Goal: Task Accomplishment & Management: Use online tool/utility

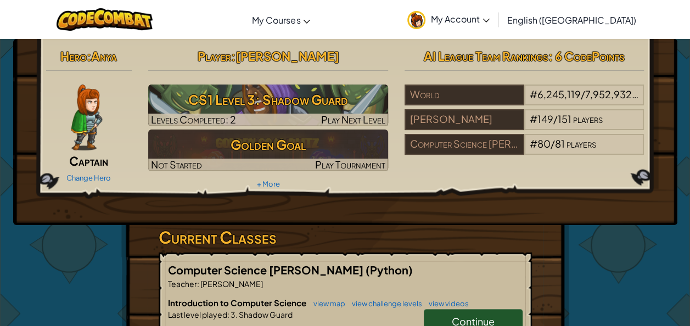
drag, startPoint x: 300, startPoint y: 101, endPoint x: 240, endPoint y: 222, distance: 134.7
click at [240, 222] on div "Hero : Anya Captain Change Hero Player : [PERSON_NAME] CS1 Level 3: Shadow Guar…" at bounding box center [345, 132] width 664 height 186
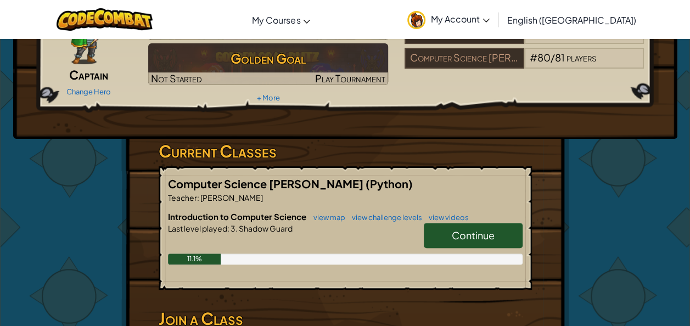
scroll to position [91, 0]
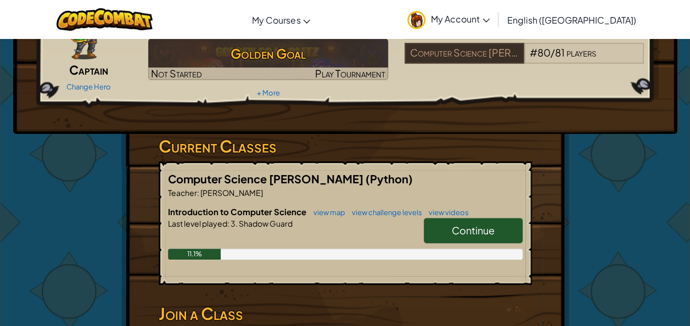
drag, startPoint x: 455, startPoint y: 230, endPoint x: 448, endPoint y: 230, distance: 7.1
click at [448, 230] on link "Continue" at bounding box center [472, 230] width 99 height 25
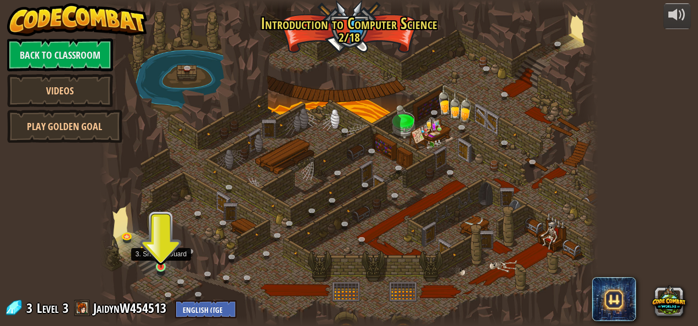
click at [163, 267] on img at bounding box center [161, 254] width 12 height 26
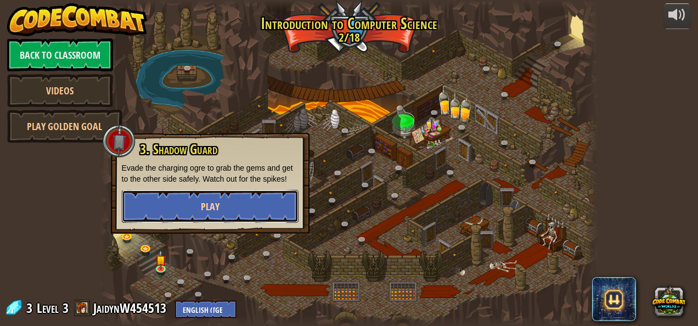
click at [199, 217] on button "Play" at bounding box center [210, 206] width 177 height 33
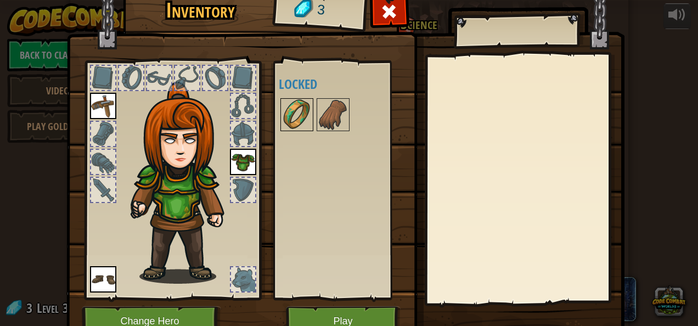
click at [286, 109] on img at bounding box center [296, 114] width 31 height 31
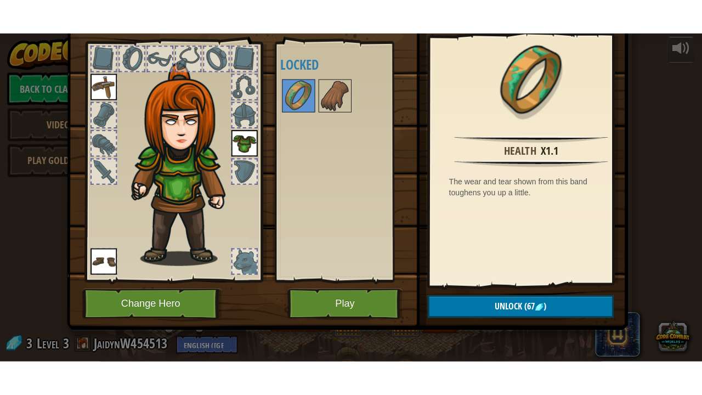
scroll to position [22, 0]
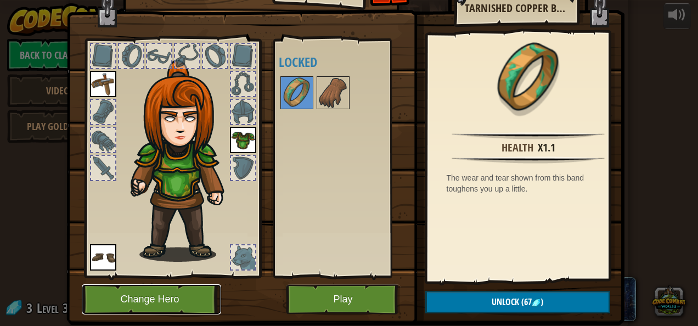
click at [179, 295] on button "Change Hero" at bounding box center [151, 299] width 139 height 30
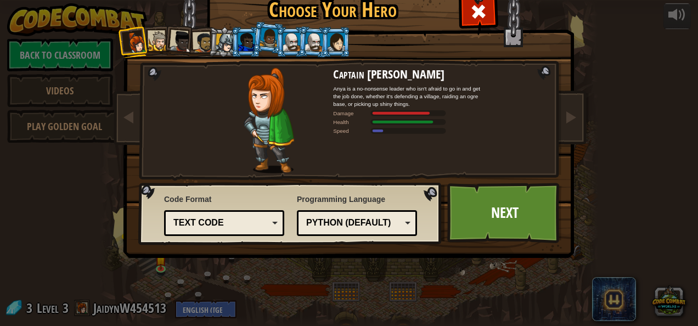
click at [222, 229] on div "Text code" at bounding box center [224, 222] width 106 height 17
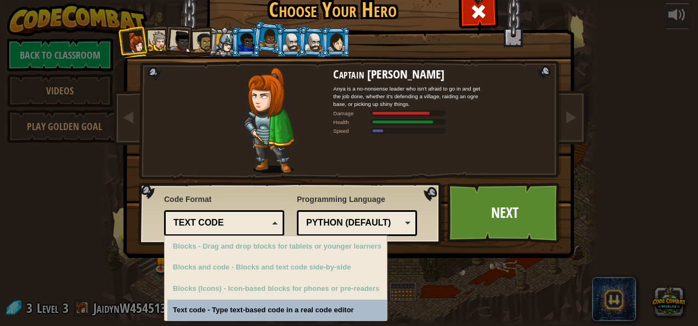
click at [368, 227] on div "Python (Default)" at bounding box center [353, 223] width 95 height 13
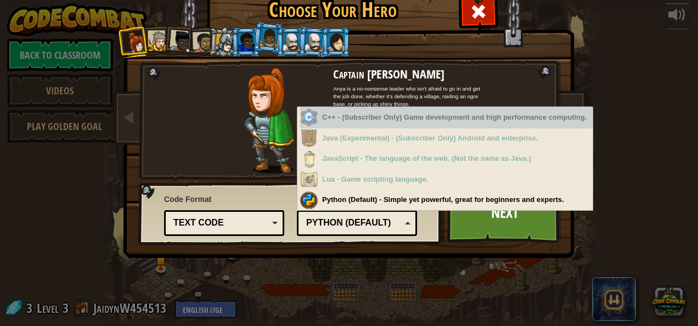
click at [448, 58] on div "Captain [PERSON_NAME] Anya is a no-nonsense leader who isn't afraid to go in an…" at bounding box center [348, 140] width 411 height 239
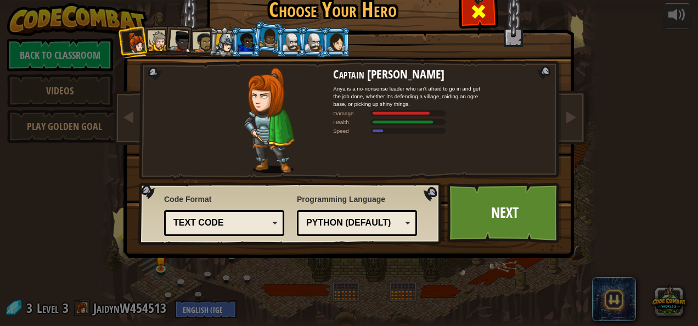
click at [471, 18] on span at bounding box center [479, 12] width 18 height 18
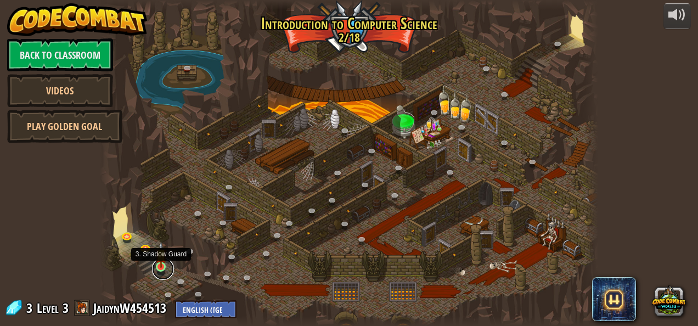
click at [158, 269] on link at bounding box center [163, 269] width 22 height 22
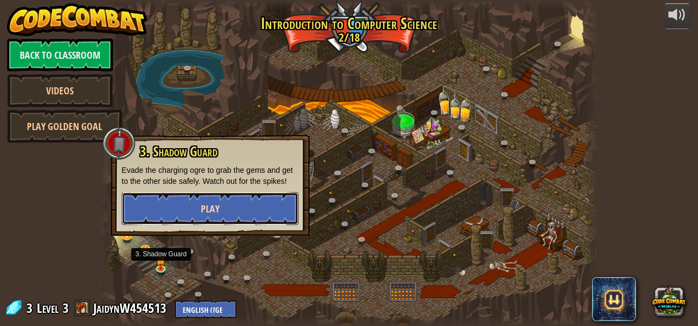
click at [206, 201] on button "Play" at bounding box center [210, 208] width 177 height 33
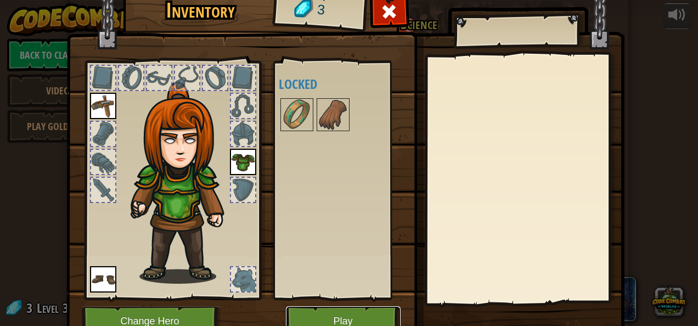
click at [334, 312] on button "Play" at bounding box center [343, 321] width 115 height 30
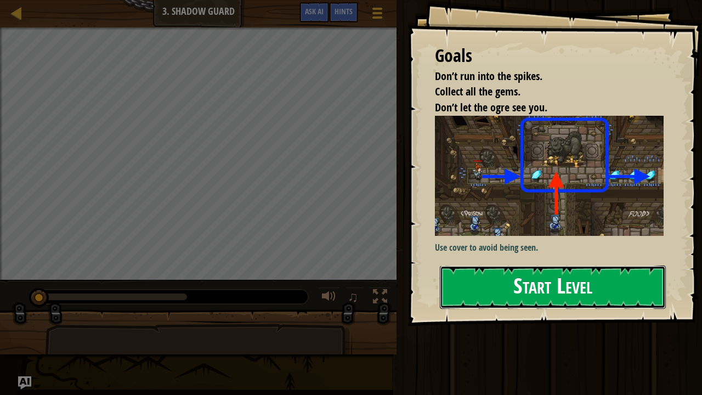
click at [519, 266] on button "Start Level" at bounding box center [553, 287] width 226 height 43
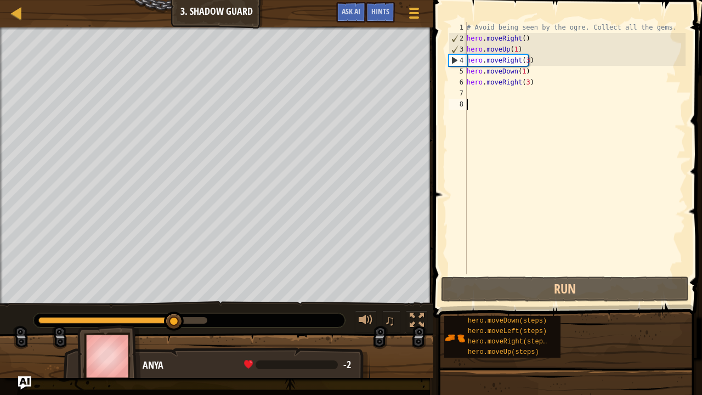
click at [524, 81] on div "# Avoid being seen by the ogre. Collect all the gems. hero . moveRight ( ) hero…" at bounding box center [575, 159] width 221 height 274
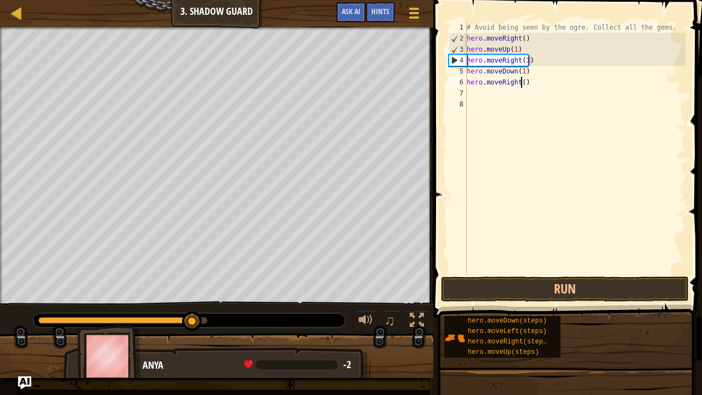
scroll to position [5, 4]
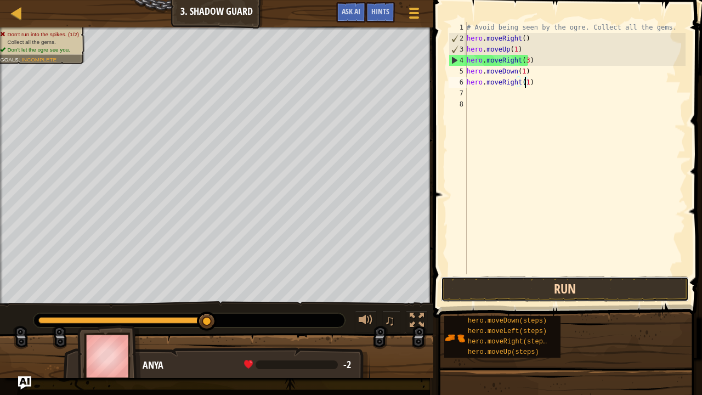
click at [532, 291] on button "Run" at bounding box center [565, 288] width 248 height 25
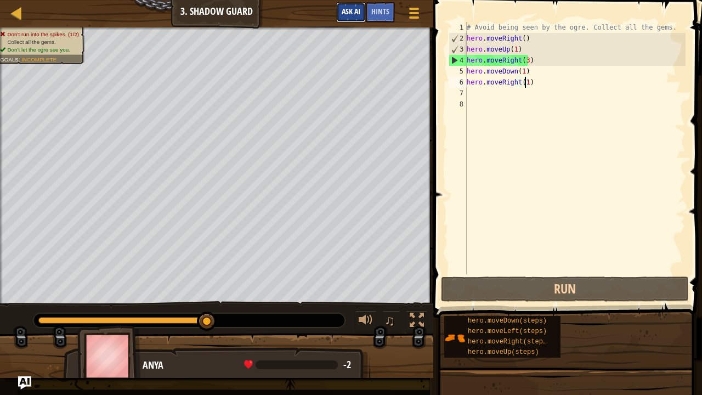
click at [354, 13] on span "Ask AI" at bounding box center [351, 11] width 19 height 10
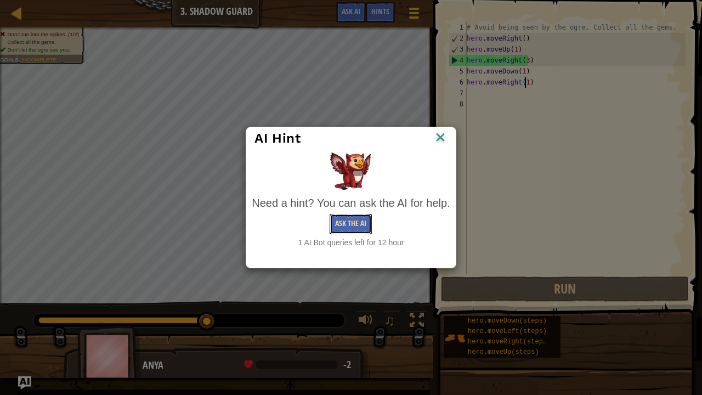
click at [364, 220] on button "Ask the AI" at bounding box center [351, 224] width 42 height 20
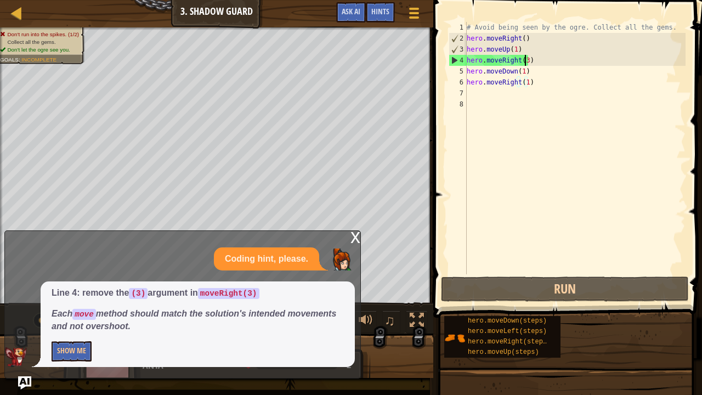
click at [524, 61] on div "# Avoid being seen by the ogre. Collect all the gems. hero . moveRight ( ) hero…" at bounding box center [575, 159] width 221 height 274
type textarea "hero.moveRight()"
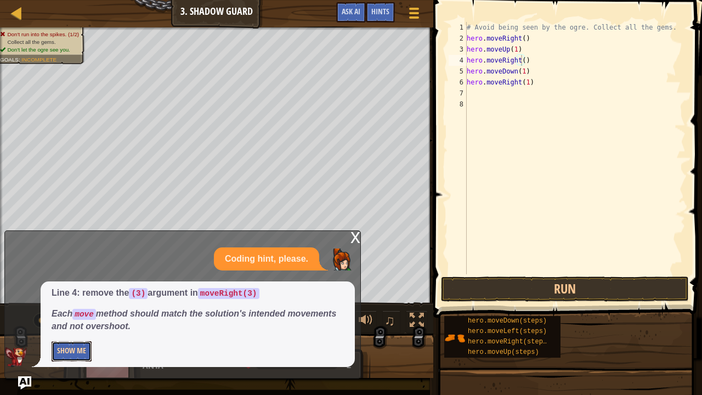
click at [80, 325] on button "Show Me" at bounding box center [72, 351] width 40 height 20
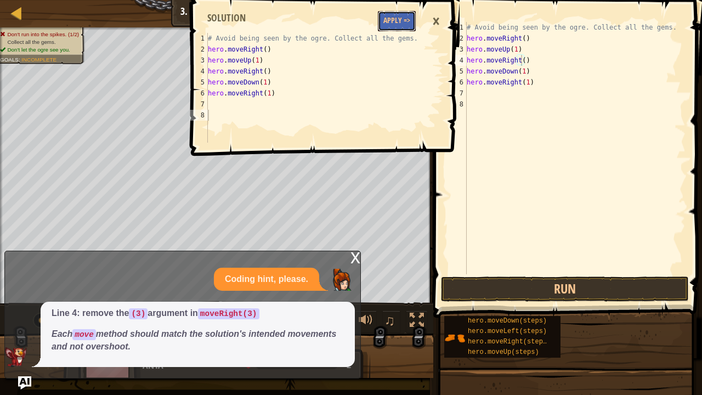
drag, startPoint x: 398, startPoint y: 24, endPoint x: 387, endPoint y: 12, distance: 16.7
click at [387, 12] on button "Apply =>" at bounding box center [397, 21] width 38 height 20
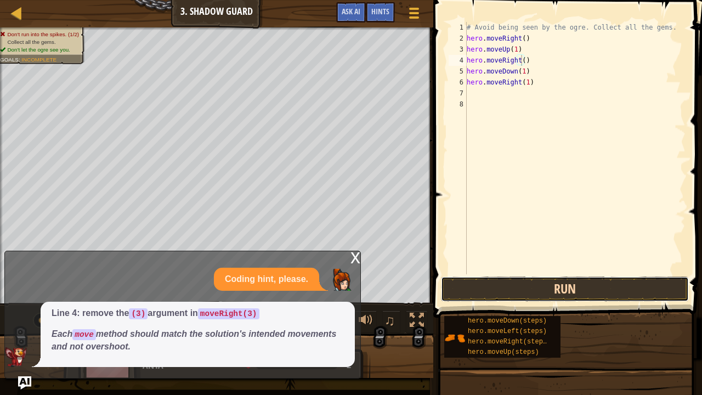
click at [523, 293] on button "Run" at bounding box center [565, 288] width 248 height 25
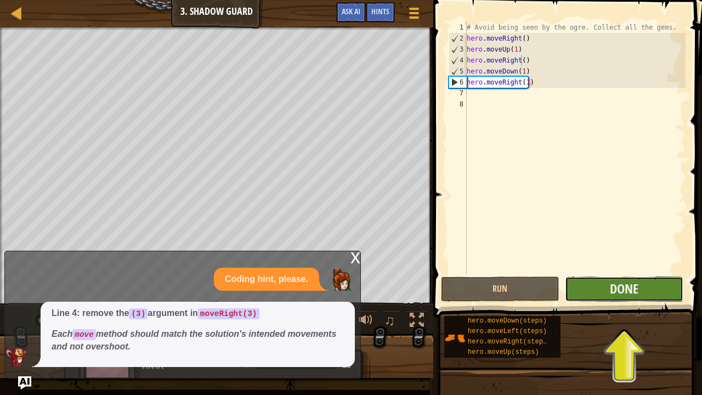
click at [599, 283] on button "Done" at bounding box center [624, 288] width 118 height 25
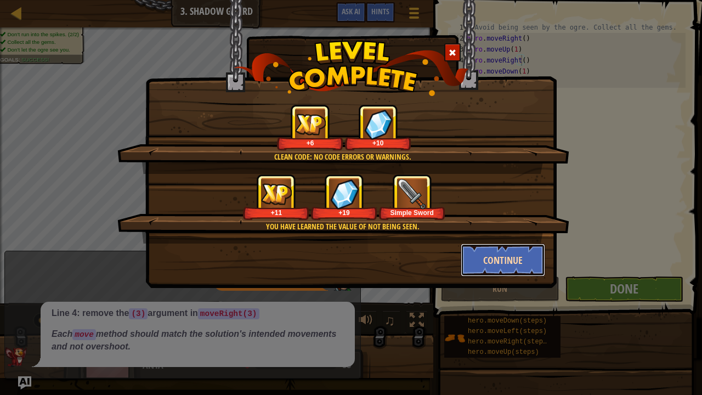
drag, startPoint x: 511, startPoint y: 252, endPoint x: 514, endPoint y: 270, distance: 18.9
click at [514, 270] on button "Continue" at bounding box center [503, 260] width 85 height 33
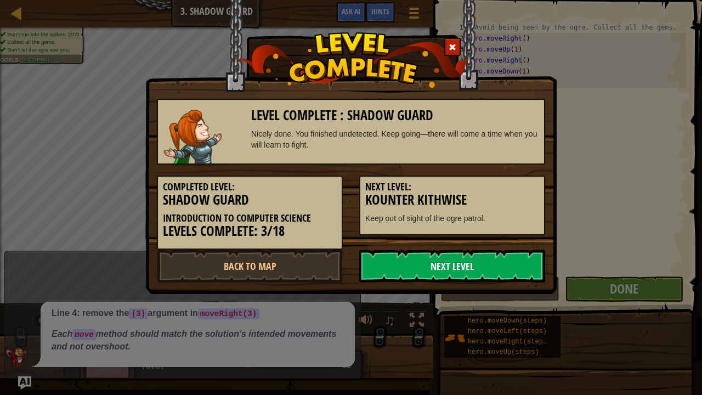
drag, startPoint x: 462, startPoint y: 258, endPoint x: 440, endPoint y: 262, distance: 22.4
click at [440, 262] on link "Next Level" at bounding box center [452, 266] width 186 height 33
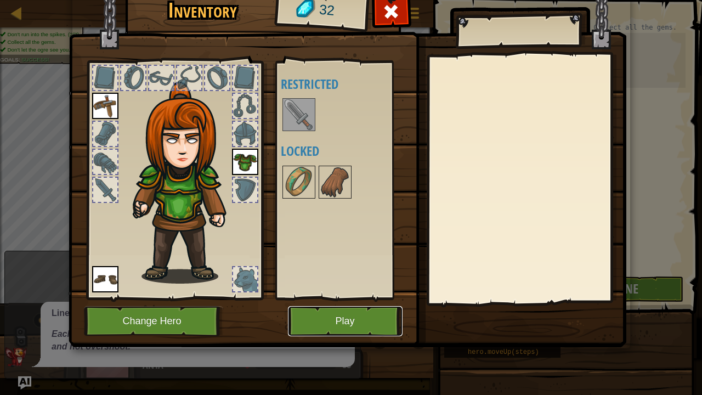
click at [346, 323] on button "Play" at bounding box center [345, 321] width 115 height 30
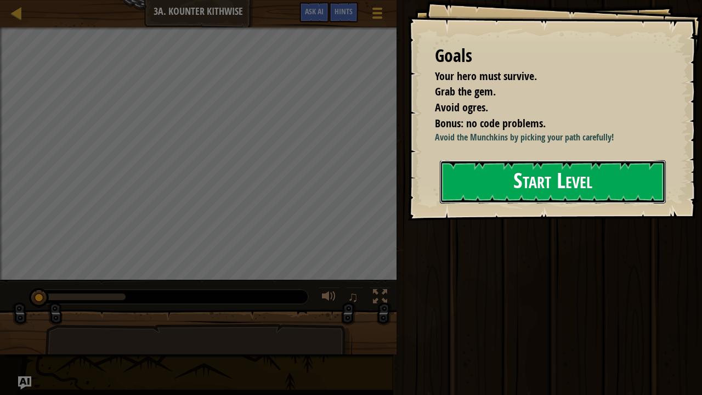
click at [512, 189] on button "Start Level" at bounding box center [553, 181] width 226 height 43
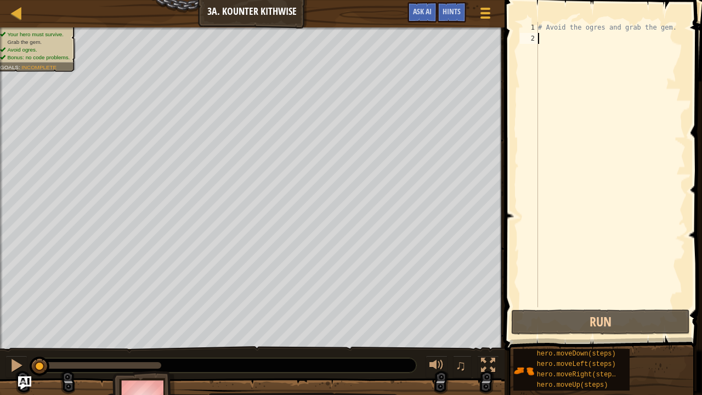
type textarea "m"
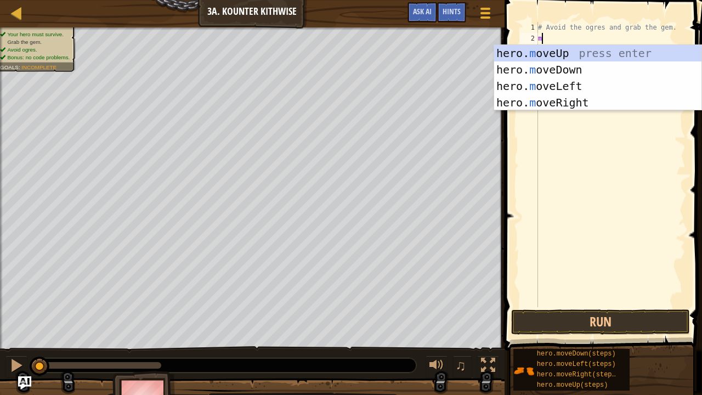
scroll to position [5, 0]
click at [574, 66] on div "hero. m oveUp press enter hero. m oveDown press enter hero. m oveLeft press ent…" at bounding box center [598, 94] width 208 height 99
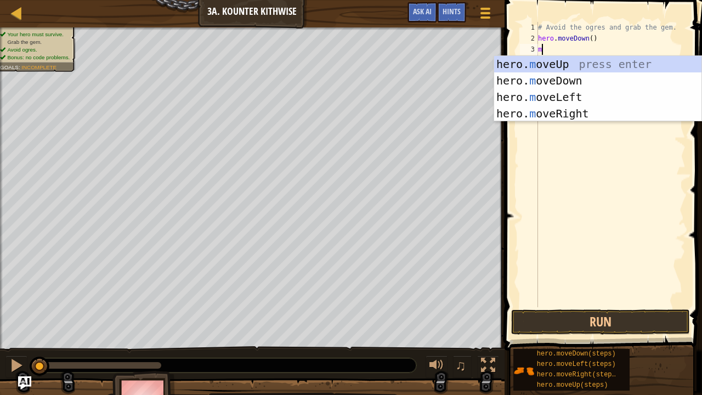
type textarea "m"
click at [573, 118] on div "hero. m oveUp press enter hero. m oveDown press enter hero. m oveLeft press ent…" at bounding box center [598, 105] width 208 height 99
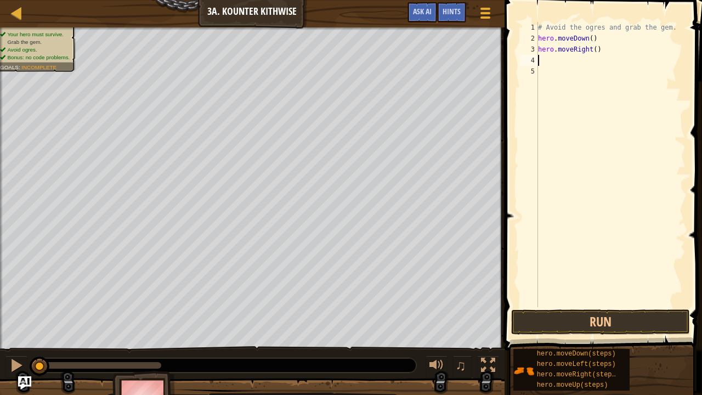
type textarea "m"
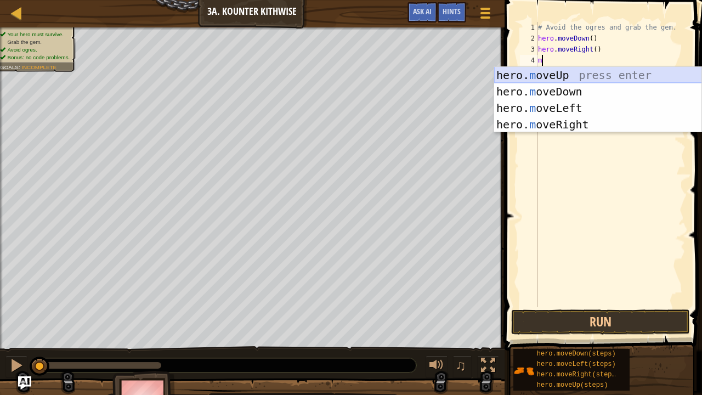
click at [568, 68] on div "hero. m oveUp press enter hero. m oveDown press enter hero. m oveLeft press ent…" at bounding box center [598, 116] width 208 height 99
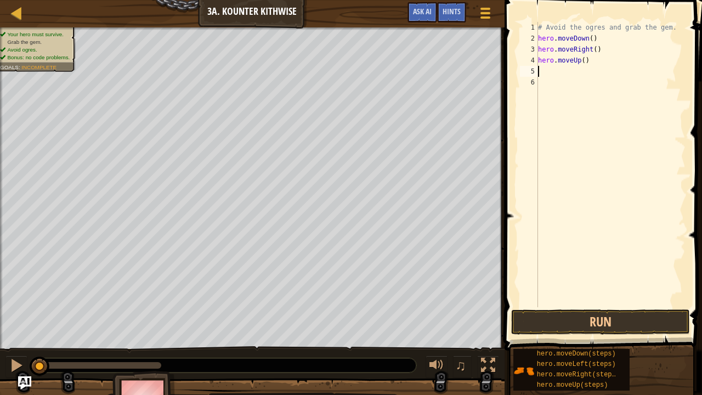
type textarea "m"
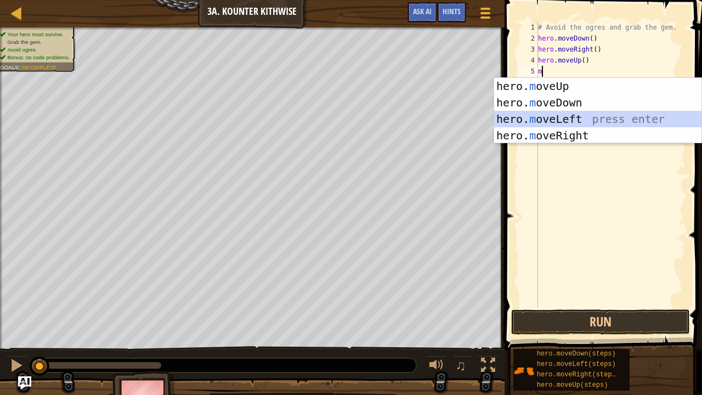
click at [583, 124] on div "hero. m oveUp press enter hero. m oveDown press enter hero. m oveLeft press ent…" at bounding box center [598, 127] width 208 height 99
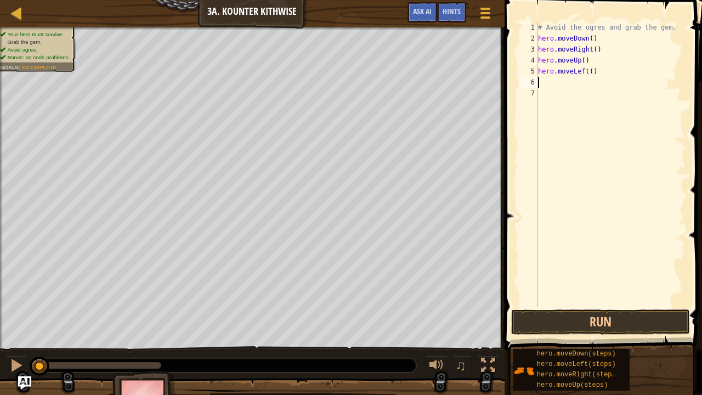
click at [579, 72] on div "# Avoid the ogres and grab the gem. hero . moveDown ( ) hero . moveRight ( ) he…" at bounding box center [611, 175] width 150 height 307
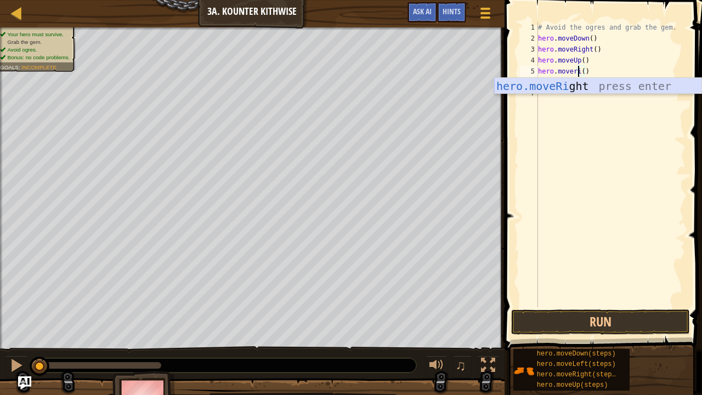
click at [617, 79] on div "hero.moveRi ght press enter" at bounding box center [598, 102] width 208 height 49
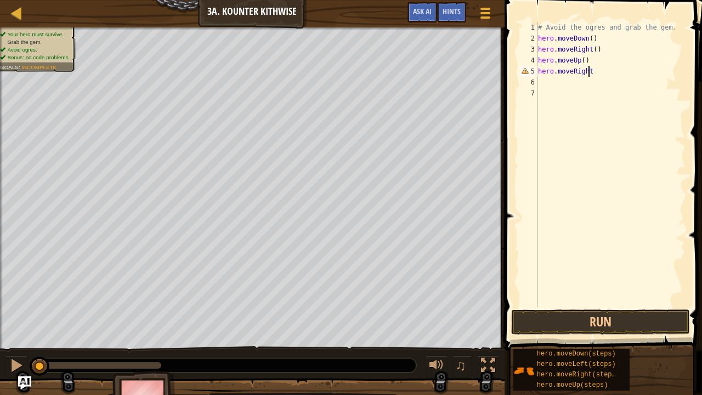
click at [587, 39] on div "# Avoid the ogres and grab the gem. hero . moveDown ( ) hero . moveRight ( ) he…" at bounding box center [611, 175] width 150 height 307
click at [591, 47] on div "# Avoid the ogres and grab the gem. hero . moveDown ( 1 ) hero . moveRight ( ) …" at bounding box center [611, 175] width 150 height 307
click at [595, 314] on button "Run" at bounding box center [600, 321] width 179 height 25
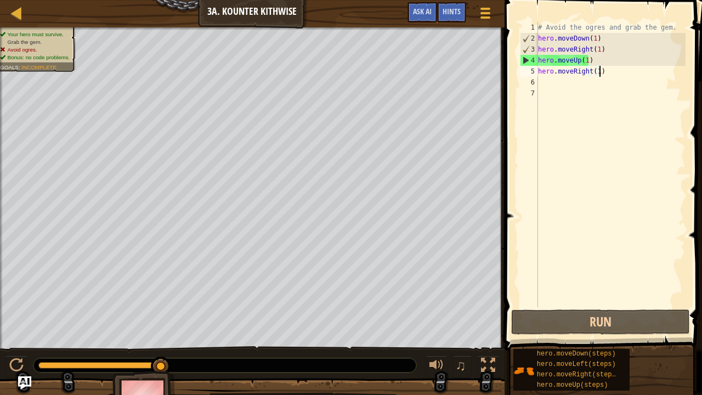
click at [590, 38] on div "# Avoid the ogres and grab the gem. hero . moveDown ( 1 ) hero . moveRight ( 1 …" at bounding box center [611, 175] width 150 height 307
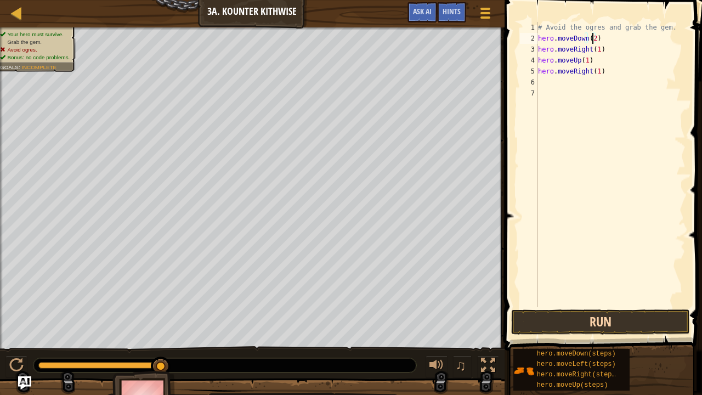
type textarea "hero.moveDown(2)"
click at [589, 325] on button "Run" at bounding box center [600, 321] width 179 height 25
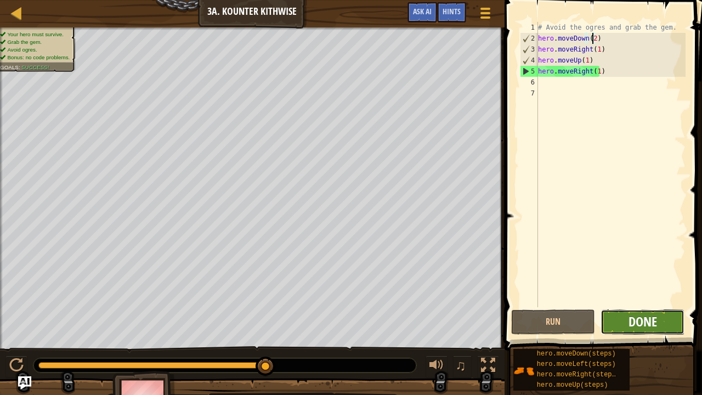
click at [632, 317] on span "Done" at bounding box center [643, 322] width 29 height 18
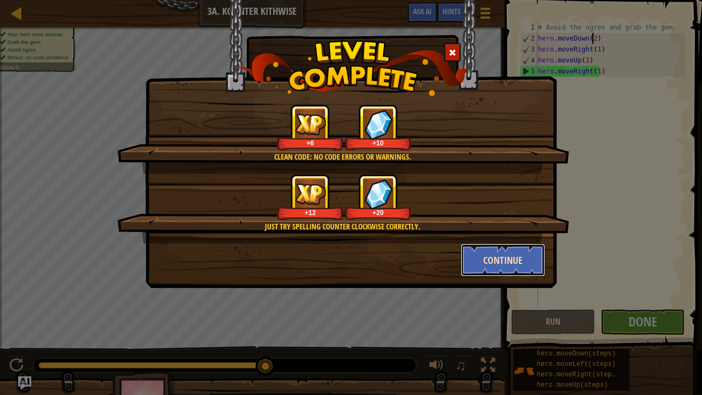
click at [492, 262] on button "Continue" at bounding box center [503, 260] width 85 height 33
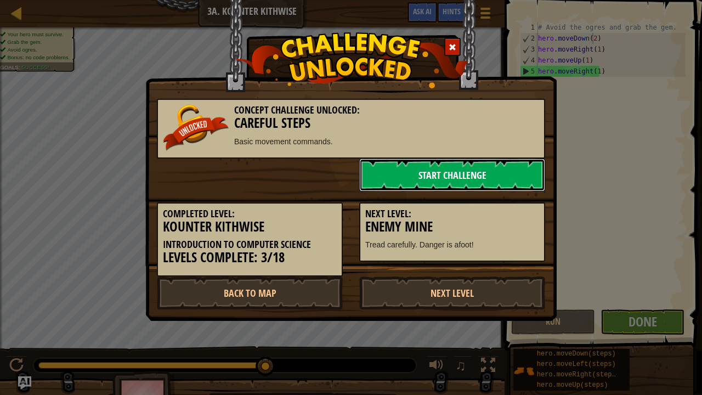
click at [459, 185] on link "Start Challenge" at bounding box center [452, 175] width 186 height 33
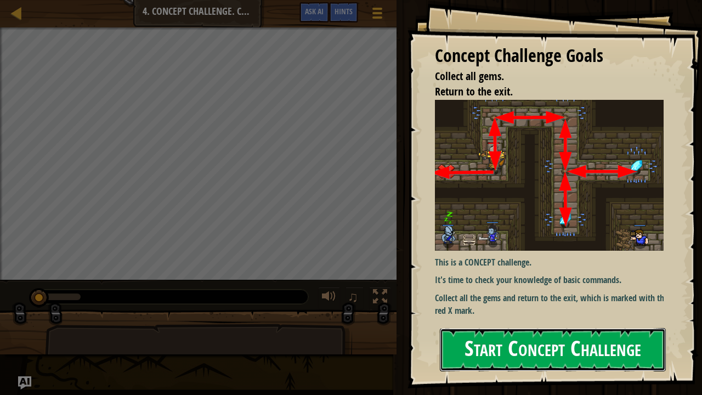
click at [508, 325] on button "Start Concept Challenge" at bounding box center [553, 349] width 226 height 43
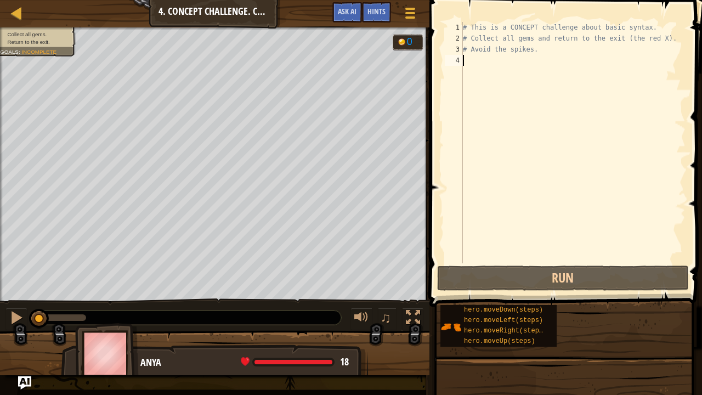
type textarea "m"
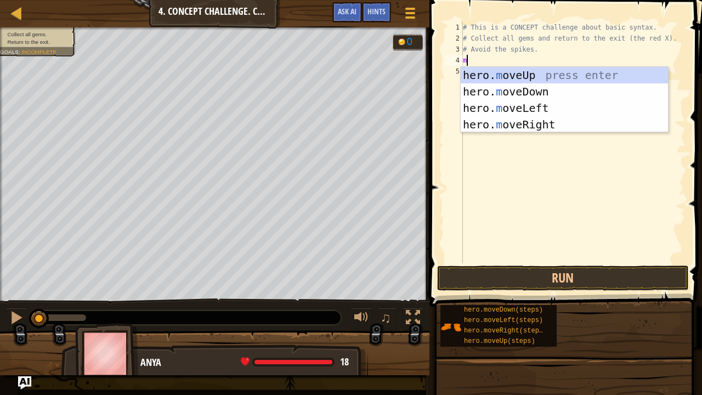
scroll to position [5, 0]
click at [505, 75] on div "hero. m oveUp press enter hero. m oveDown press enter hero. m oveLeft press ent…" at bounding box center [565, 116] width 208 height 99
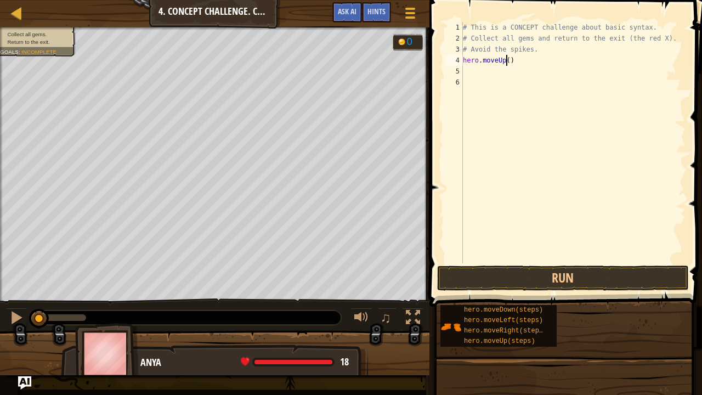
click at [506, 58] on div "# This is a CONCEPT challenge about basic syntax. # Collect all gems and return…" at bounding box center [573, 153] width 225 height 263
type textarea "hero.moveUp(1)"
type textarea "m"
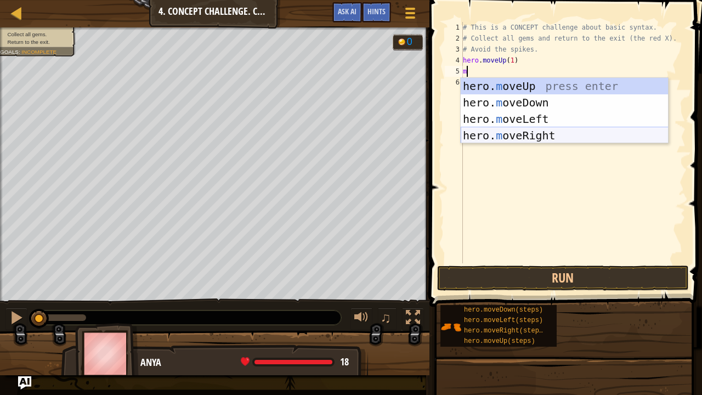
click at [527, 133] on div "hero. m oveUp press enter hero. m oveDown press enter hero. m oveLeft press ent…" at bounding box center [565, 127] width 208 height 99
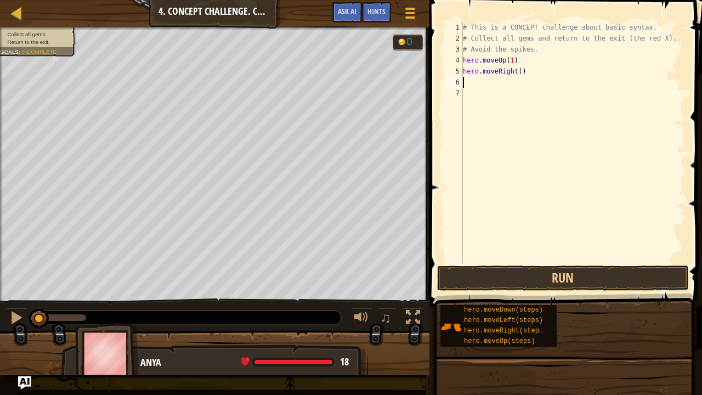
type textarea "m"
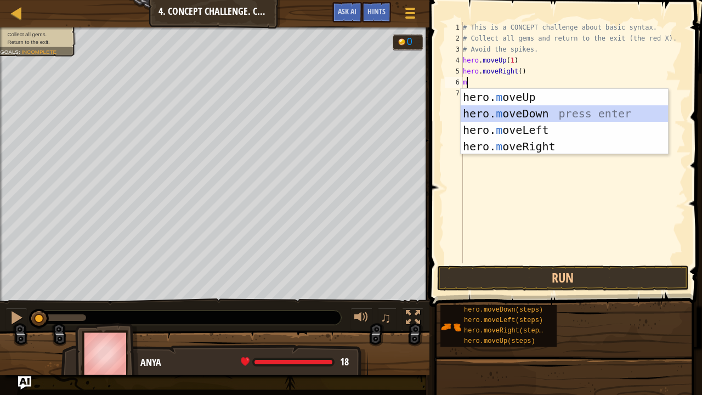
click at [528, 108] on div "hero. m oveUp press enter hero. m oveDown press enter hero. m oveLeft press ent…" at bounding box center [565, 138] width 208 height 99
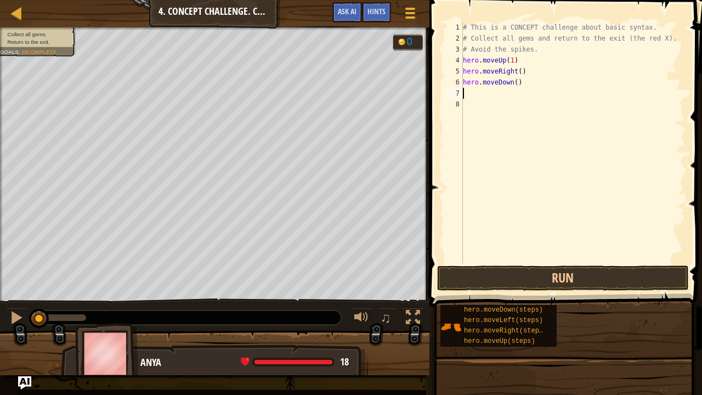
click at [516, 71] on div "# This is a CONCEPT challenge about basic syntax. # Collect all gems and return…" at bounding box center [573, 153] width 225 height 263
click at [514, 82] on div "# This is a CONCEPT challenge about basic syntax. # Collect all gems and return…" at bounding box center [573, 153] width 225 height 263
type textarea "hero.moveDown(1)"
click at [485, 89] on div "# This is a CONCEPT challenge about basic syntax. # Collect all gems and return…" at bounding box center [573, 153] width 225 height 263
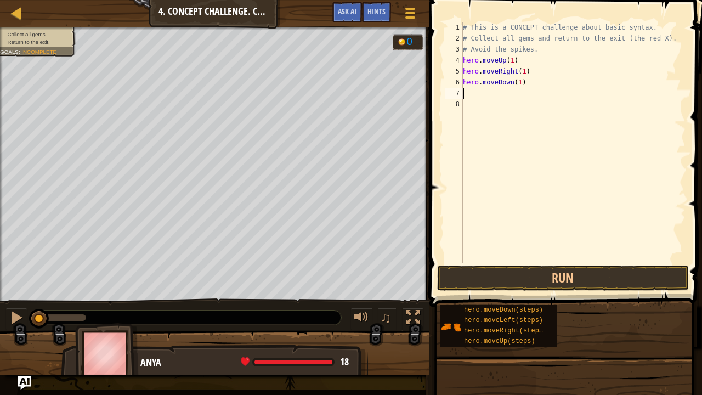
scroll to position [5, 0]
type textarea "he"
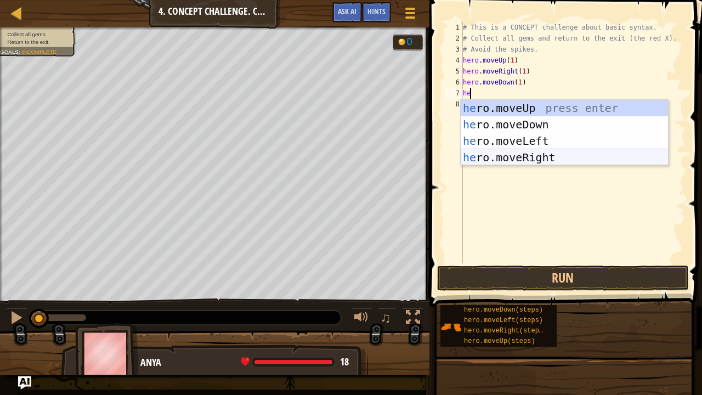
click at [537, 152] on div "he ro.moveUp press enter he ro.moveDown press enter he ro.moveLeft press enter …" at bounding box center [565, 149] width 208 height 99
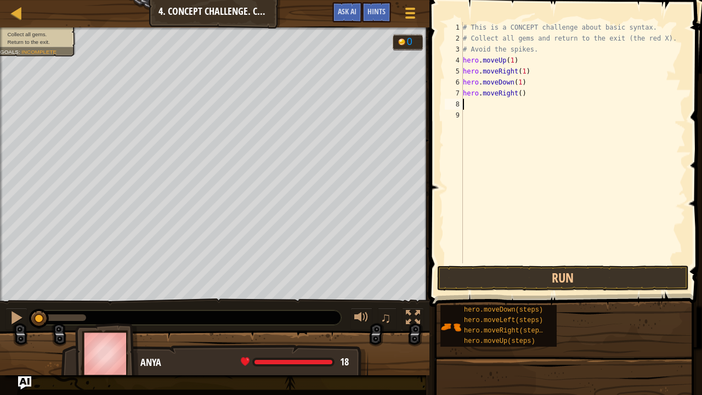
click at [516, 93] on div "# This is a CONCEPT challenge about basic syntax. # Collect all gems and return…" at bounding box center [573, 153] width 225 height 263
type textarea "hero.moveRight(1)"
click at [484, 106] on div "# This is a CONCEPT challenge about basic syntax. # Collect all gems and return…" at bounding box center [573, 153] width 225 height 263
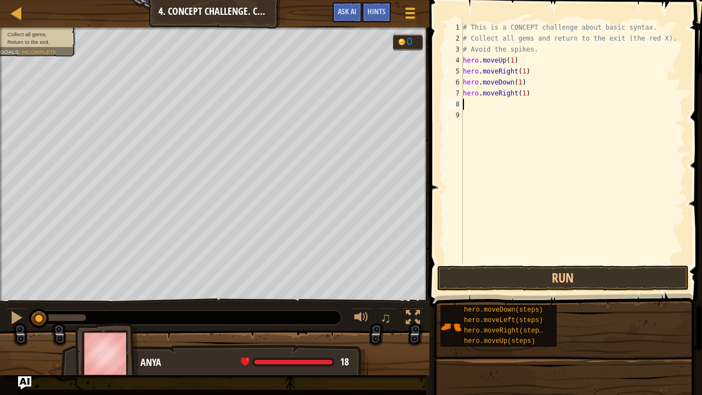
type textarea "h"
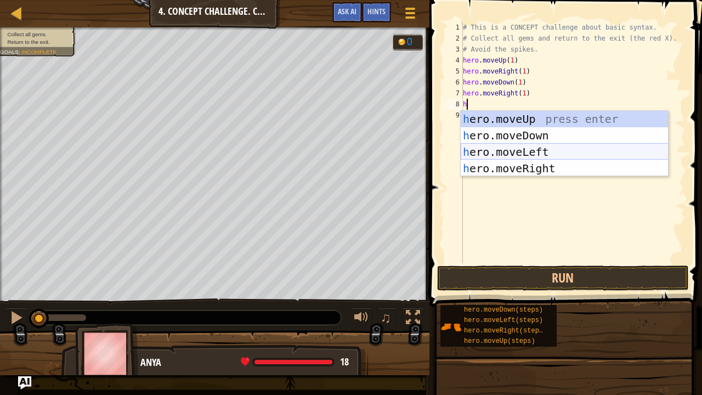
click at [539, 157] on div "h ero.moveUp press enter h ero.moveDown press enter h ero.moveLeft press enter …" at bounding box center [565, 160] width 208 height 99
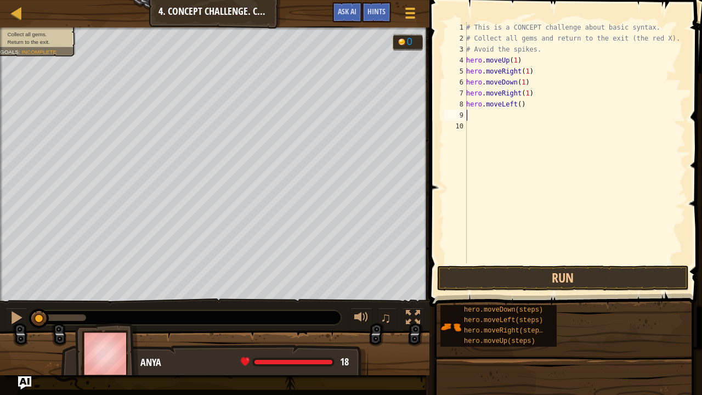
click at [516, 103] on div "# This is a CONCEPT challenge about basic syntax. # Collect all gems and return…" at bounding box center [575, 153] width 222 height 263
type textarea "hero.moveLeft(1)"
click at [485, 117] on div "# This is a CONCEPT challenge about basic syntax. # Collect all gems and return…" at bounding box center [575, 153] width 222 height 263
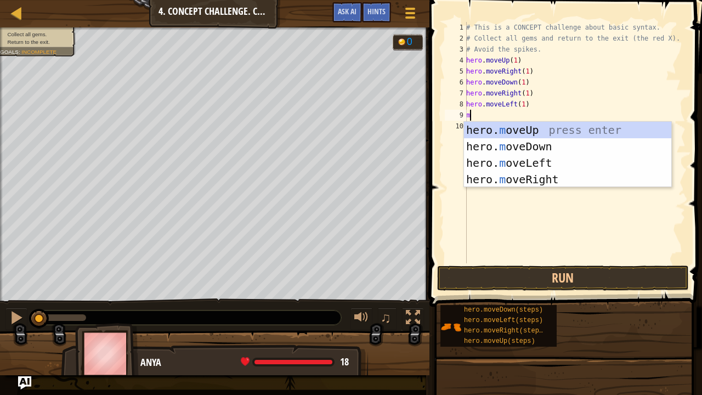
type textarea "m"
click at [519, 146] on div "hero. m oveUp press enter hero. m oveDown press enter hero. m oveLeft press ent…" at bounding box center [568, 171] width 208 height 99
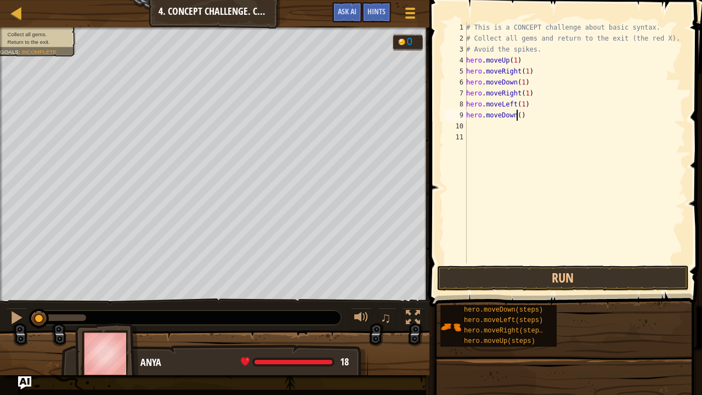
click at [517, 114] on div "# This is a CONCEPT challenge about basic syntax. # Collect all gems and return…" at bounding box center [575, 153] width 222 height 263
type textarea "hero.moveDown(1)"
click at [480, 127] on div "# This is a CONCEPT challenge about basic syntax. # Collect all gems and return…" at bounding box center [575, 153] width 222 height 263
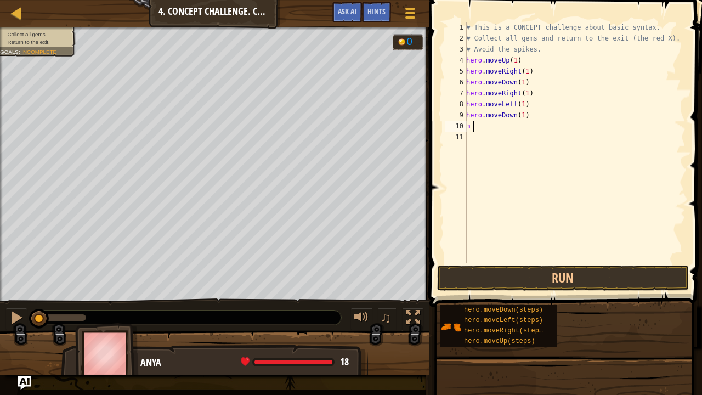
type textarea "m"
type textarea "h"
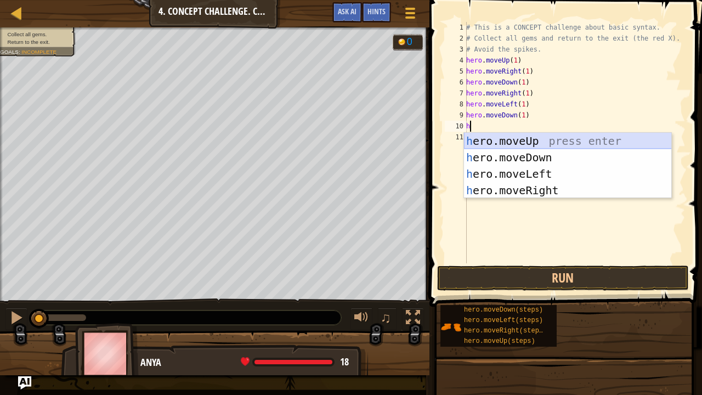
click at [529, 135] on div "h ero.moveUp press enter h ero.moveDown press enter h ero.moveLeft press enter …" at bounding box center [568, 182] width 208 height 99
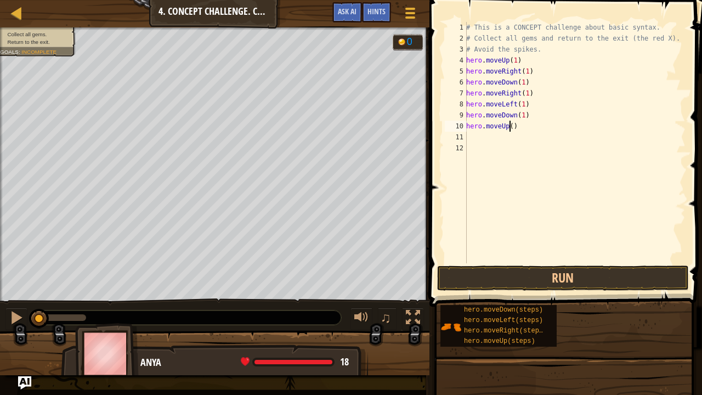
click at [509, 128] on div "# This is a CONCEPT challenge about basic syntax. # Collect all gems and return…" at bounding box center [575, 153] width 222 height 263
type textarea "hero.moveUp(2)"
click at [484, 138] on div "# This is a CONCEPT challenge about basic syntax. # Collect all gems and return…" at bounding box center [575, 153] width 222 height 263
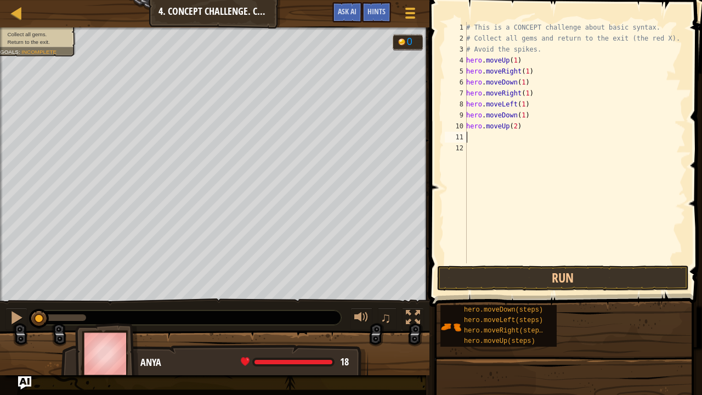
type textarea "m"
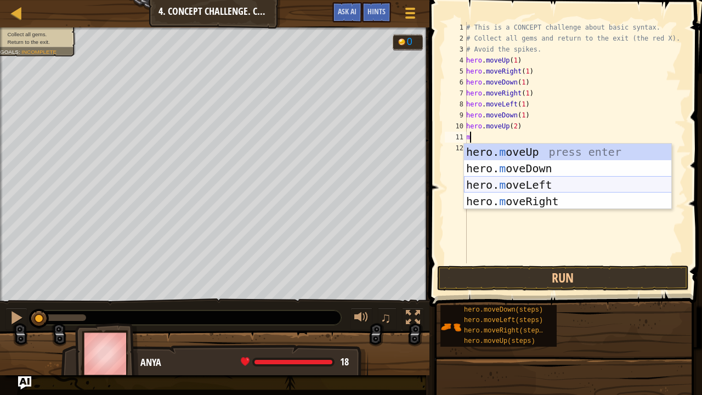
click at [496, 177] on div "hero. m oveUp press enter hero. m oveDown press enter hero. m oveLeft press ent…" at bounding box center [568, 193] width 208 height 99
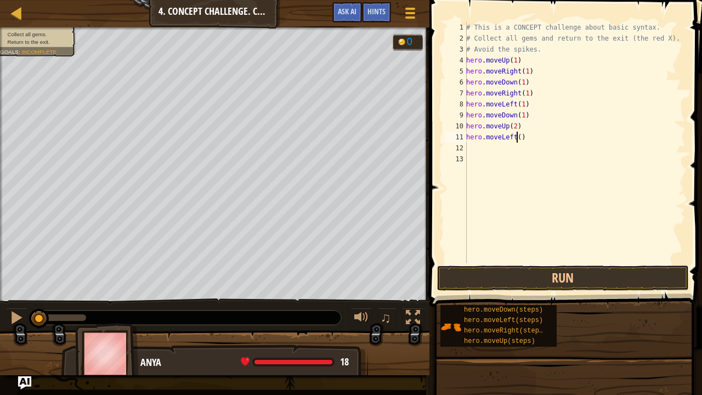
click at [516, 139] on div "# This is a CONCEPT challenge about basic syntax. # Collect all gems and return…" at bounding box center [575, 153] width 222 height 263
type textarea "hero.moveLeft(1)"
click at [480, 146] on div "# This is a CONCEPT challenge about basic syntax. # Collect all gems and return…" at bounding box center [575, 153] width 222 height 263
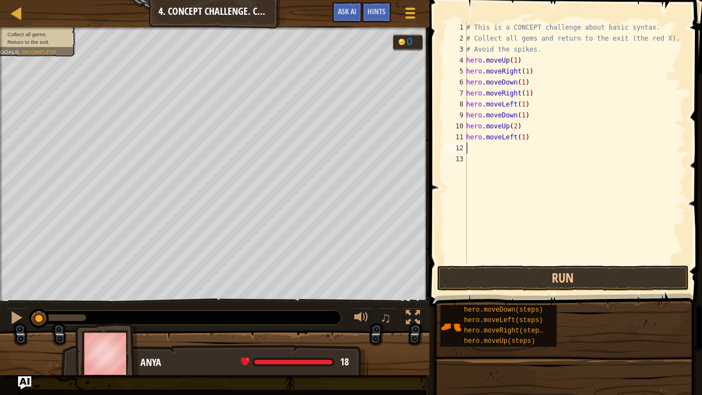
type textarea "m"
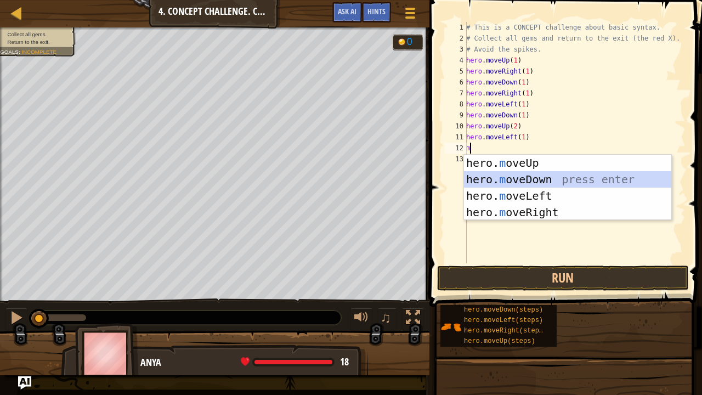
click at [523, 179] on div "hero. m oveUp press enter hero. m oveDown press enter hero. m oveLeft press ent…" at bounding box center [568, 204] width 208 height 99
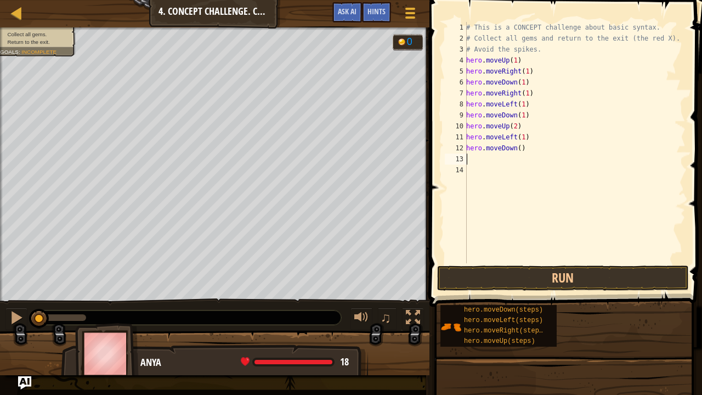
click at [517, 151] on div "# This is a CONCEPT challenge about basic syntax. # Collect all gems and return…" at bounding box center [575, 153] width 222 height 263
type textarea "hero.moveDown(1)"
click at [476, 157] on div "# This is a CONCEPT challenge about basic syntax. # Collect all gems and return…" at bounding box center [575, 153] width 222 height 263
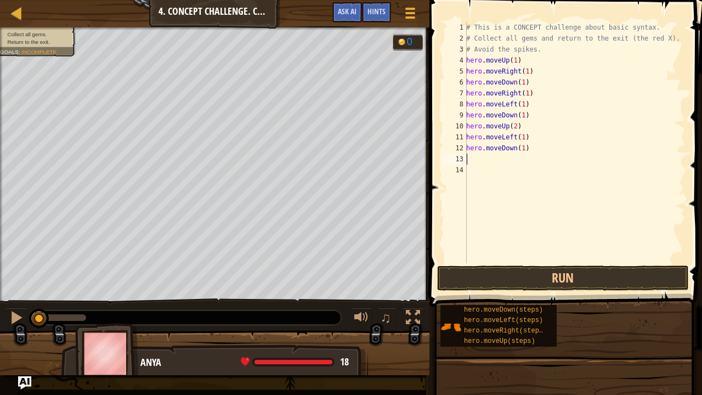
type textarea "h"
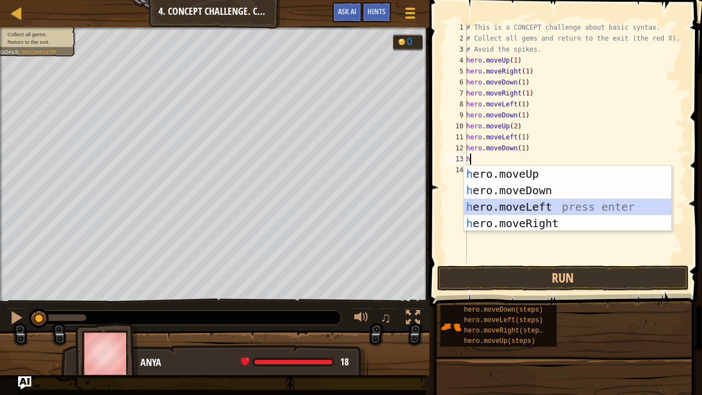
click at [538, 204] on div "h ero.moveUp press enter h ero.moveDown press enter h ero.moveLeft press enter …" at bounding box center [568, 215] width 208 height 99
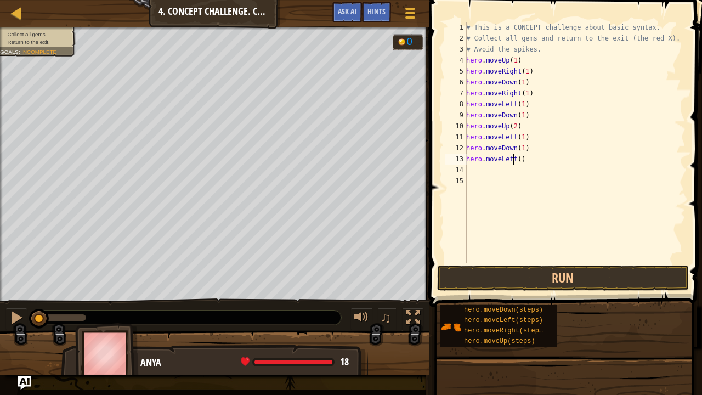
click at [515, 155] on div "# This is a CONCEPT challenge about basic syntax. # Collect all gems and return…" at bounding box center [575, 153] width 222 height 263
type textarea "hero.moveLeft(1)"
click at [562, 274] on button "Run" at bounding box center [563, 278] width 252 height 25
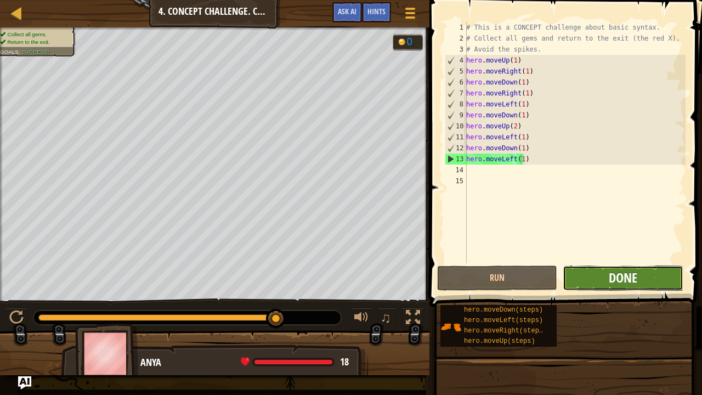
click at [616, 283] on span "Done" at bounding box center [623, 278] width 29 height 18
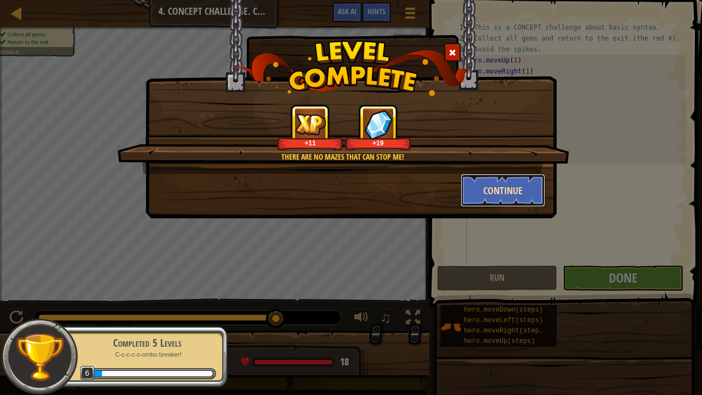
click at [499, 193] on button "Continue" at bounding box center [503, 190] width 85 height 33
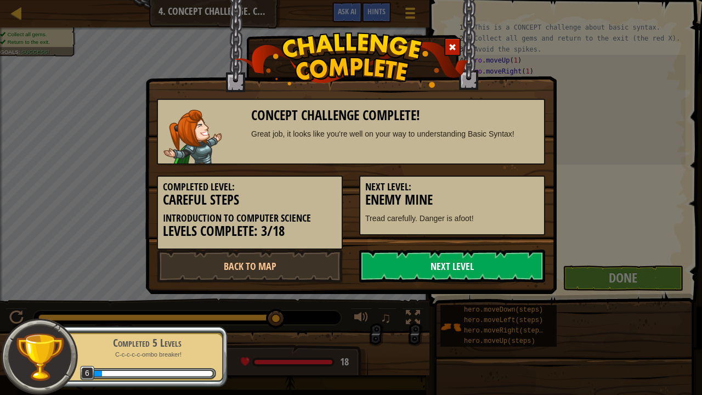
click at [439, 276] on link "Next Level" at bounding box center [452, 266] width 186 height 33
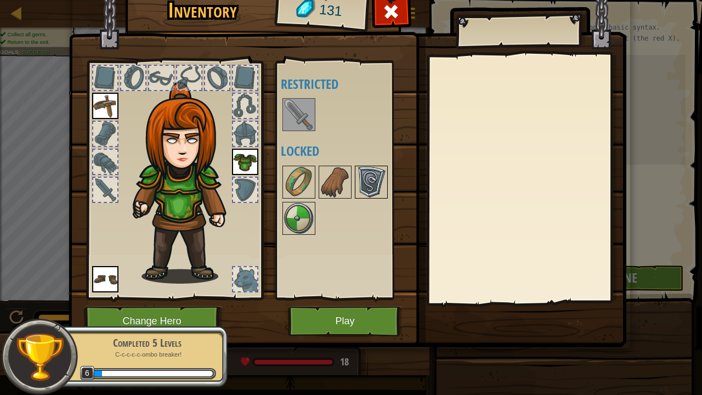
click at [368, 182] on img at bounding box center [371, 182] width 31 height 31
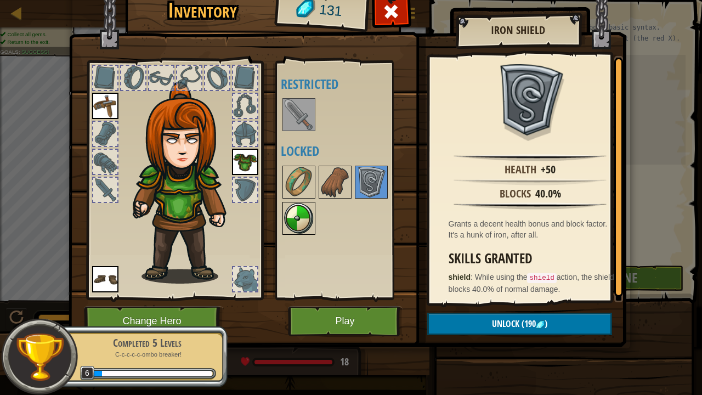
click at [296, 216] on img at bounding box center [299, 218] width 31 height 31
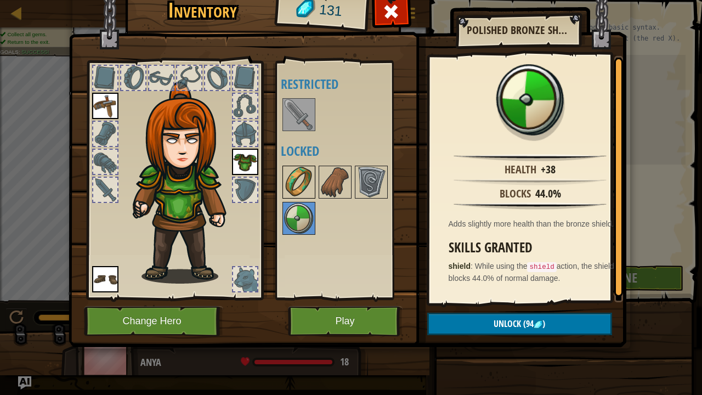
click at [298, 187] on img at bounding box center [299, 182] width 31 height 31
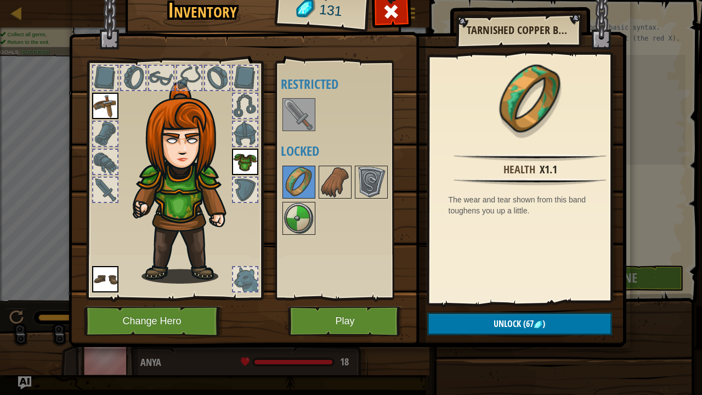
click at [301, 116] on img at bounding box center [299, 114] width 31 height 31
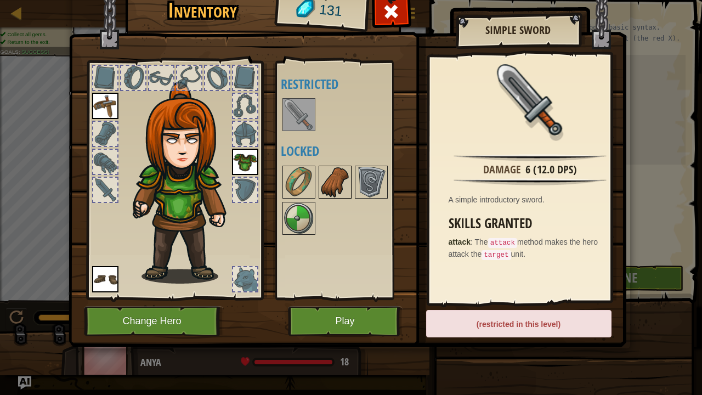
click at [332, 189] on img at bounding box center [335, 182] width 31 height 31
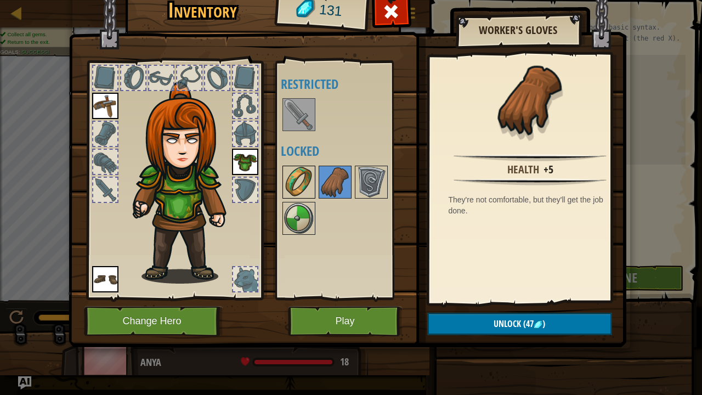
click at [302, 187] on img at bounding box center [299, 182] width 31 height 31
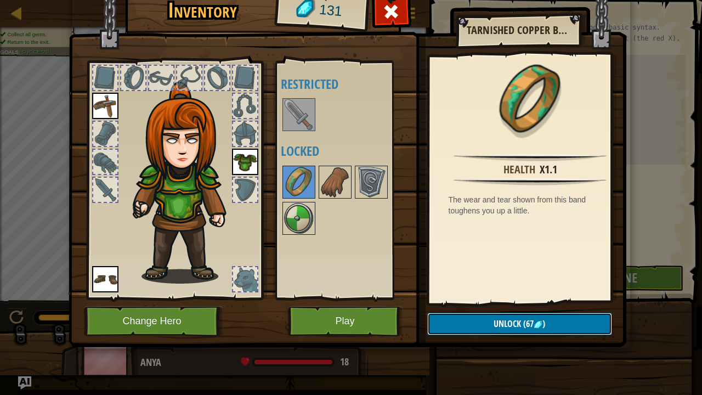
click at [486, 325] on button "Unlock (67 )" at bounding box center [519, 324] width 185 height 22
click at [489, 319] on button "Confirm" at bounding box center [519, 324] width 185 height 22
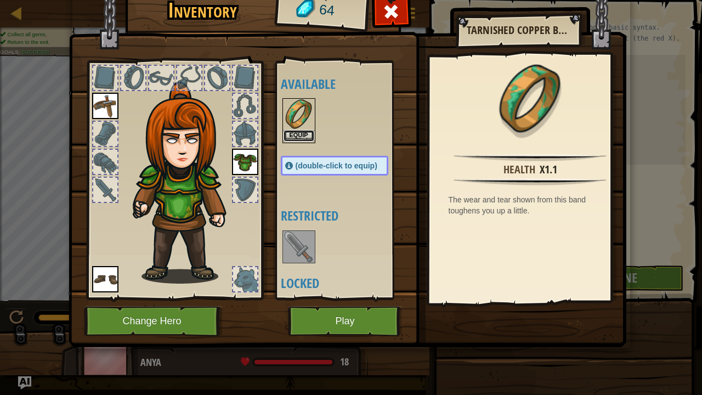
click at [290, 135] on button "Equip" at bounding box center [299, 136] width 31 height 12
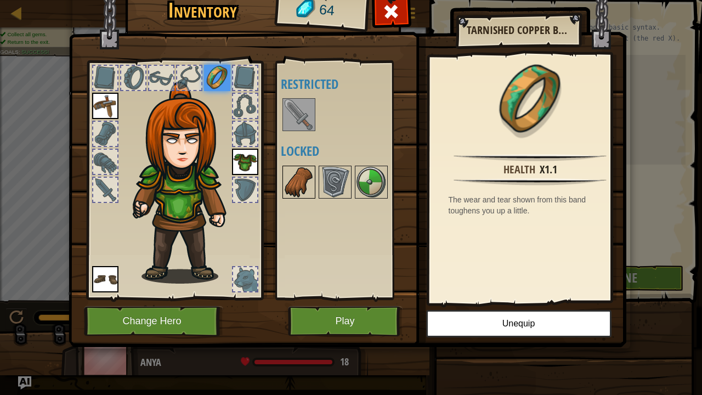
click at [298, 187] on img at bounding box center [299, 182] width 31 height 31
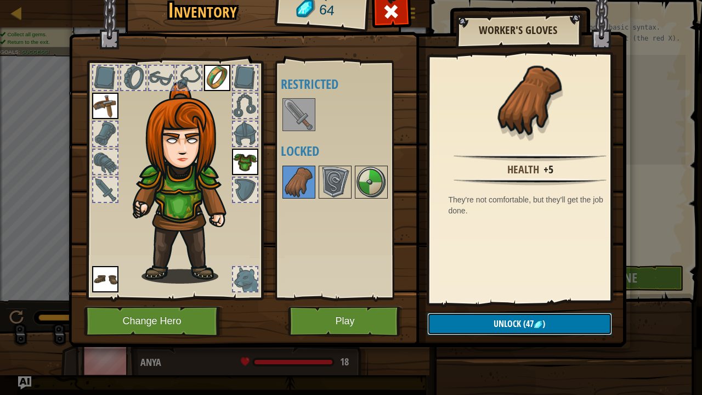
click at [494, 323] on span "Unlock" at bounding box center [507, 324] width 27 height 12
click at [522, 325] on button "Confirm" at bounding box center [519, 324] width 185 height 22
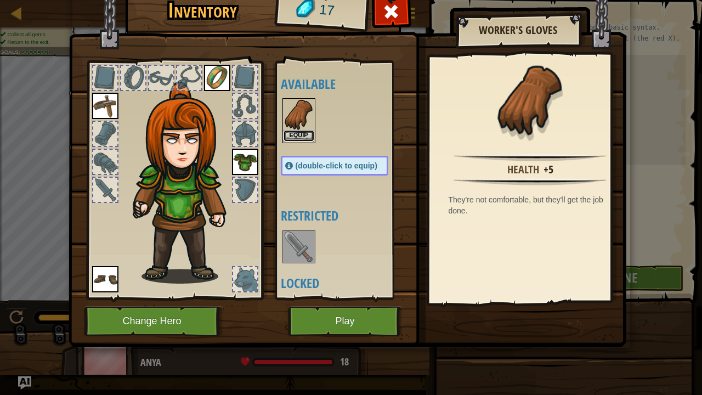
click at [306, 132] on button "Equip" at bounding box center [299, 136] width 31 height 12
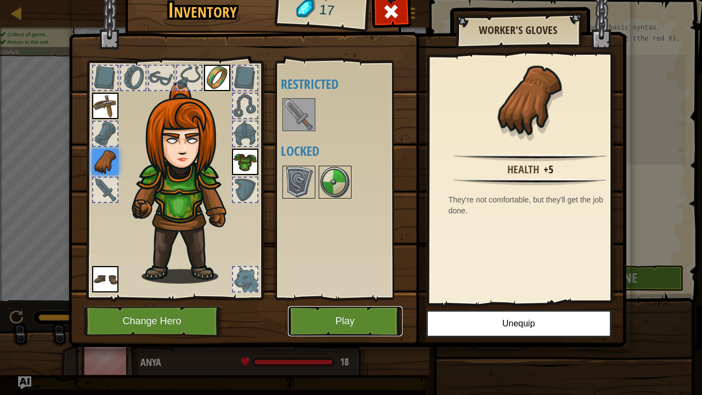
click at [368, 318] on button "Play" at bounding box center [345, 321] width 115 height 30
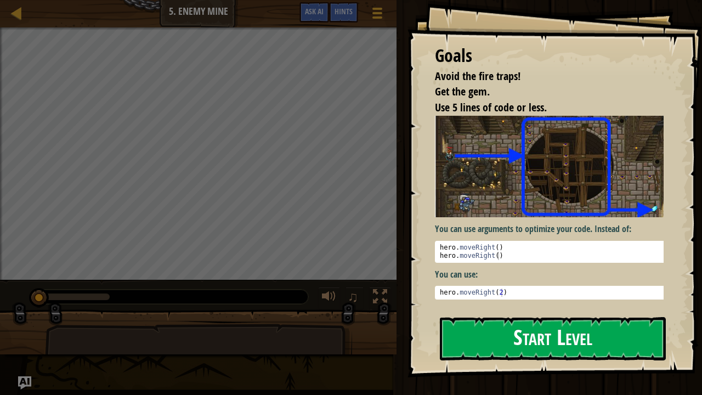
click at [527, 325] on button "Start Level" at bounding box center [553, 338] width 226 height 43
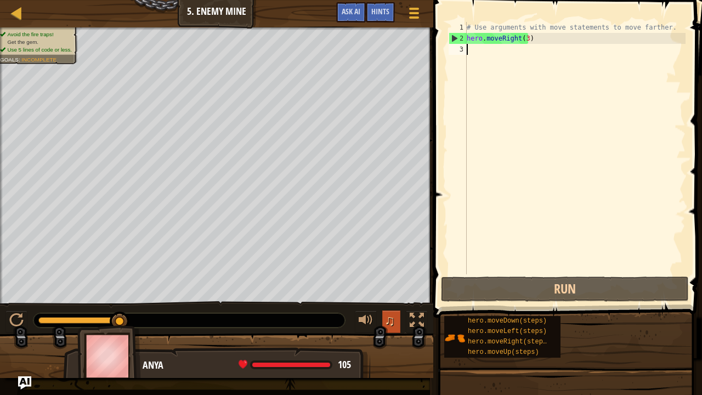
type textarea "h"
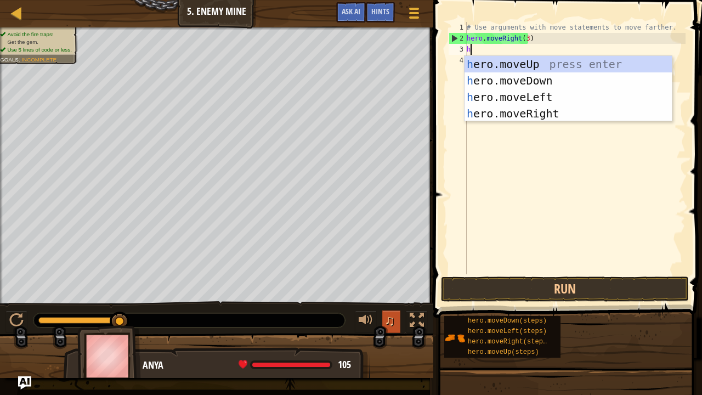
scroll to position [5, 0]
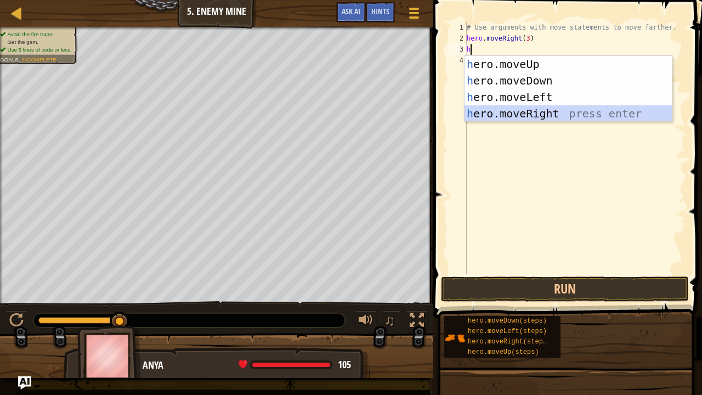
click at [510, 112] on div "h ero.moveUp press enter h ero.moveDown press enter h ero.moveLeft press enter …" at bounding box center [569, 105] width 208 height 99
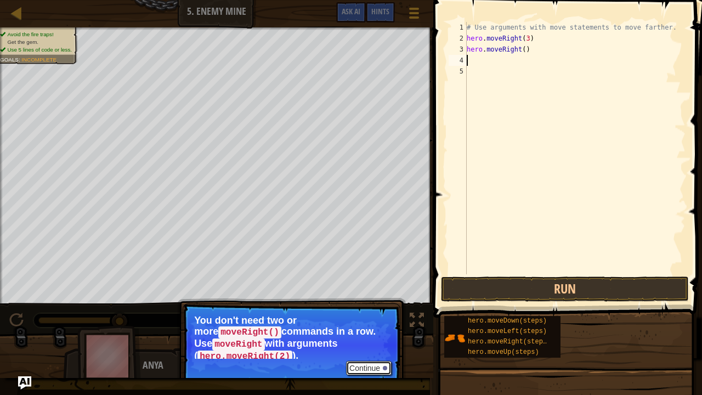
click at [382, 325] on button "Continue" at bounding box center [369, 368] width 46 height 14
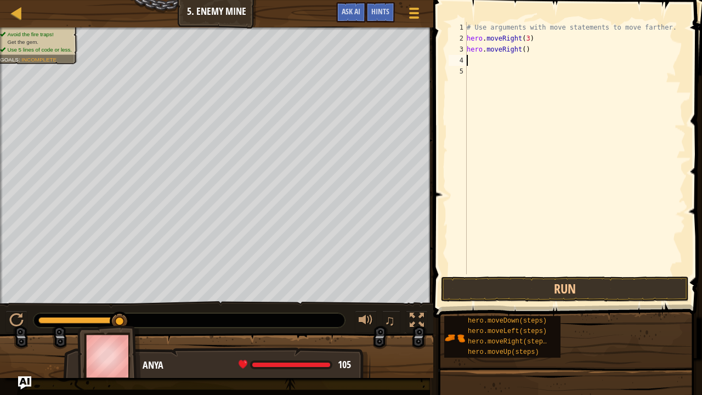
click at [526, 58] on div "# Use arguments with move statements to move farther. hero . moveRight ( 3 ) he…" at bounding box center [575, 159] width 221 height 274
drag, startPoint x: 526, startPoint y: 52, endPoint x: 472, endPoint y: 53, distance: 53.8
click at [472, 53] on div "# Use arguments with move statements to move farther. hero . moveRight ( 3 ) he…" at bounding box center [575, 159] width 221 height 274
type textarea "h"
click at [524, 35] on div "# Use arguments with move statements to move farther. hero . moveRight ( 3 )" at bounding box center [575, 159] width 221 height 274
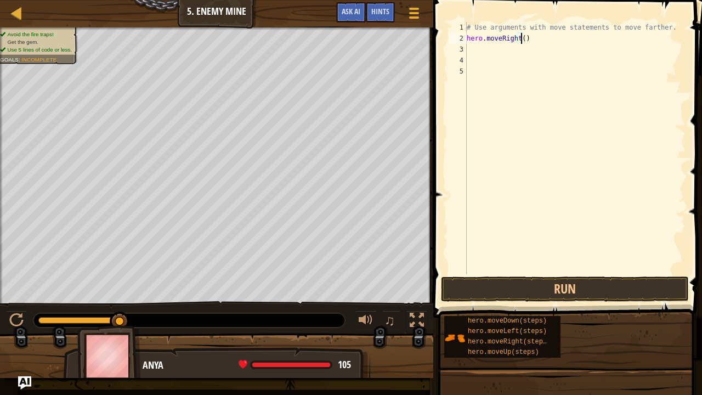
type textarea "hero.moveRight(6)"
click at [489, 54] on div "# Use arguments with move statements to move farther. hero . moveRight ( 6 )" at bounding box center [575, 159] width 221 height 274
type textarea "h"
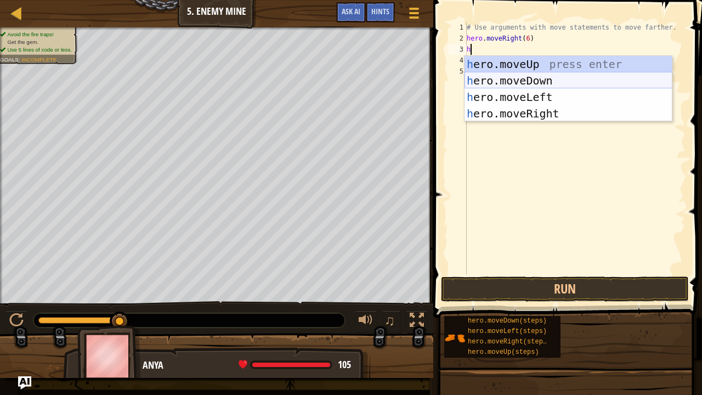
click at [547, 76] on div "h ero.moveUp press enter h ero.moveDown press enter h ero.moveLeft press enter …" at bounding box center [569, 105] width 208 height 99
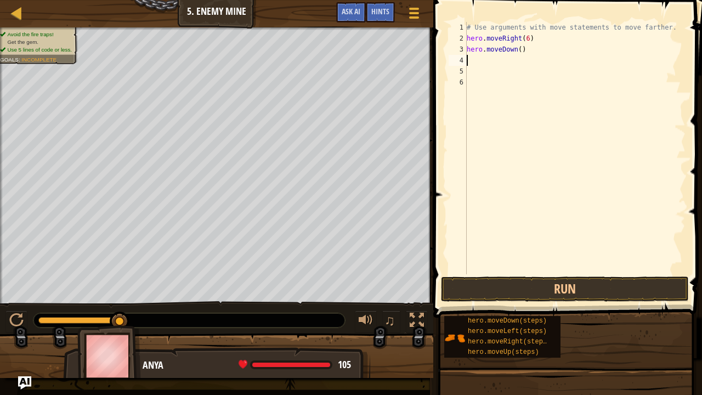
click at [518, 48] on div "# Use arguments with move statements to move farther. hero . moveRight ( 6 ) he…" at bounding box center [575, 159] width 221 height 274
type textarea "hero.moveDown(5)"
click at [475, 63] on div "# Use arguments with move statements to move farther. hero . moveRight ( 6 ) he…" at bounding box center [575, 159] width 221 height 274
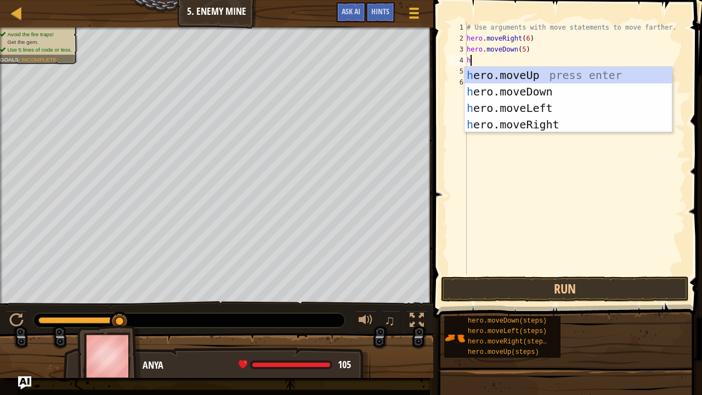
click at [519, 49] on div "# Use arguments with move statements to move farther. hero . moveRight ( 6 ) he…" at bounding box center [575, 159] width 221 height 274
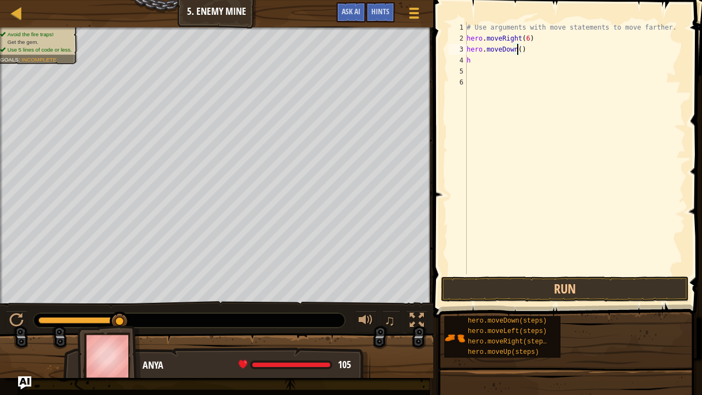
scroll to position [5, 4]
click at [493, 56] on div "# Use arguments with move statements to move farther. hero . moveRight ( 6 ) he…" at bounding box center [575, 159] width 221 height 274
type textarea "h"
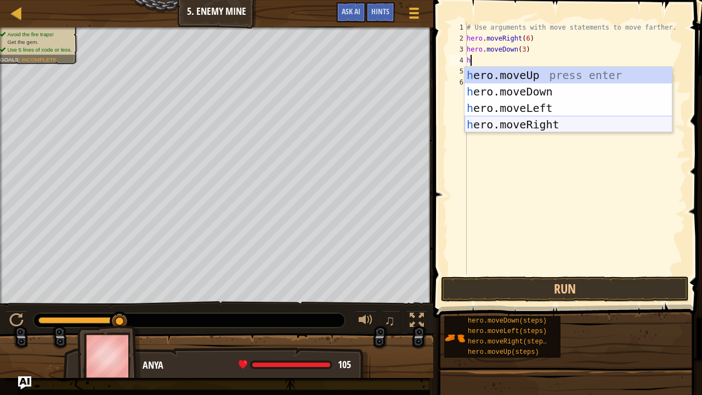
click at [507, 118] on div "h ero.moveUp press enter h ero.moveDown press enter h ero.moveLeft press enter …" at bounding box center [569, 116] width 208 height 99
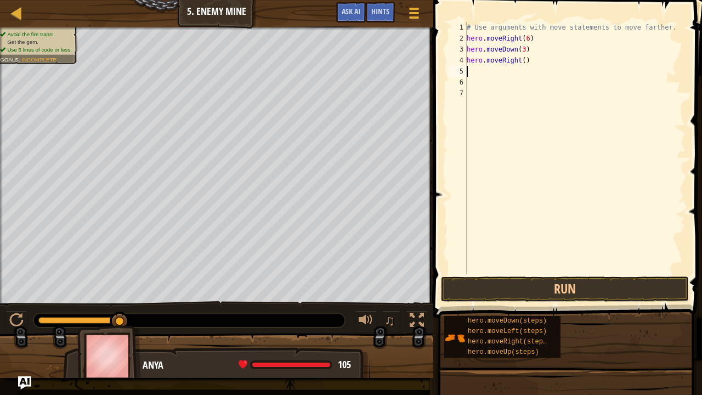
click at [520, 63] on div "# Use arguments with move statements to move farther. hero . moveRight ( 6 ) he…" at bounding box center [575, 159] width 221 height 274
type textarea "hero.moveRight(4)"
click at [492, 75] on div "# Use arguments with move statements to move farther. hero . moveRight ( 6 ) he…" at bounding box center [575, 159] width 221 height 274
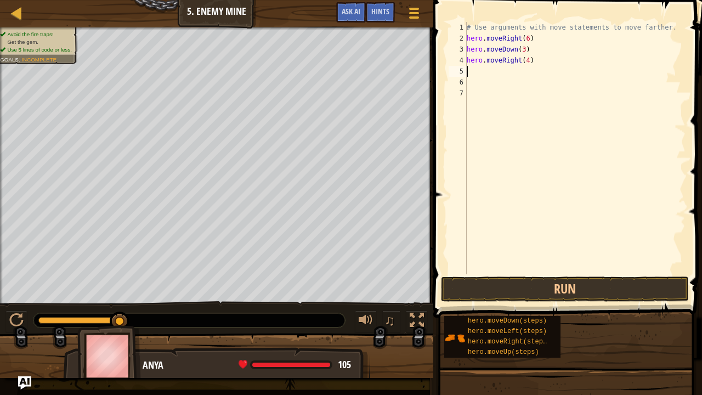
type textarea "h"
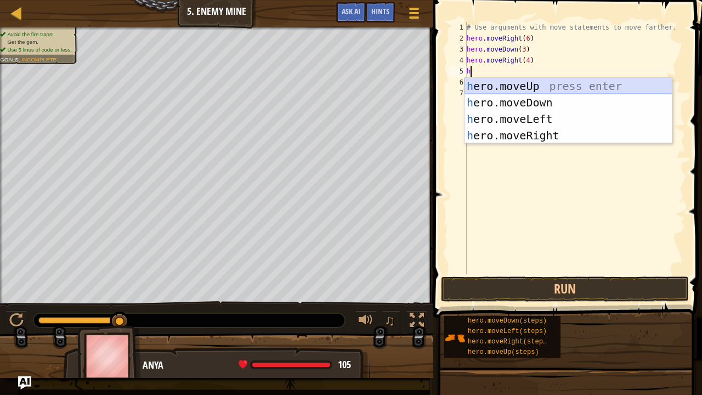
click at [539, 92] on div "h ero.moveUp press enter h ero.moveDown press enter h ero.moveLeft press enter …" at bounding box center [569, 127] width 208 height 99
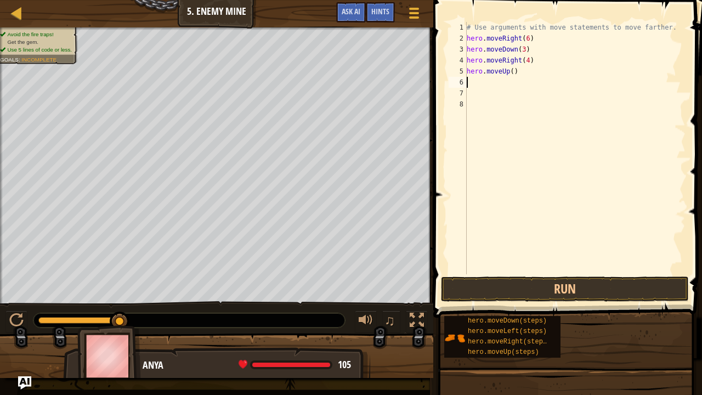
click at [491, 78] on div "# Use arguments with move statements to move farther. hero . moveRight ( 6 ) he…" at bounding box center [575, 159] width 221 height 274
type textarea "h"
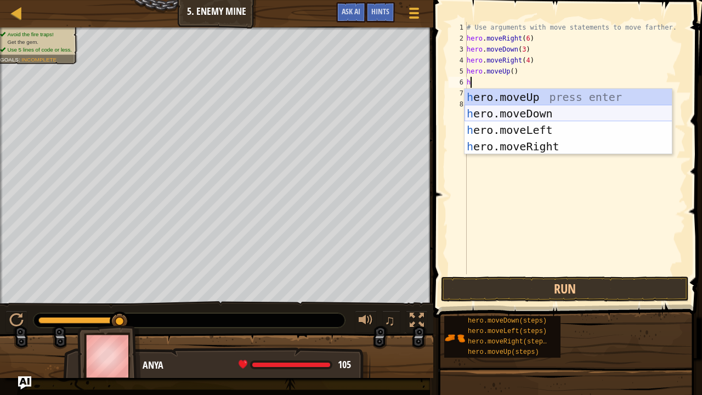
click at [536, 115] on div "h ero.moveUp press enter h ero.moveDown press enter h ero.moveLeft press enter …" at bounding box center [569, 138] width 208 height 99
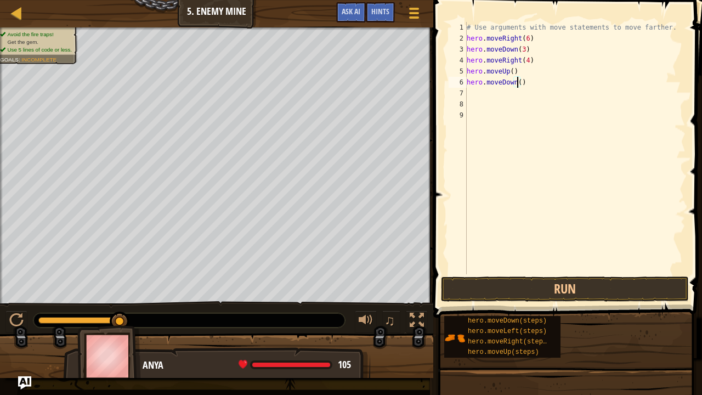
click at [519, 80] on div "# Use arguments with move statements to move farther. hero . moveRight ( 6 ) he…" at bounding box center [575, 159] width 221 height 274
click at [487, 285] on button "Run" at bounding box center [565, 288] width 248 height 25
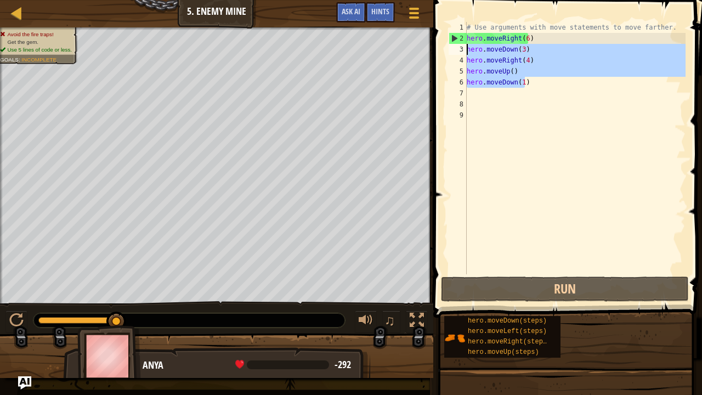
drag, startPoint x: 529, startPoint y: 86, endPoint x: 461, endPoint y: 51, distance: 76.1
click at [461, 51] on div "hero.moveDown(1) 1 2 3 4 5 6 7 8 9 # Use arguments with move statements to move…" at bounding box center [566, 148] width 239 height 252
type textarea "hero.moveDown(3) hero.moveRight(4)"
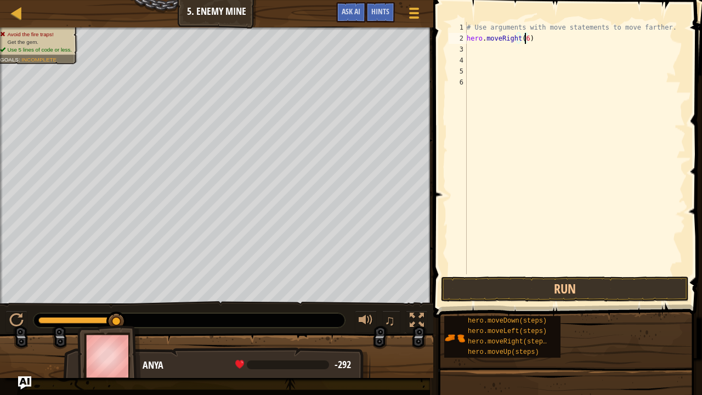
click at [526, 39] on div "# Use arguments with move statements to move farther. hero . moveRight ( 6 )" at bounding box center [575, 159] width 221 height 274
type textarea "hero.moveRight(3)"
click at [355, 10] on span "Ask AI" at bounding box center [351, 11] width 19 height 10
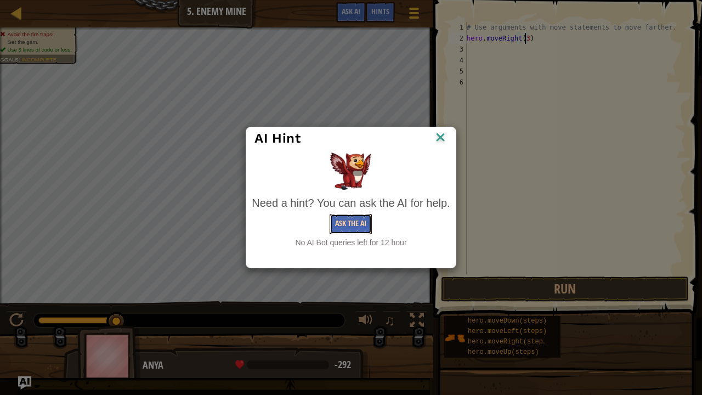
click at [352, 224] on button "Ask the AI" at bounding box center [351, 224] width 42 height 20
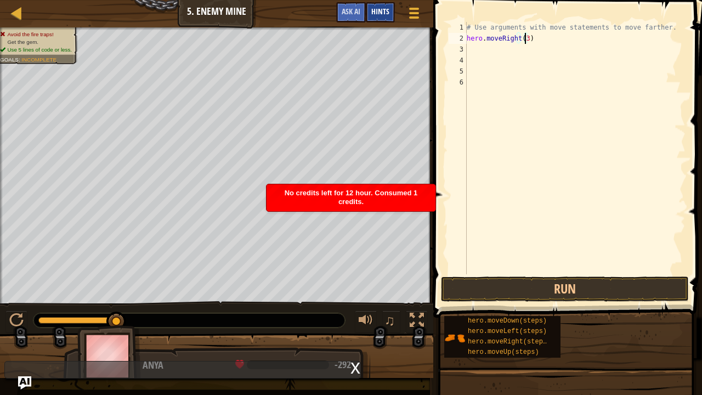
click at [379, 15] on span "Hints" at bounding box center [380, 11] width 18 height 10
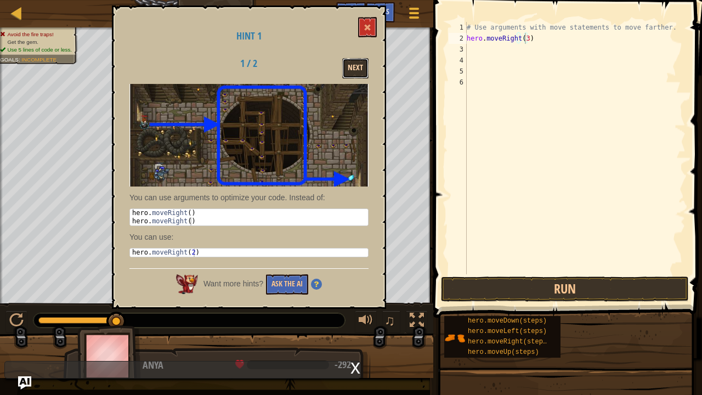
click at [353, 60] on button "Next" at bounding box center [355, 68] width 26 height 20
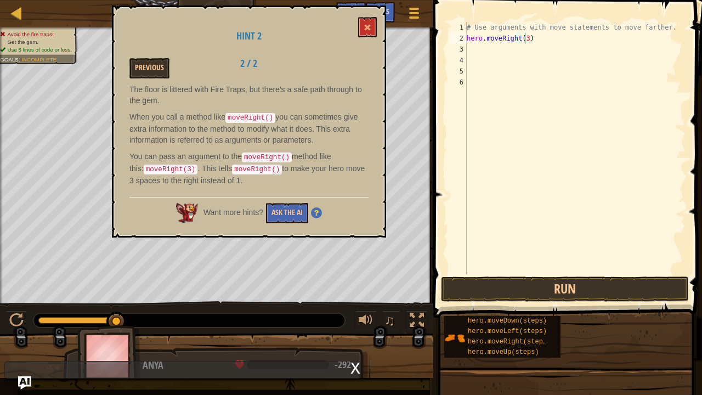
click at [357, 25] on div "Hint 2 Previous 2 / 2 The floor is littered with Fire Traps, but there's a safe…" at bounding box center [249, 121] width 274 height 232
click at [366, 23] on button at bounding box center [367, 27] width 19 height 20
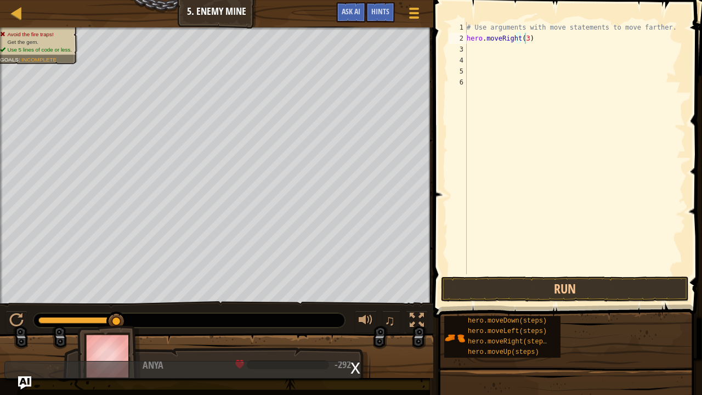
click at [353, 325] on div "x" at bounding box center [356, 367] width 10 height 11
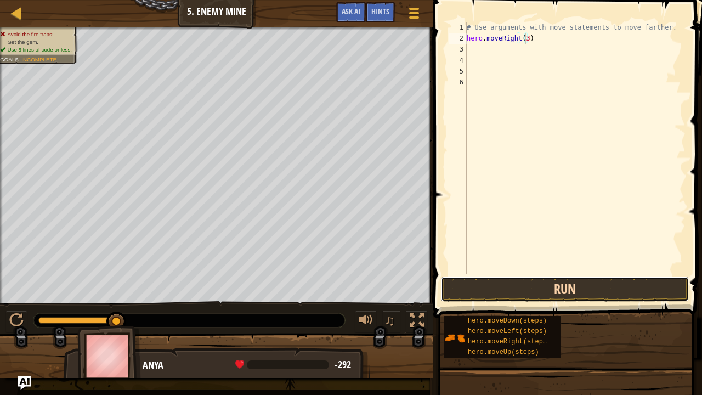
click at [515, 284] on button "Run" at bounding box center [565, 288] width 248 height 25
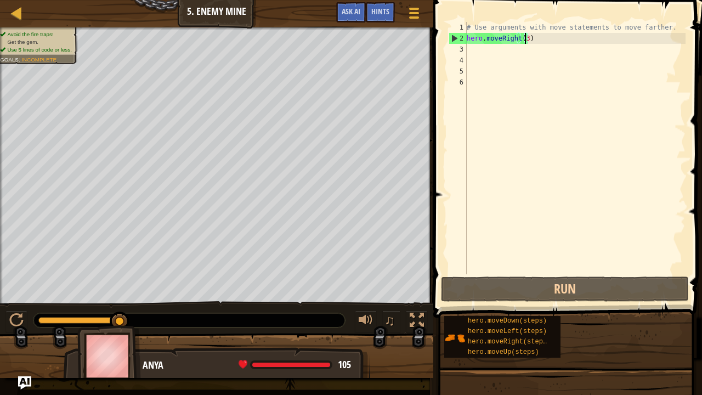
click at [473, 47] on div "# Use arguments with move statements to move farther. hero . moveRight ( 3 )" at bounding box center [575, 159] width 221 height 274
type textarea "h"
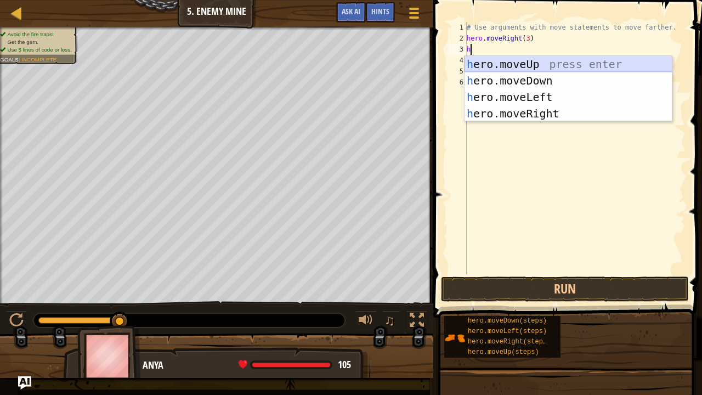
click at [515, 63] on div "h ero.moveUp press enter h ero.moveDown press enter h ero.moveLeft press enter …" at bounding box center [569, 105] width 208 height 99
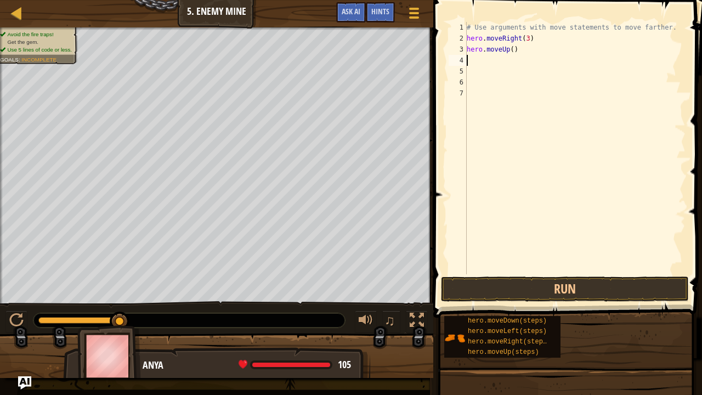
type textarea "h"
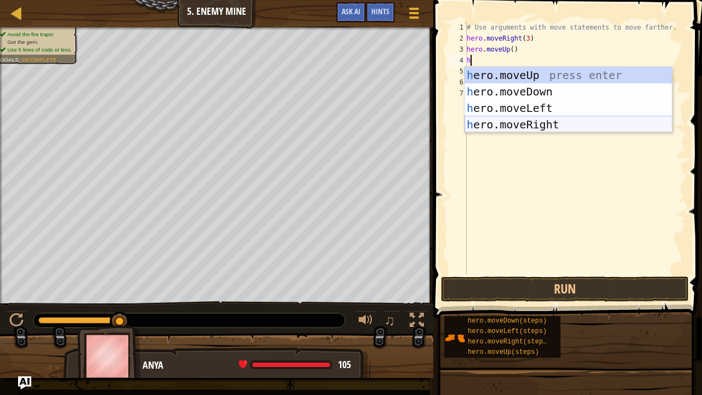
click at [493, 127] on div "h ero.moveUp press enter h ero.moveDown press enter h ero.moveLeft press enter …" at bounding box center [569, 116] width 208 height 99
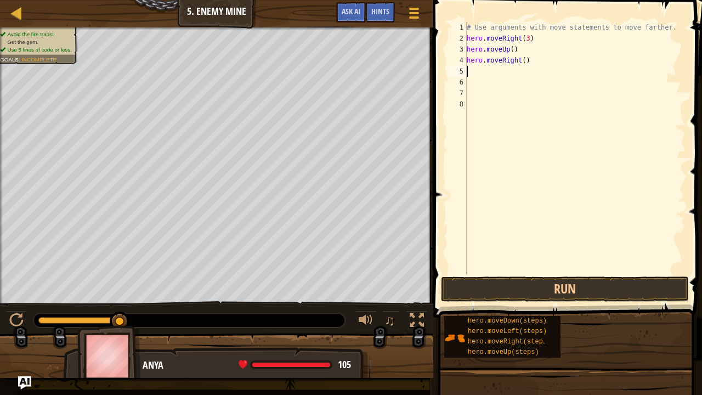
type textarea "h"
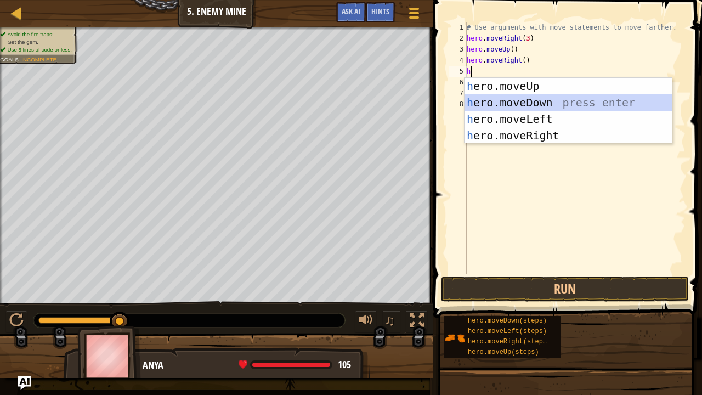
click at [511, 98] on div "h ero.moveUp press enter h ero.moveDown press enter h ero.moveLeft press enter …" at bounding box center [569, 127] width 208 height 99
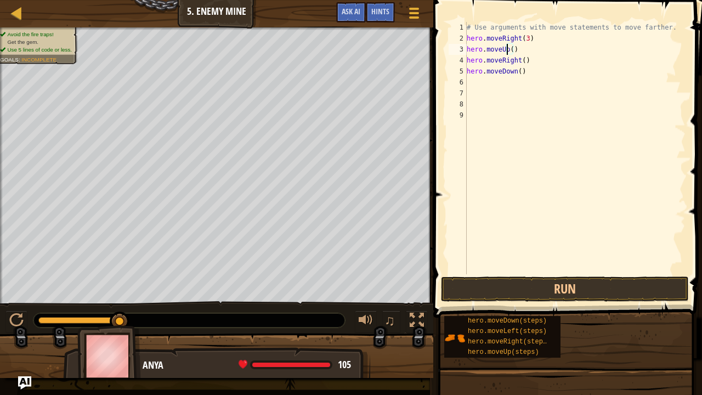
click at [508, 53] on div "# Use arguments with move statements to move farther. hero . moveRight ( 3 ) he…" at bounding box center [575, 159] width 221 height 274
type textarea "hero.moveDown()"
type textarea "hero.moveDown(4)"
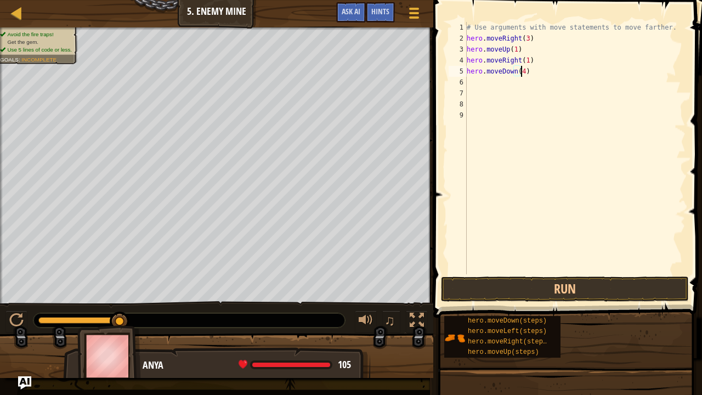
scroll to position [5, 4]
click at [484, 82] on div "# Use arguments with move statements to move farther. hero . moveRight ( 3 ) he…" at bounding box center [575, 159] width 221 height 274
type textarea "h"
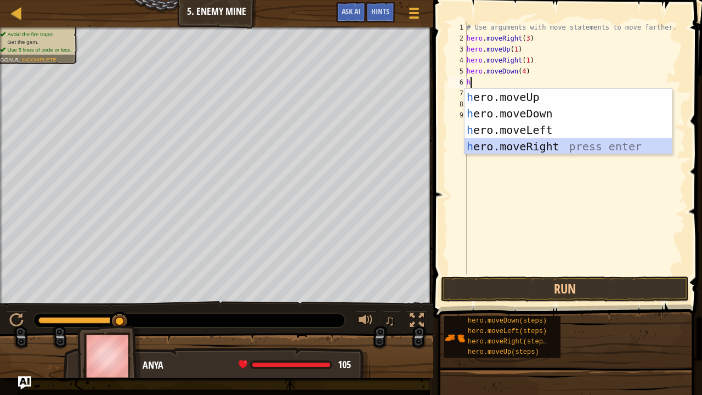
click at [523, 140] on div "h ero.moveUp press enter h ero.moveDown press enter h ero.moveLeft press enter …" at bounding box center [569, 138] width 208 height 99
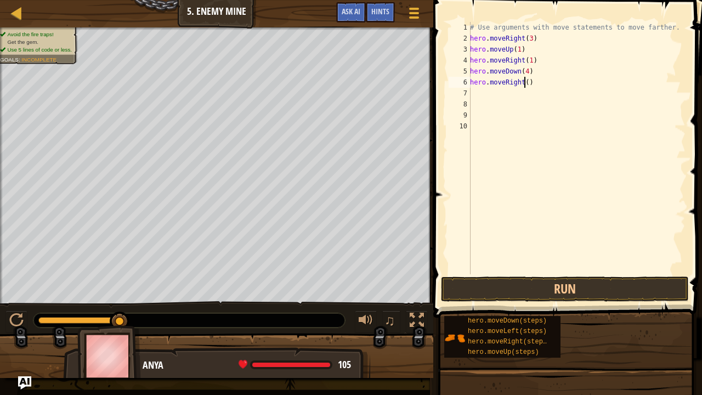
click at [524, 81] on div "# Use arguments with move statements to move farther. hero . moveRight ( 3 ) he…" at bounding box center [577, 159] width 218 height 274
click at [536, 284] on button "Run" at bounding box center [565, 288] width 248 height 25
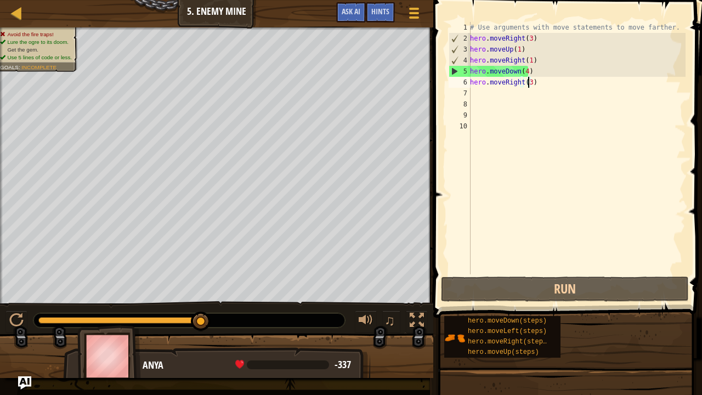
click at [524, 71] on div "# Use arguments with move statements to move farther. hero . moveRight ( 3 ) he…" at bounding box center [577, 159] width 218 height 274
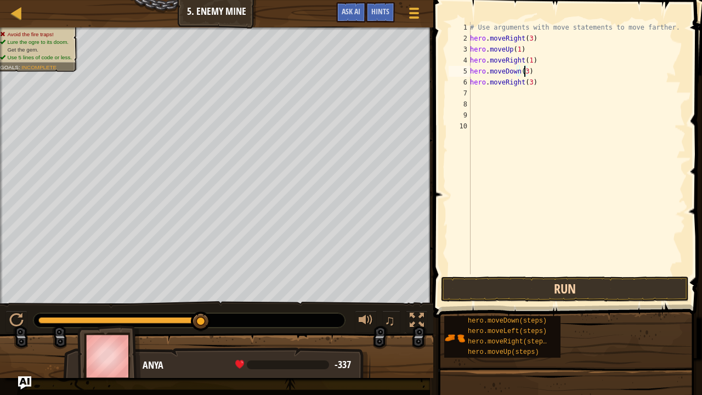
type textarea "hero.moveDown(3)"
click at [511, 281] on button "Run" at bounding box center [565, 288] width 248 height 25
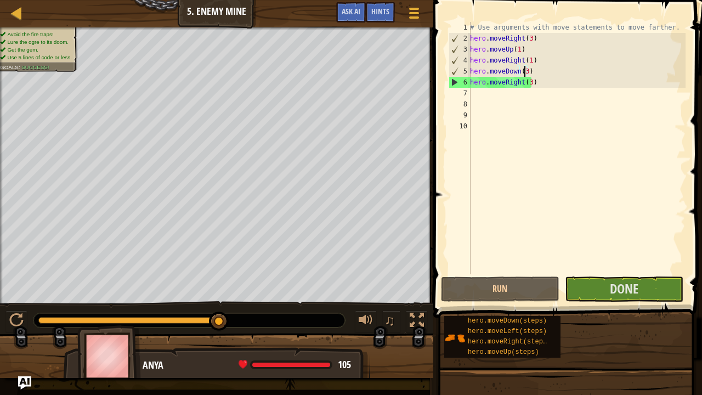
drag, startPoint x: 613, startPoint y: 291, endPoint x: 487, endPoint y: 214, distance: 148.0
click at [487, 214] on div "# Use arguments with move statements to move farther. hero . moveRight ( 3 ) he…" at bounding box center [577, 159] width 218 height 274
click at [613, 290] on span "Done" at bounding box center [624, 289] width 29 height 18
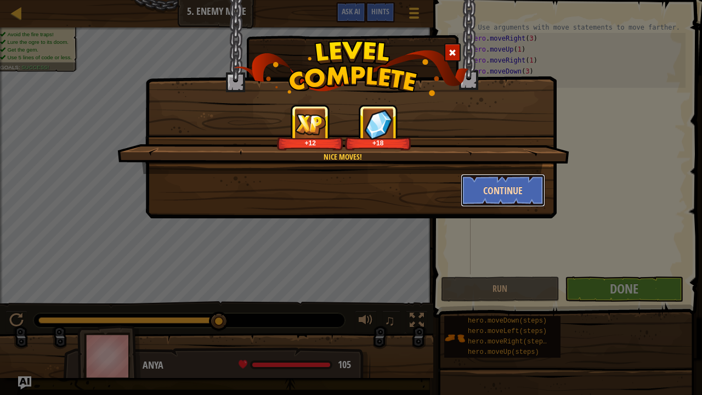
drag, startPoint x: 511, startPoint y: 174, endPoint x: 534, endPoint y: 188, distance: 26.8
click at [534, 188] on button "Continue" at bounding box center [503, 190] width 85 height 33
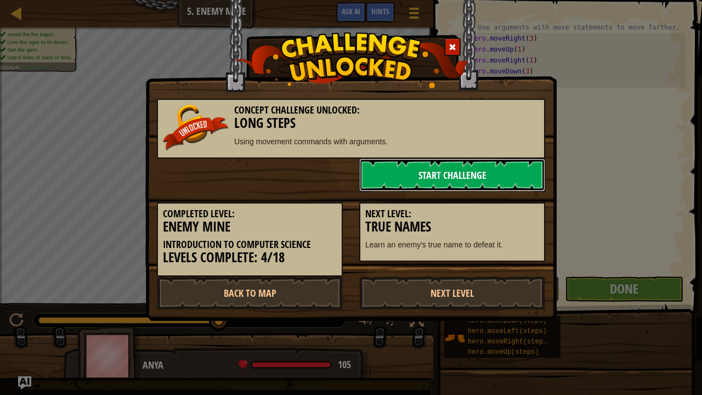
click at [465, 172] on link "Start Challenge" at bounding box center [452, 175] width 186 height 33
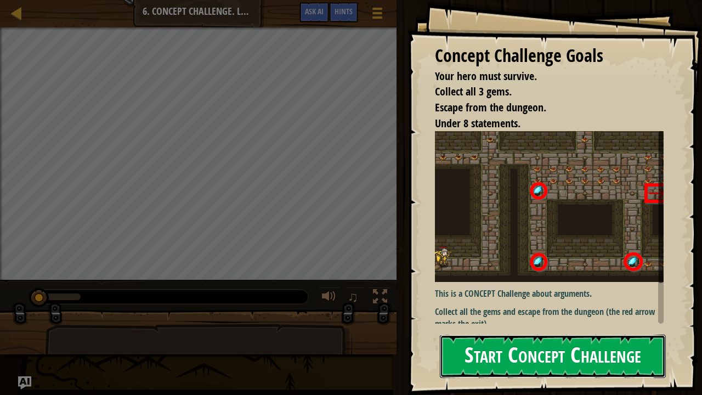
click at [510, 325] on button "Start Concept Challenge" at bounding box center [553, 356] width 226 height 43
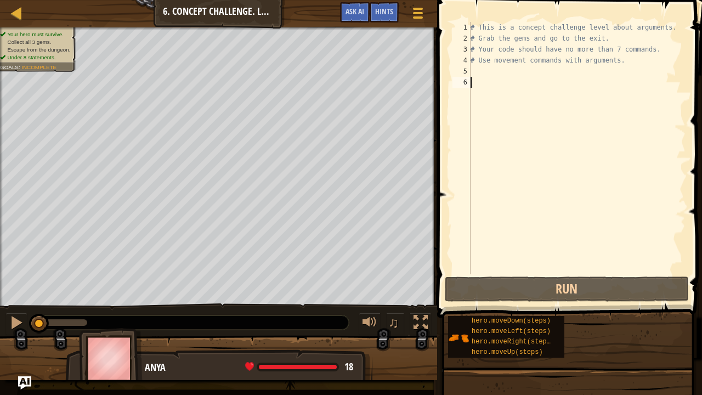
click at [480, 72] on div "# This is a concept challenge level about arguments. # Grab the gems and go to …" at bounding box center [576, 159] width 217 height 274
click at [475, 83] on div "# This is a concept challenge level about arguments. # Grab the gems and go to …" at bounding box center [576, 159] width 217 height 274
type textarea "h"
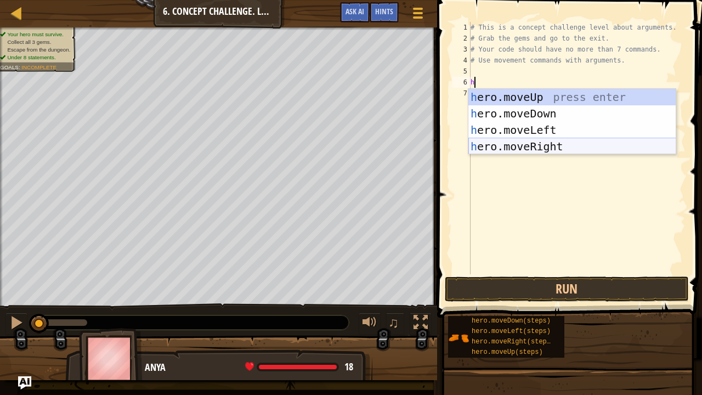
click at [484, 139] on div "h ero.moveUp press enter h ero.moveDown press enter h ero.moveLeft press enter …" at bounding box center [572, 138] width 208 height 99
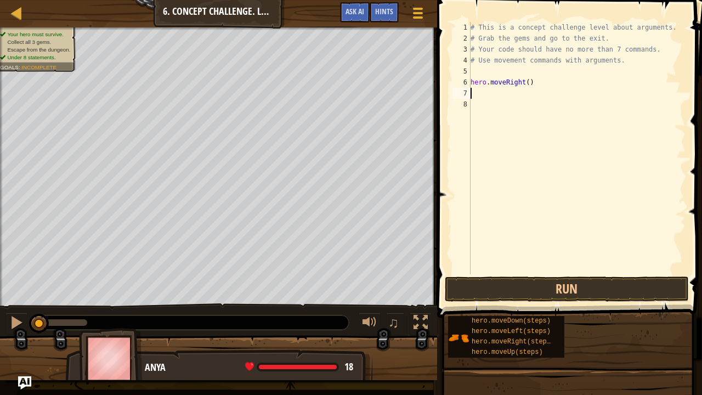
type textarea "h"
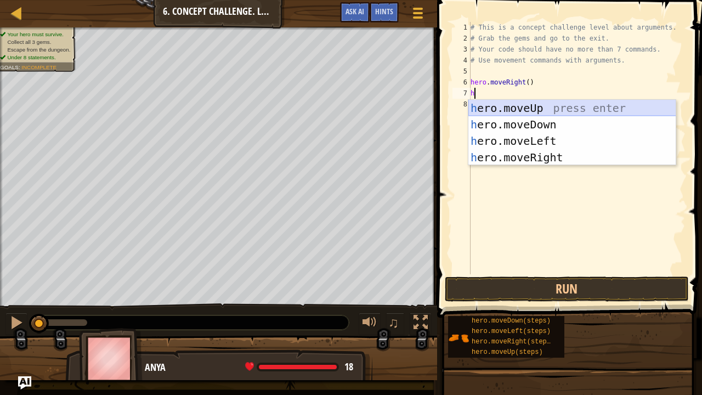
click at [538, 106] on div "h ero.moveUp press enter h ero.moveDown press enter h ero.moveLeft press enter …" at bounding box center [572, 149] width 208 height 99
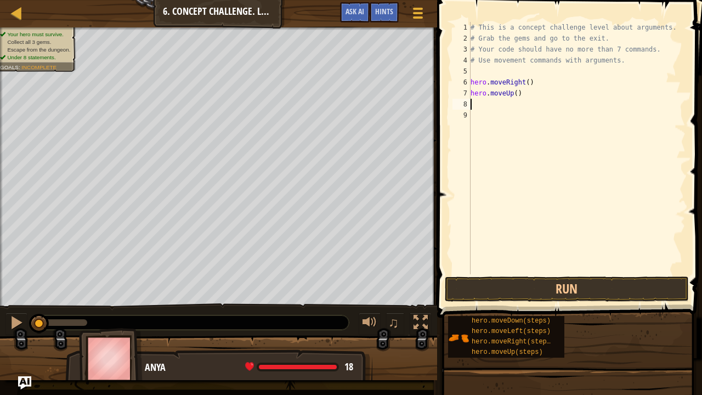
click at [525, 83] on div "# This is a concept challenge level about arguments. # Grab the gems and go to …" at bounding box center [576, 159] width 217 height 274
type textarea "hero.moveRight(1)"
type textarea "hero.moveUp(3)"
type textarea "h"
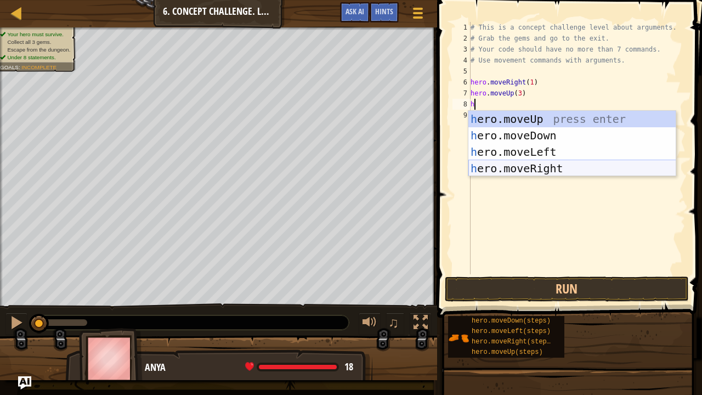
click at [539, 161] on div "h ero.moveUp press enter h ero.moveDown press enter h ero.moveLeft press enter …" at bounding box center [572, 160] width 208 height 99
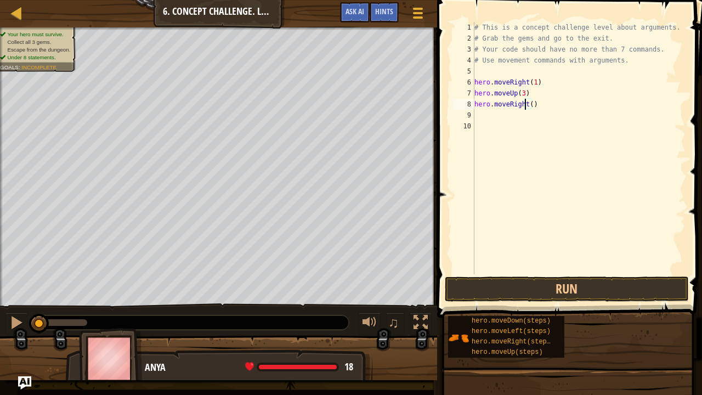
click at [527, 100] on div "# This is a concept challenge level about arguments. # Grab the gems and go to …" at bounding box center [579, 159] width 214 height 274
type textarea "hero.moveRight(2)"
click at [494, 116] on div "# This is a concept challenge level about arguments. # Grab the gems and go to …" at bounding box center [579, 159] width 214 height 274
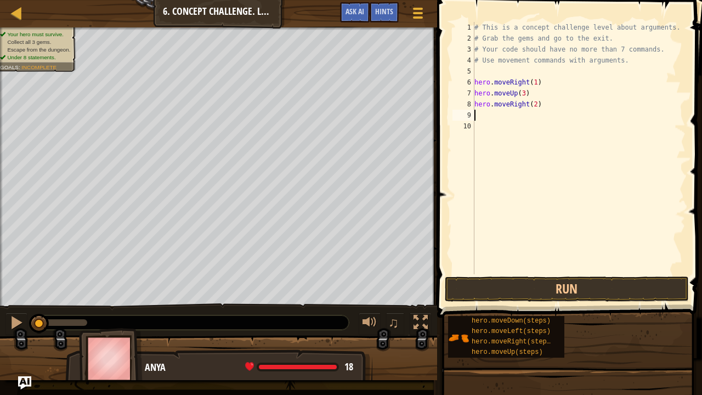
type textarea "h"
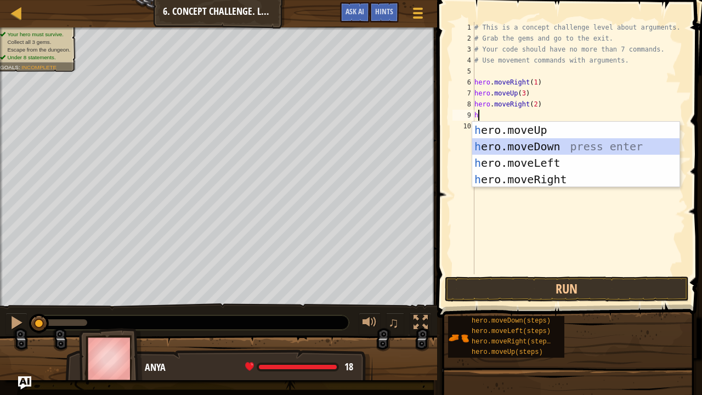
click at [555, 143] on div "h ero.moveUp press enter h ero.moveDown press enter h ero.moveLeft press enter …" at bounding box center [576, 171] width 208 height 99
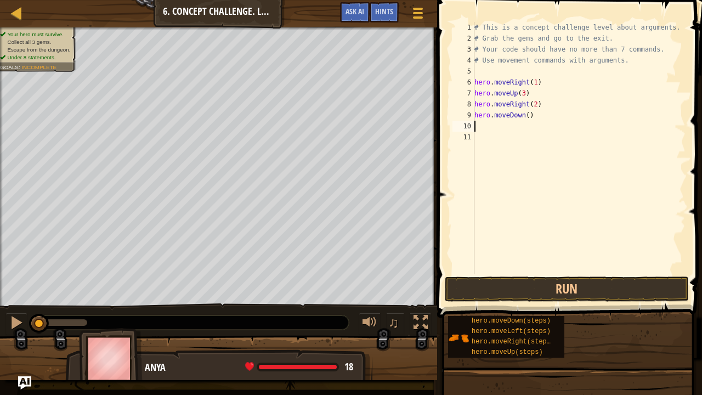
click at [523, 116] on div "# This is a concept challenge level about arguments. # Grab the gems and go to …" at bounding box center [579, 159] width 214 height 274
type textarea "hero.moveDown(1)"
click at [492, 124] on div "# This is a concept challenge level about arguments. # Grab the gems and go to …" at bounding box center [579, 159] width 214 height 274
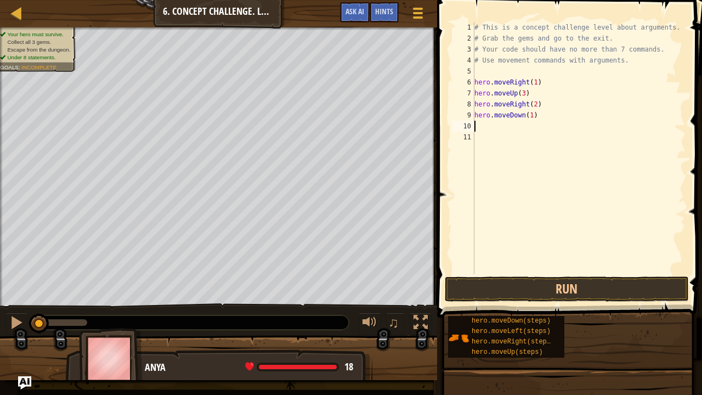
type textarea "h"
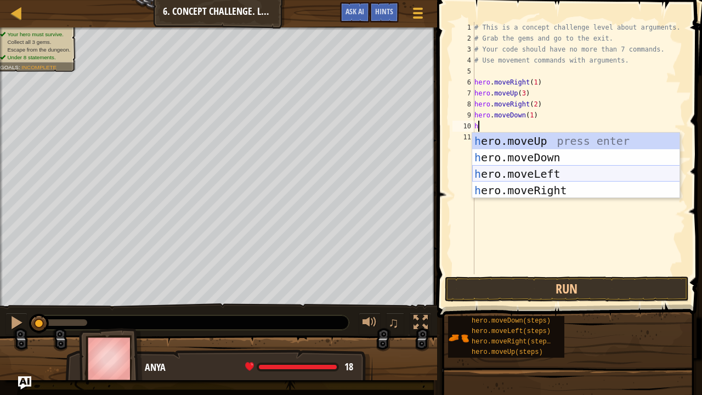
click at [519, 172] on div "h ero.moveUp press enter h ero.moveDown press enter h ero.moveLeft press enter …" at bounding box center [576, 182] width 208 height 99
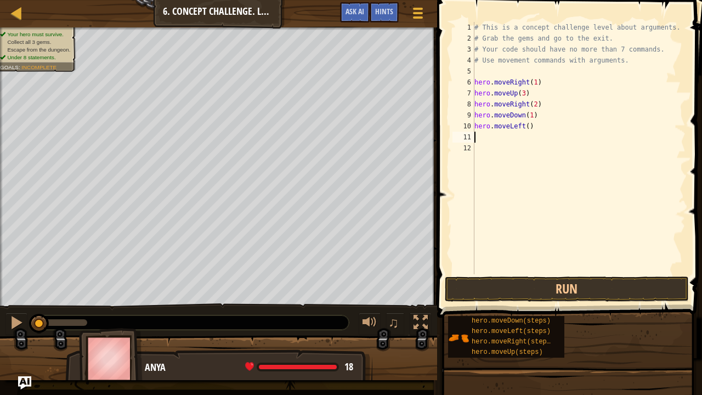
click at [524, 126] on div "# This is a concept challenge level about arguments. # Grab the gems and go to …" at bounding box center [579, 159] width 214 height 274
type textarea "hero.moveLeft(1)"
click at [492, 140] on div "# This is a concept challenge level about arguments. # Grab the gems and go to …" at bounding box center [579, 159] width 214 height 274
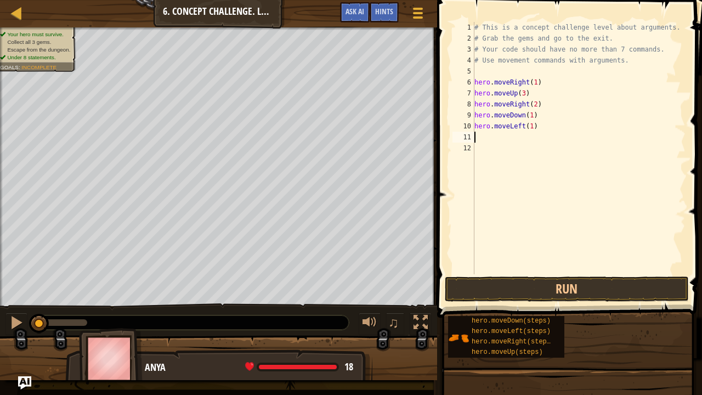
type textarea "h"
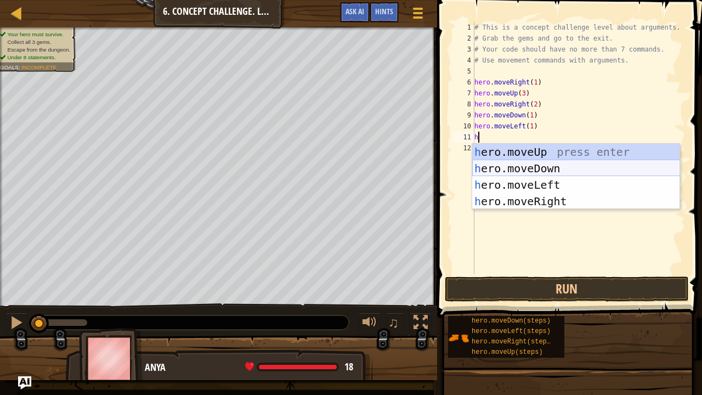
click at [536, 170] on div "h ero.moveUp press enter h ero.moveDown press enter h ero.moveLeft press enter …" at bounding box center [576, 193] width 208 height 99
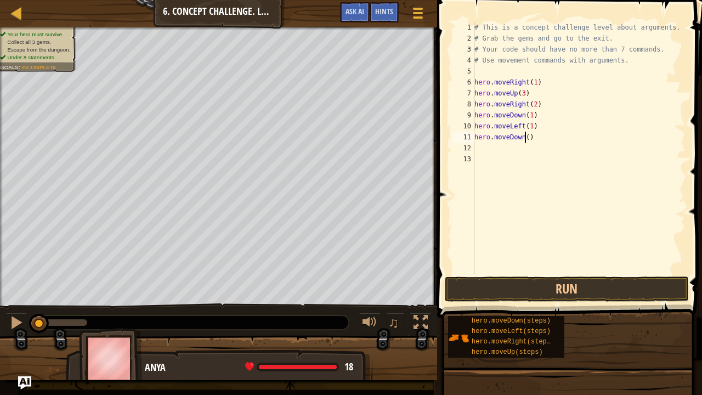
click at [524, 136] on div "# This is a concept challenge level about arguments. # Grab the gems and go to …" at bounding box center [579, 159] width 214 height 274
type textarea "hero.moveDown(2)"
click at [494, 147] on div "# This is a concept challenge level about arguments. # Grab the gems and go to …" at bounding box center [579, 159] width 214 height 274
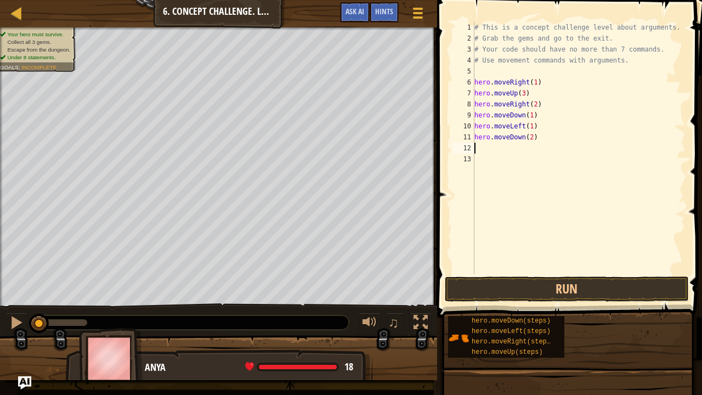
type textarea "h"
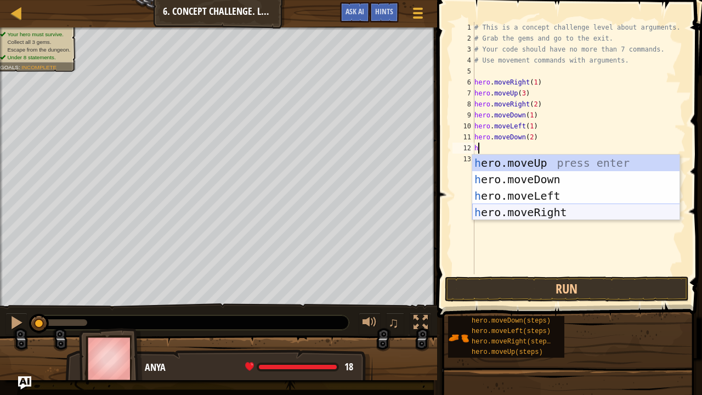
click at [536, 207] on div "h ero.moveUp press enter h ero.moveDown press enter h ero.moveLeft press enter …" at bounding box center [576, 204] width 208 height 99
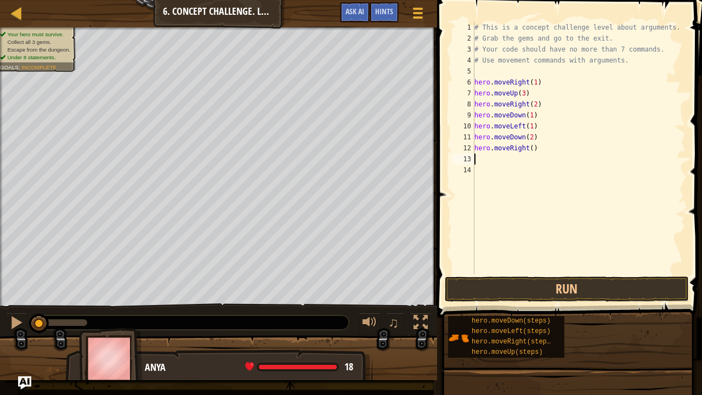
click at [528, 150] on div "# This is a concept challenge level about arguments. # Grab the gems and go to …" at bounding box center [579, 159] width 214 height 274
type textarea "hero.moveRight(1)"
click at [485, 161] on div "# This is a concept challenge level about arguments. # Grab the gems and go to …" at bounding box center [579, 159] width 214 height 274
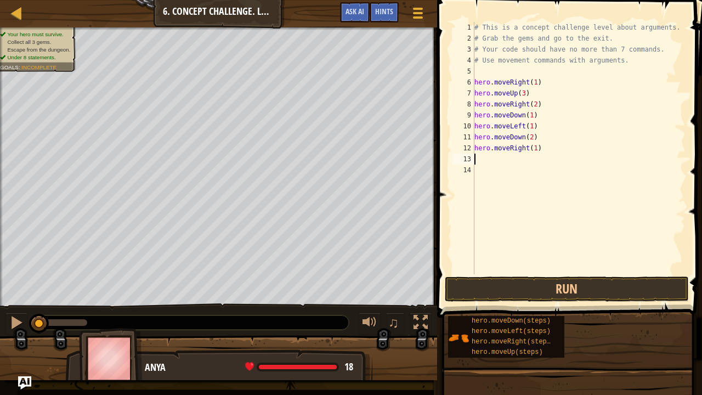
type textarea "h"
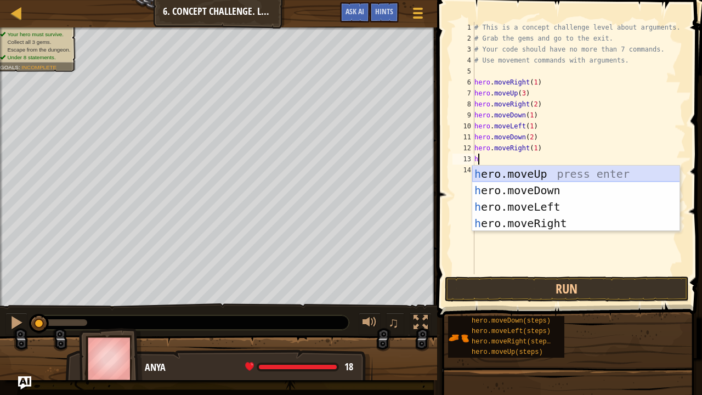
click at [497, 174] on div "h ero.moveUp press enter h ero.moveDown press enter h ero.moveLeft press enter …" at bounding box center [576, 215] width 208 height 99
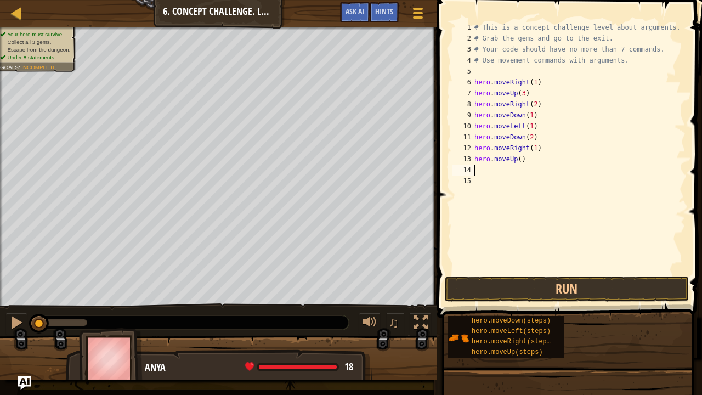
click at [517, 157] on div "# This is a concept challenge level about arguments. # Grab the gems and go to …" at bounding box center [579, 159] width 214 height 274
type textarea "hero.moveUp(2)"
click at [495, 167] on div "# This is a concept challenge level about arguments. # Grab the gems and go to …" at bounding box center [579, 159] width 214 height 274
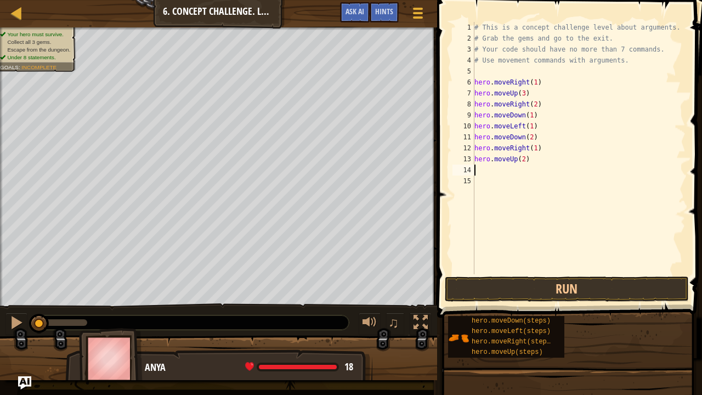
type textarea "h"
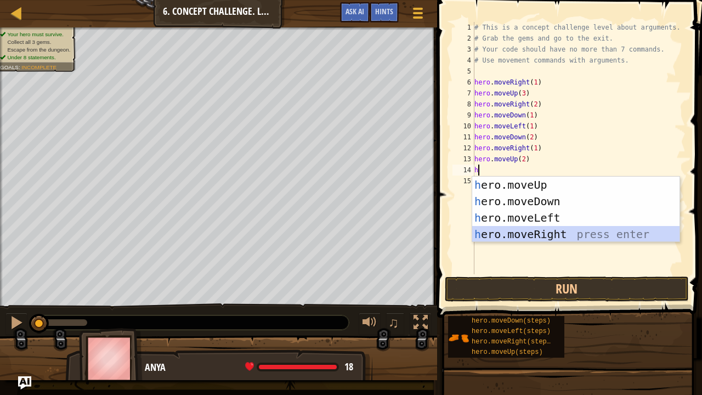
click at [501, 231] on div "h ero.moveUp press enter h ero.moveDown press enter h ero.moveLeft press enter …" at bounding box center [576, 226] width 208 height 99
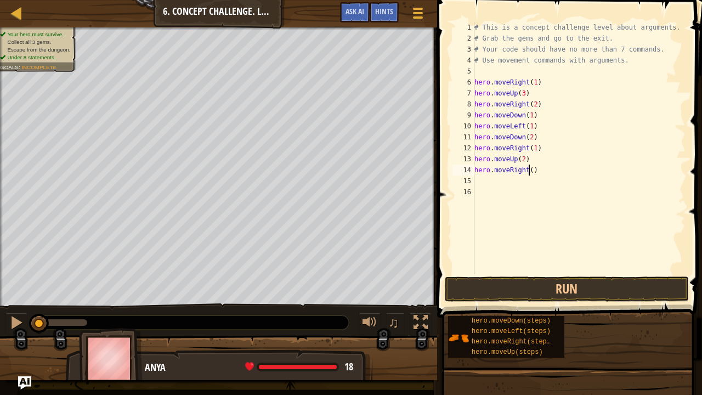
click at [528, 171] on div "# This is a concept challenge level about arguments. # Grab the gems and go to …" at bounding box center [579, 159] width 214 height 274
click at [500, 289] on button "Run" at bounding box center [567, 288] width 244 height 25
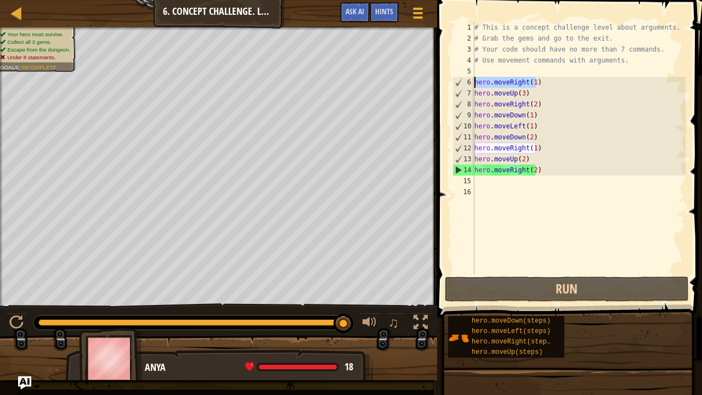
drag, startPoint x: 536, startPoint y: 84, endPoint x: 473, endPoint y: 80, distance: 62.7
click at [473, 80] on div "hero.moveRight(2) 1 2 3 4 5 6 7 8 9 10 11 12 13 14 15 16 # This is a concept ch…" at bounding box center [567, 148] width 235 height 252
type textarea "hero.moveRight(1)"
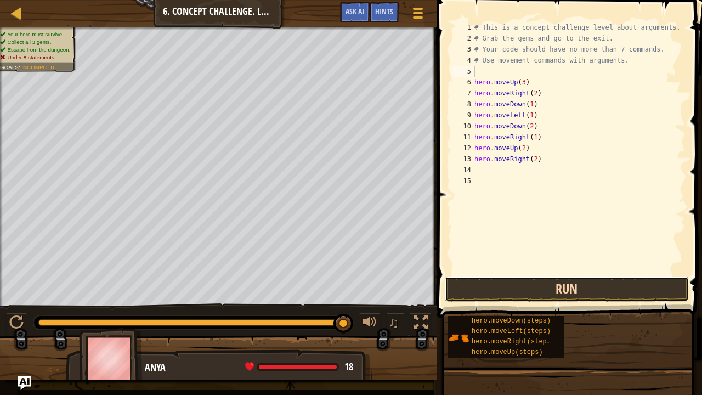
click at [538, 295] on button "Run" at bounding box center [567, 288] width 244 height 25
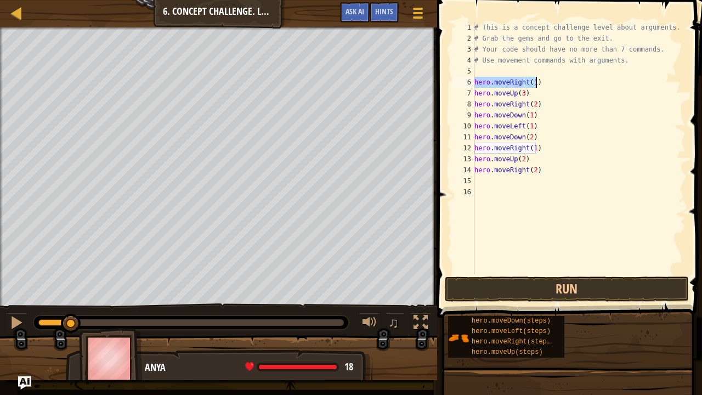
click at [558, 155] on div "# This is a concept challenge level about arguments. # Grab the gems and go to …" at bounding box center [579, 159] width 214 height 274
drag, startPoint x: 536, startPoint y: 149, endPoint x: 475, endPoint y: 147, distance: 61.5
click at [475, 147] on div "# This is a concept challenge level about arguments. # Grab the gems and go to …" at bounding box center [579, 159] width 214 height 274
type textarea "hero.moveRight(1)"
click at [500, 293] on button "Run" at bounding box center [567, 288] width 244 height 25
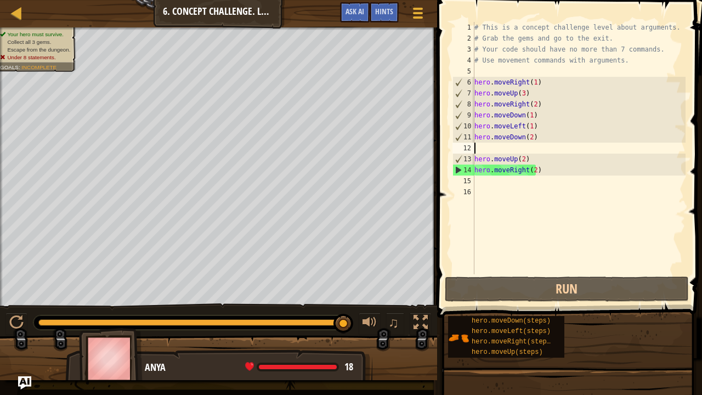
click at [530, 176] on div "# This is a concept challenge level about arguments. # Grab the gems and go to …" at bounding box center [579, 159] width 214 height 274
click at [532, 168] on div "# This is a concept challenge level about arguments. # Grab the gems and go to …" at bounding box center [579, 159] width 214 height 274
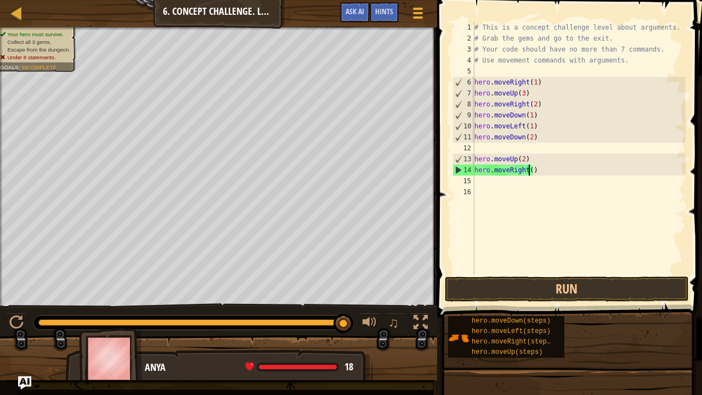
scroll to position [5, 4]
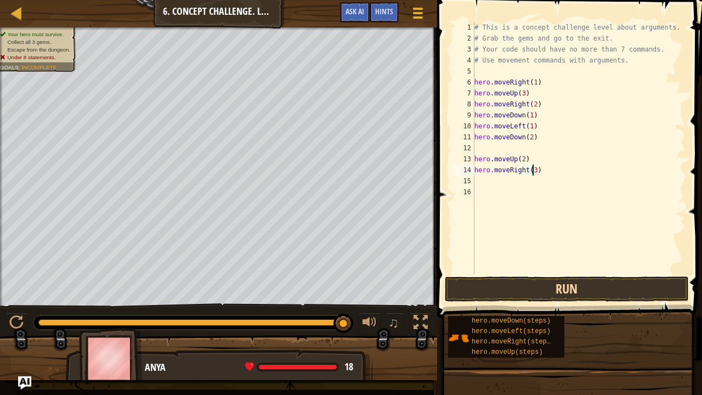
type textarea "hero.moveRight(3)"
click at [544, 285] on button "Run" at bounding box center [567, 288] width 244 height 25
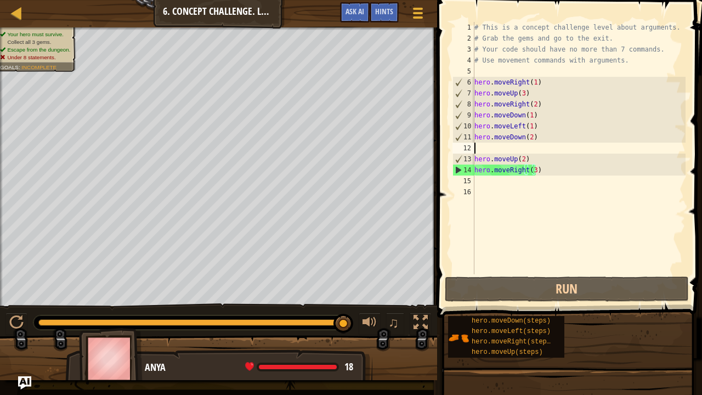
click at [483, 150] on div "# This is a concept challenge level about arguments. # Grab the gems and go to …" at bounding box center [579, 159] width 214 height 274
type textarea "hero.moveDown(2)"
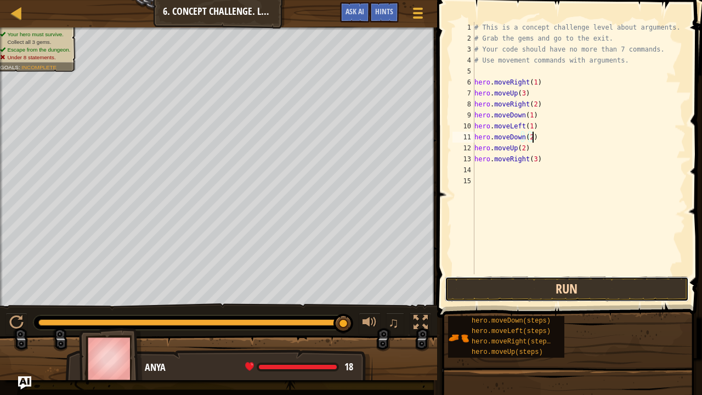
click at [530, 283] on button "Run" at bounding box center [567, 288] width 244 height 25
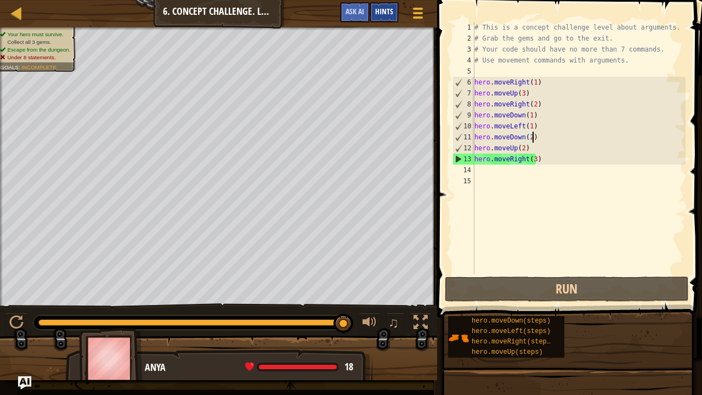
click at [389, 15] on span "Hints" at bounding box center [384, 11] width 18 height 10
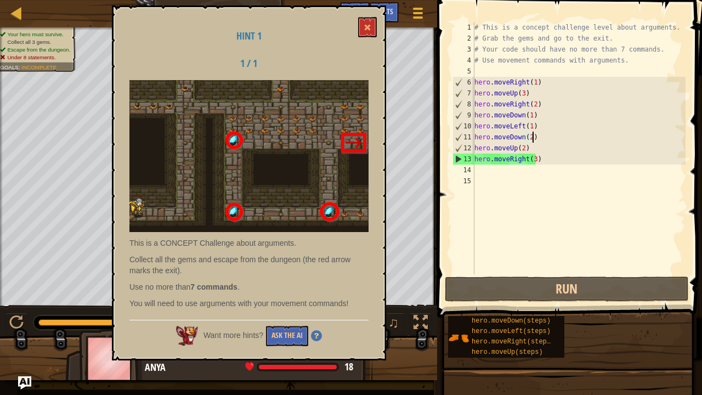
click at [317, 325] on img at bounding box center [316, 335] width 11 height 11
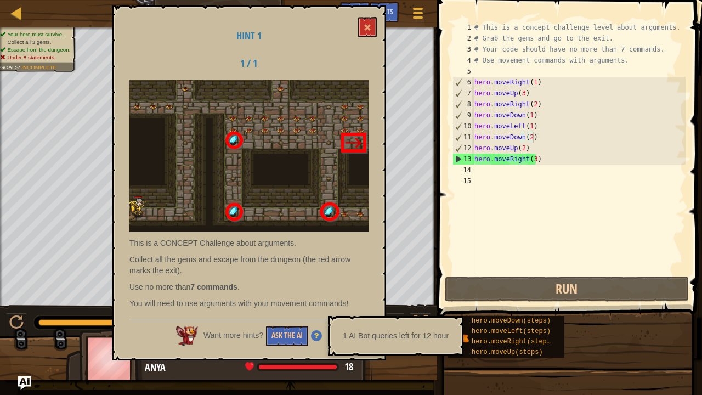
click at [329, 301] on p "You will need to use arguments with your movement commands!" at bounding box center [248, 303] width 239 height 11
click at [314, 325] on img at bounding box center [316, 335] width 11 height 11
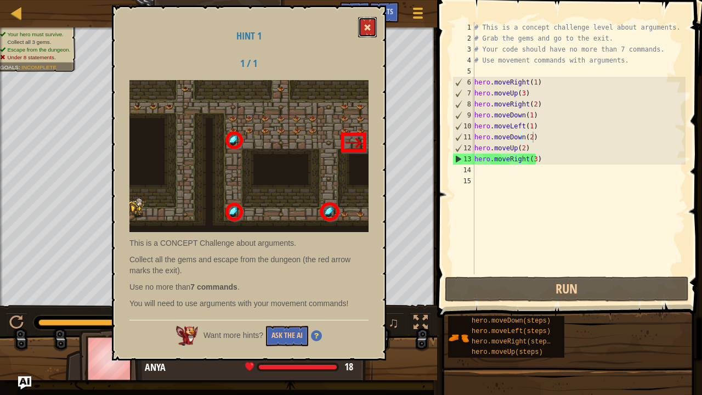
click at [372, 27] on button at bounding box center [367, 27] width 19 height 20
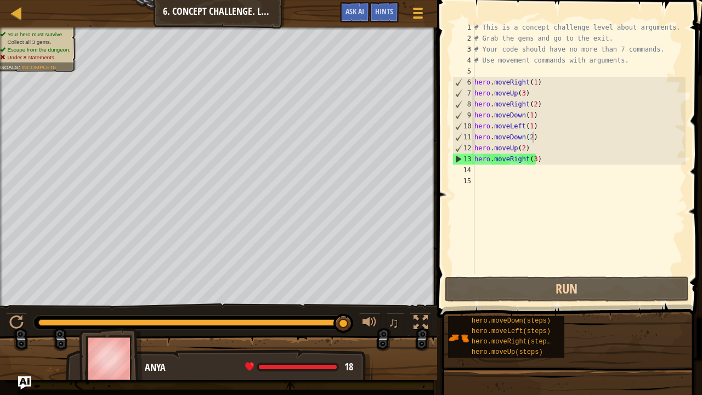
click at [516, 194] on div "# This is a concept challenge level about arguments. # Grab the gems and go to …" at bounding box center [579, 159] width 214 height 274
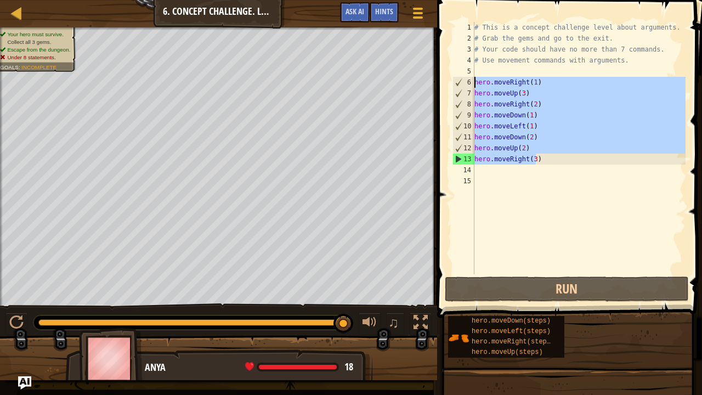
drag, startPoint x: 535, startPoint y: 161, endPoint x: 454, endPoint y: 76, distance: 118.0
click at [454, 76] on div "1 2 3 4 5 6 7 8 9 10 11 12 13 14 15 # This is a concept challenge level about a…" at bounding box center [567, 148] width 235 height 252
type textarea "hero.moveRight(1)"
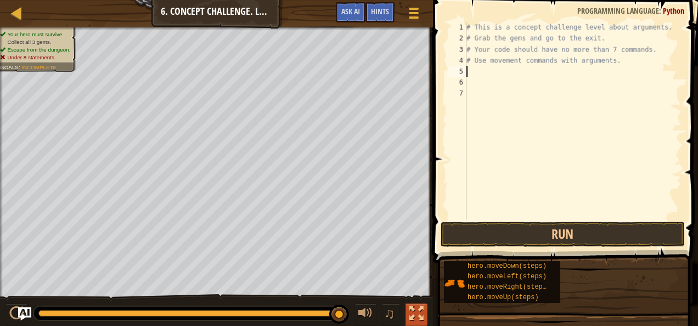
click at [414, 310] on div at bounding box center [416, 313] width 14 height 14
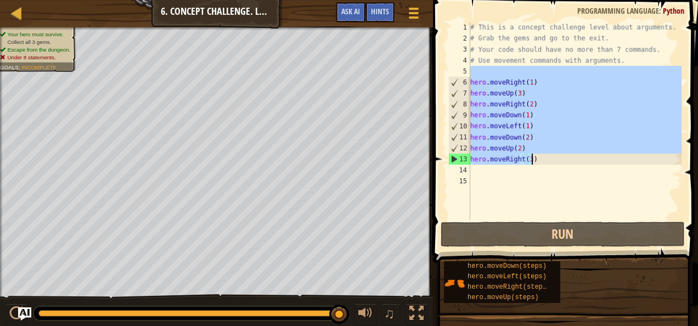
click at [555, 159] on div "# This is a concept challenge level about arguments. # Grab the gems and go to …" at bounding box center [574, 120] width 213 height 197
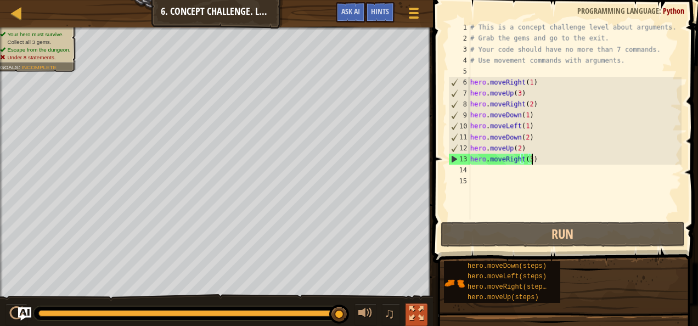
click at [416, 312] on div at bounding box center [416, 313] width 14 height 14
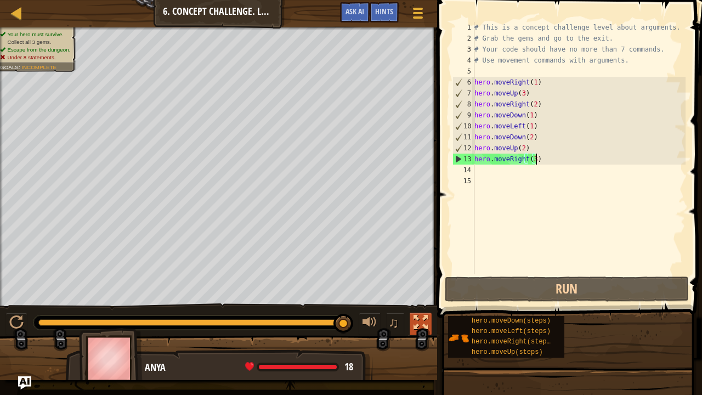
click at [423, 321] on div at bounding box center [421, 322] width 14 height 14
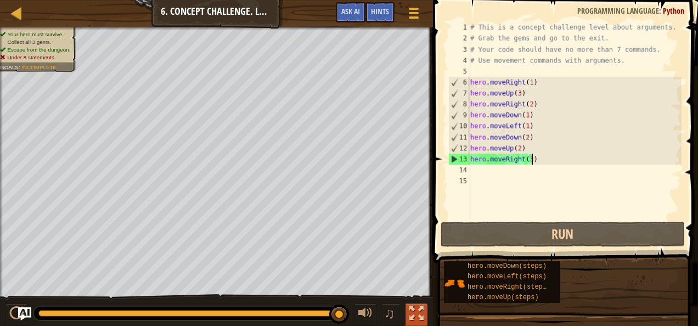
click at [417, 314] on div at bounding box center [416, 313] width 14 height 14
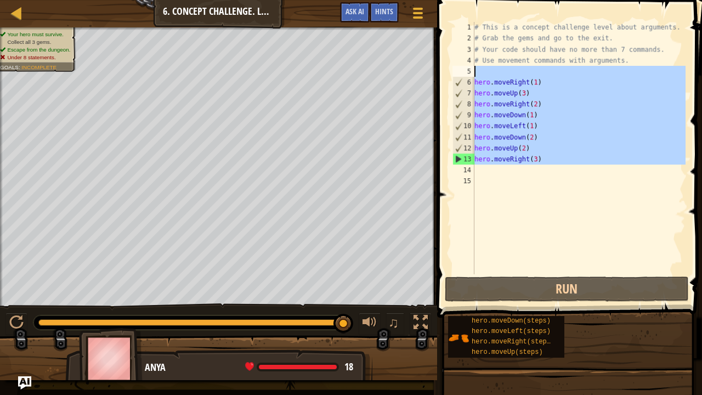
drag, startPoint x: 543, startPoint y: 168, endPoint x: 472, endPoint y: 75, distance: 117.4
click at [472, 75] on div "hero.moveRight(3) 1 2 3 4 5 6 7 8 9 10 11 12 13 14 15 # This is a concept chall…" at bounding box center [567, 148] width 235 height 252
type textarea "hero.moveRight(1)"
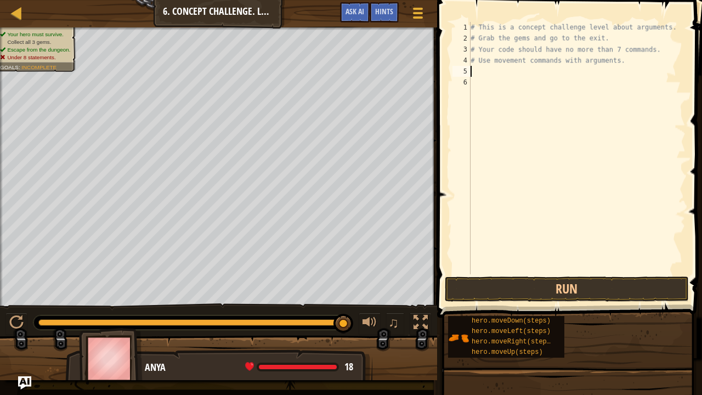
click at [472, 80] on div "# This is a concept challenge level about arguments. # Grab the gems and go to …" at bounding box center [576, 159] width 217 height 274
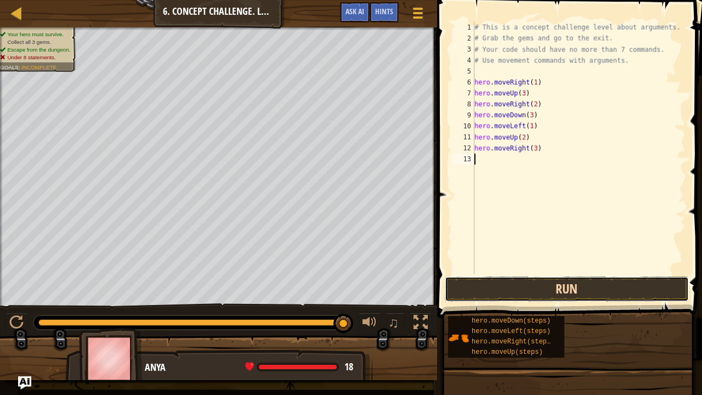
click at [588, 279] on button "Run" at bounding box center [567, 288] width 244 height 25
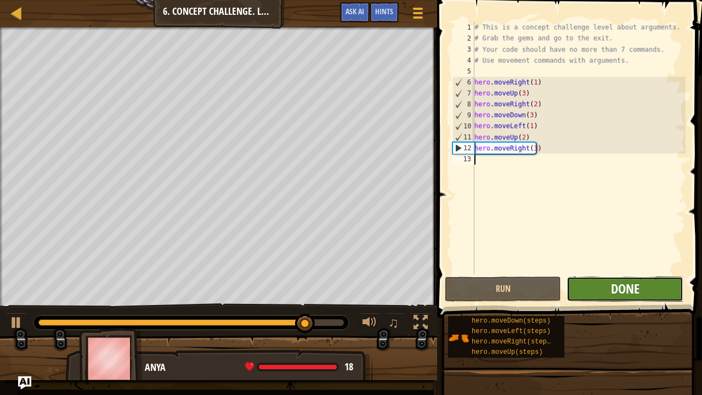
drag, startPoint x: 646, startPoint y: 292, endPoint x: 627, endPoint y: 296, distance: 19.6
click at [627, 296] on span "Done" at bounding box center [625, 289] width 29 height 18
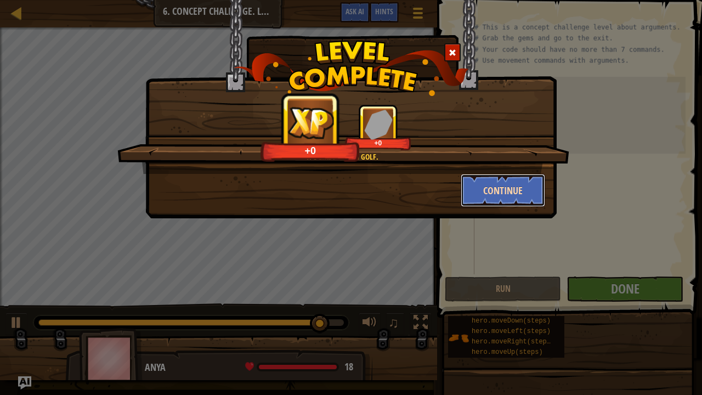
click at [484, 185] on button "Continue" at bounding box center [503, 190] width 85 height 33
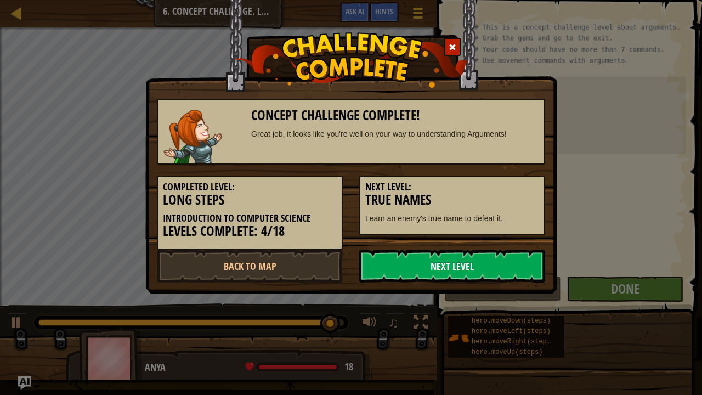
click at [479, 255] on link "Next Level" at bounding box center [452, 266] width 186 height 33
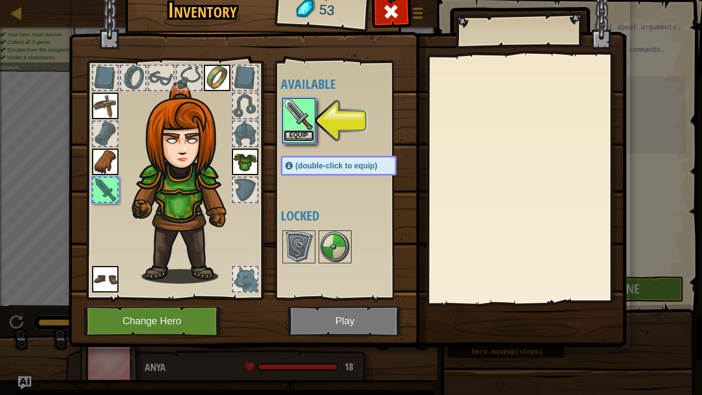
click at [292, 132] on button "Equip" at bounding box center [299, 136] width 31 height 12
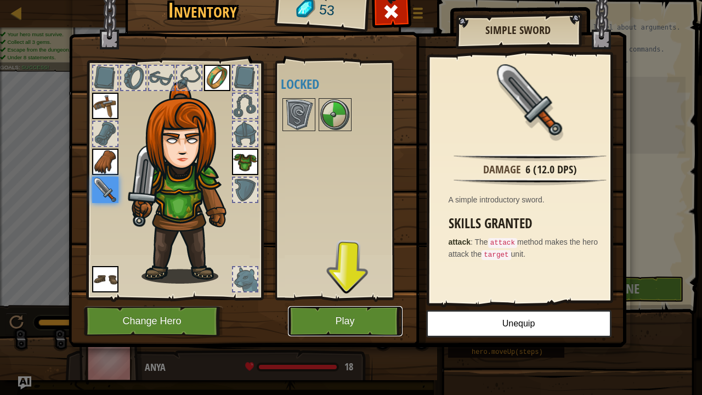
click at [382, 321] on button "Play" at bounding box center [345, 321] width 115 height 30
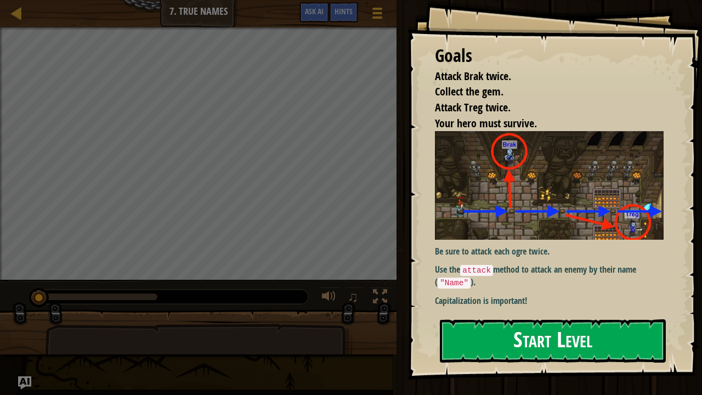
click at [495, 325] on button "Start Level" at bounding box center [553, 340] width 226 height 43
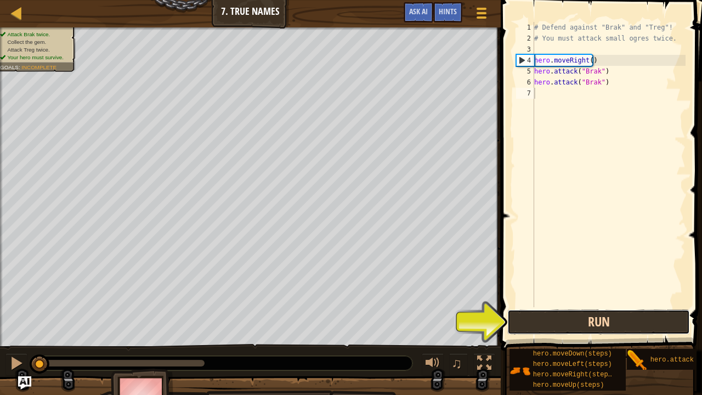
click at [568, 323] on button "Run" at bounding box center [598, 321] width 183 height 25
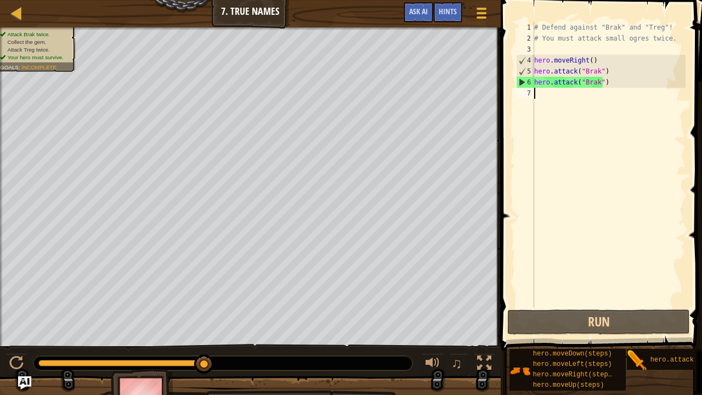
type textarea "h"
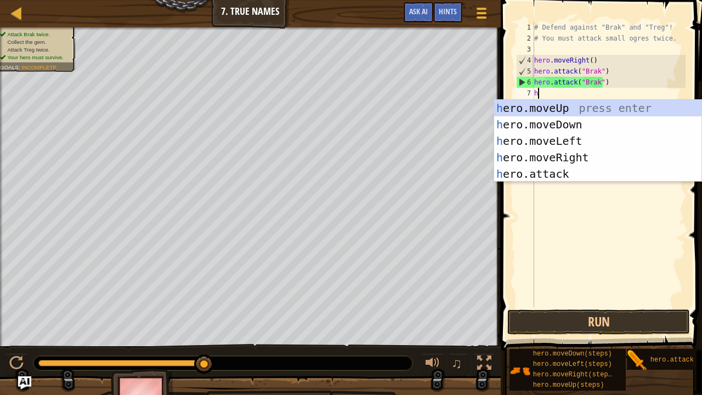
scroll to position [5, 0]
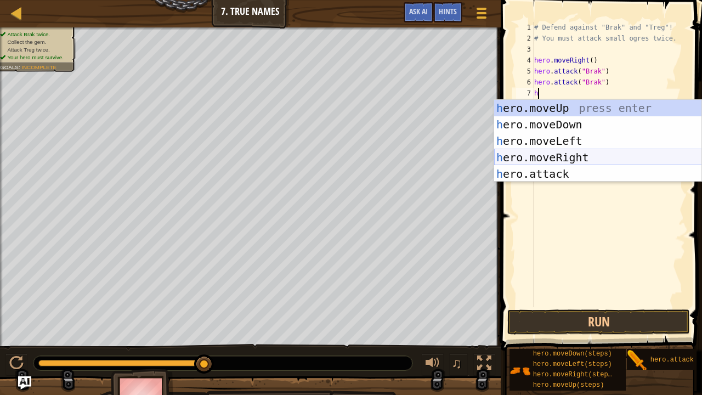
click at [554, 161] on div "h ero.moveUp press enter h ero.moveDown press enter h ero.moveLeft press enter …" at bounding box center [598, 157] width 208 height 115
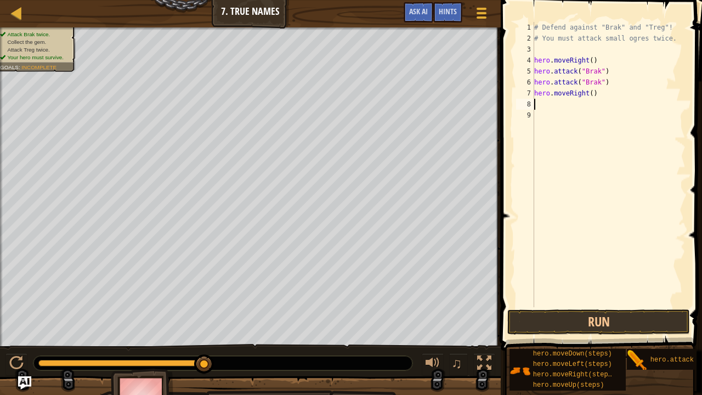
click at [586, 92] on div "# Defend against "Brak" and "Treg"! # You must attack small ogres twice. hero .…" at bounding box center [609, 175] width 154 height 307
type textarea "hero.moveRight(1)"
click at [550, 104] on div "# Defend against "Brak" and "Treg"! # You must attack small ogres twice. hero .…" at bounding box center [609, 175] width 154 height 307
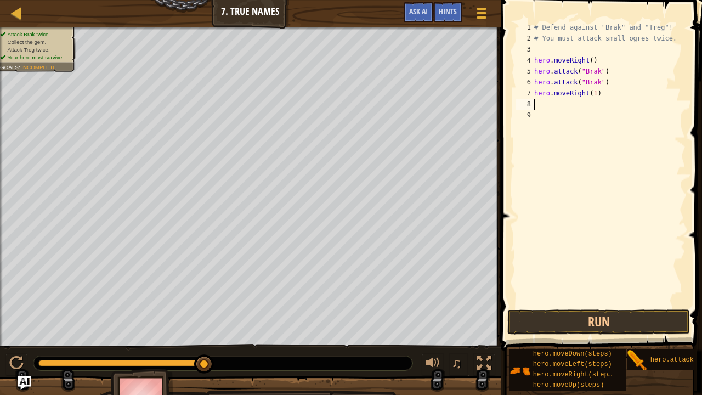
type textarea "h"
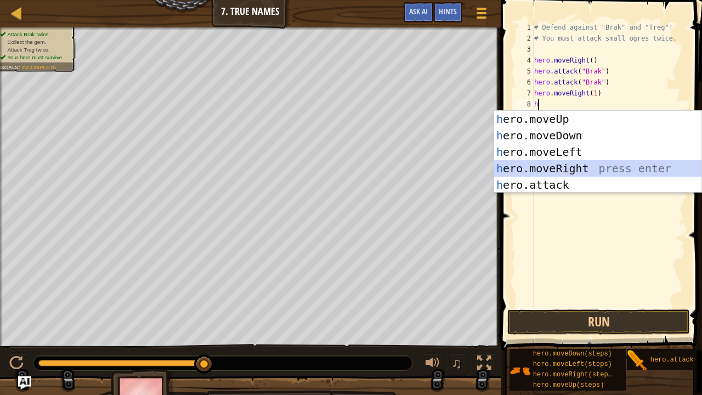
click at [562, 164] on div "h ero.moveUp press enter h ero.moveDown press enter h ero.moveLeft press enter …" at bounding box center [598, 168] width 208 height 115
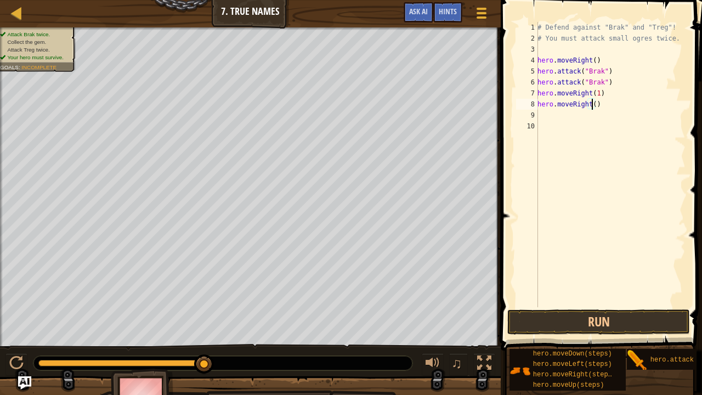
click at [590, 104] on div "# Defend against "Brak" and "Treg"! # You must attack small ogres twice. hero .…" at bounding box center [610, 175] width 150 height 307
type textarea "hero.moveRight(1)"
click at [567, 112] on div "# Defend against "Brak" and "Treg"! # You must attack small ogres twice. hero .…" at bounding box center [610, 175] width 150 height 307
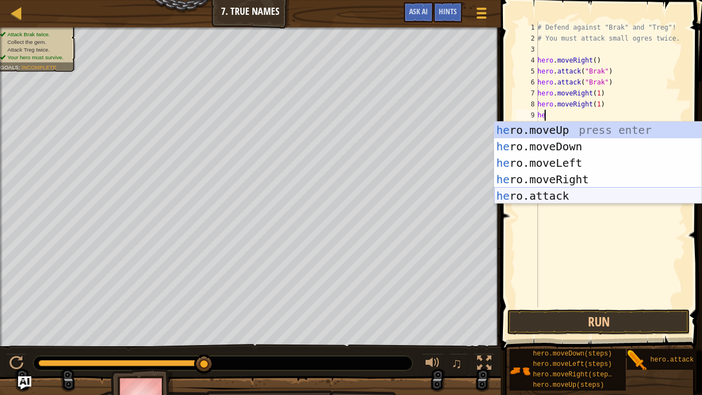
click at [555, 190] on div "he ro.moveUp press enter he ro.moveDown press enter he ro.moveLeft press enter …" at bounding box center [598, 179] width 208 height 115
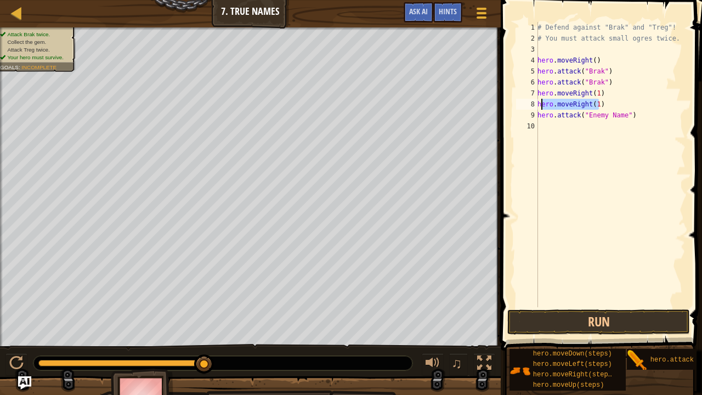
drag, startPoint x: 603, startPoint y: 101, endPoint x: 541, endPoint y: 103, distance: 62.6
click at [541, 103] on div "# Defend against "Brak" and "Treg"! # You must attack small ogres twice. hero .…" at bounding box center [610, 175] width 150 height 307
type textarea "h"
click at [607, 105] on div "# Defend against "Brak" and "Treg"! # You must attack small ogres twice. hero .…" at bounding box center [609, 175] width 154 height 307
click at [615, 107] on div "# Defend against "Brak" and "Treg"! # You must attack small ogres twice. hero .…" at bounding box center [609, 175] width 154 height 307
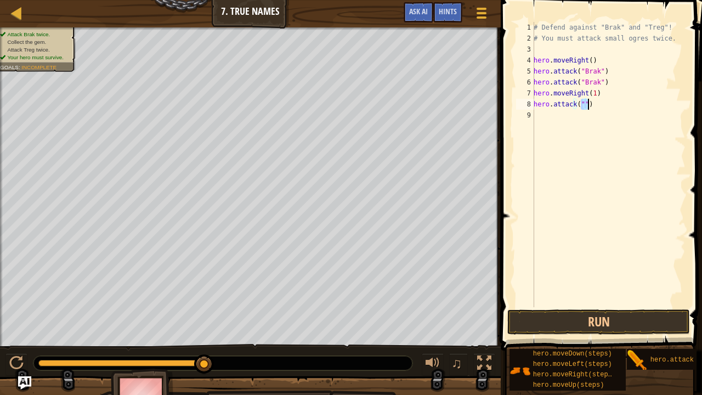
click at [615, 107] on div "# Defend against "Brak" and "Treg"! # You must attack small ogres twice. hero .…" at bounding box center [609, 175] width 154 height 307
type textarea "hero.attack("Treg")")"
click at [549, 114] on div "# Defend against "Brak" and "Treg"! # You must attack small ogres twice. hero .…" at bounding box center [609, 175] width 154 height 307
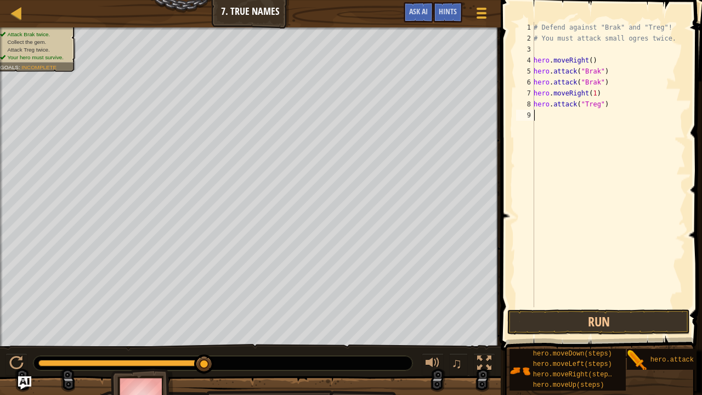
scroll to position [5, 0]
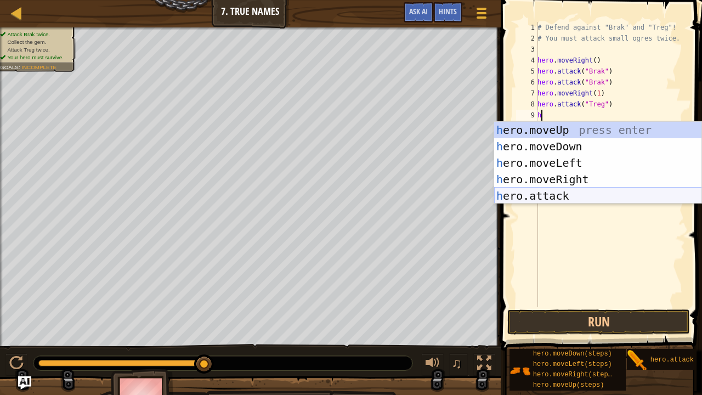
click at [551, 201] on div "h ero.moveUp press enter h ero.moveDown press enter h ero.moveLeft press enter …" at bounding box center [598, 179] width 208 height 115
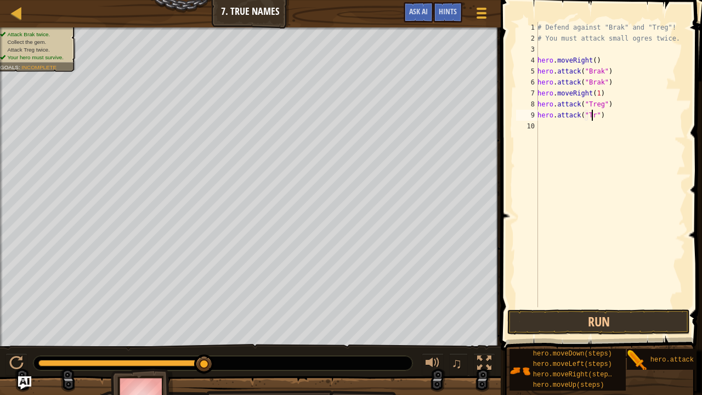
scroll to position [5, 4]
type textarea "hero.attack("Treg")"
click at [601, 314] on button "Run" at bounding box center [598, 321] width 183 height 25
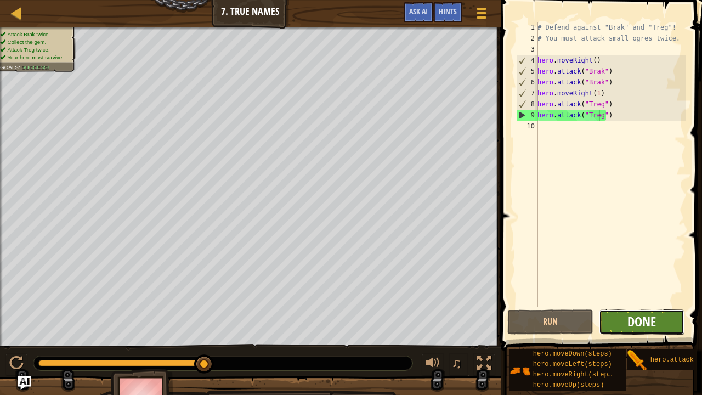
click at [654, 325] on span "Done" at bounding box center [642, 322] width 29 height 18
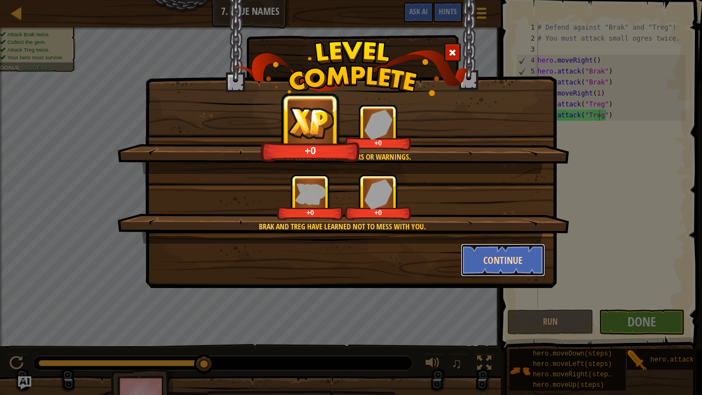
click at [507, 269] on button "Continue" at bounding box center [503, 260] width 85 height 33
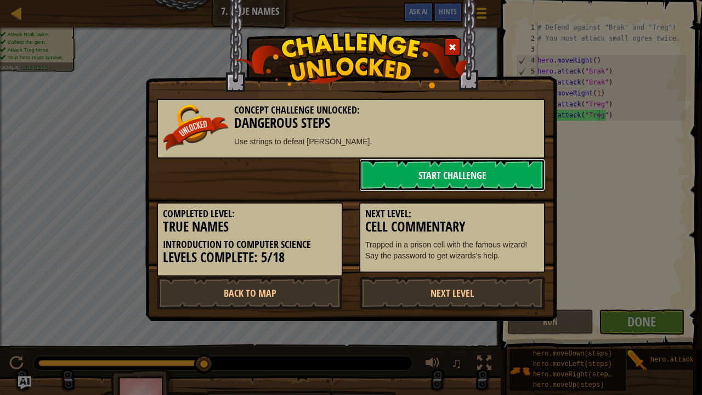
click at [460, 174] on link "Start Challenge" at bounding box center [452, 175] width 186 height 33
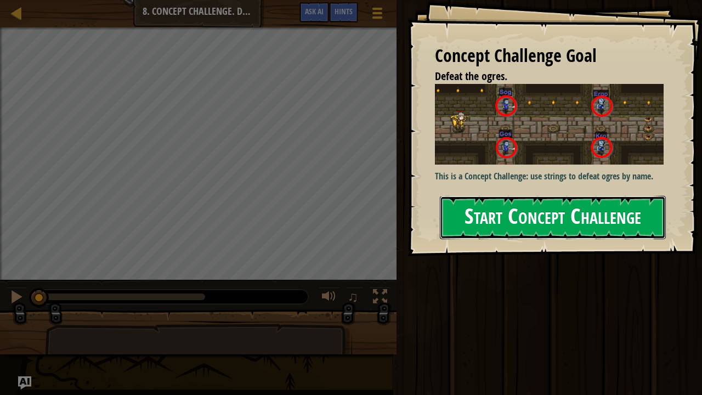
click at [517, 196] on button "Start Concept Challenge" at bounding box center [553, 217] width 226 height 43
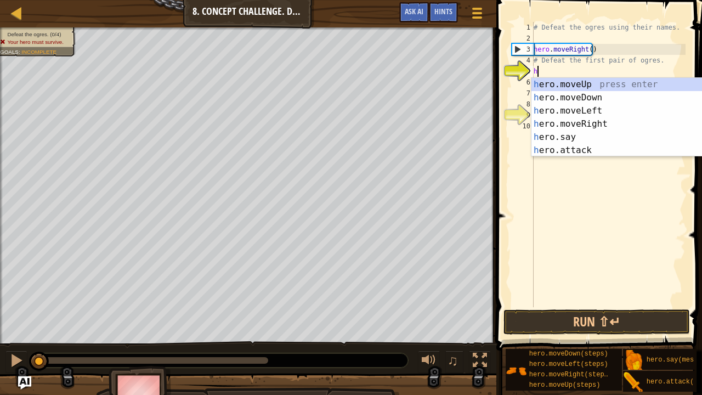
scroll to position [5, 0]
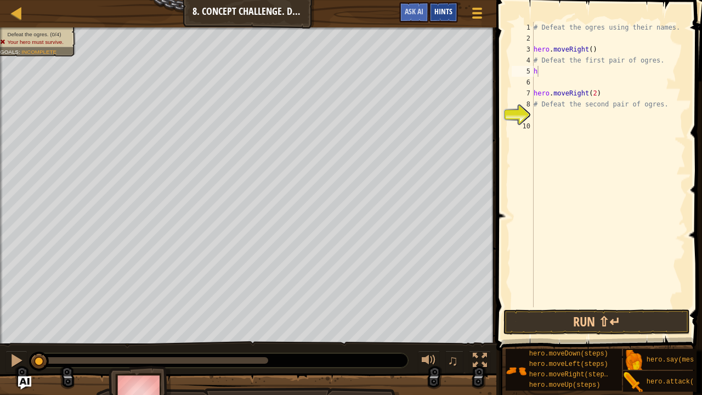
click at [432, 5] on div "Hints" at bounding box center [443, 12] width 29 height 20
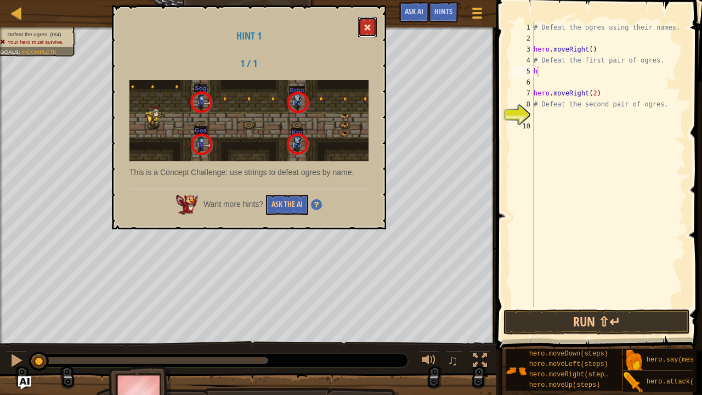
click at [370, 27] on span at bounding box center [368, 28] width 8 height 8
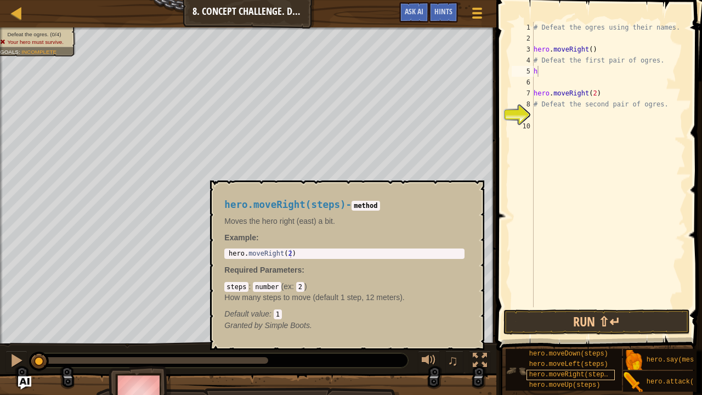
scroll to position [8, 0]
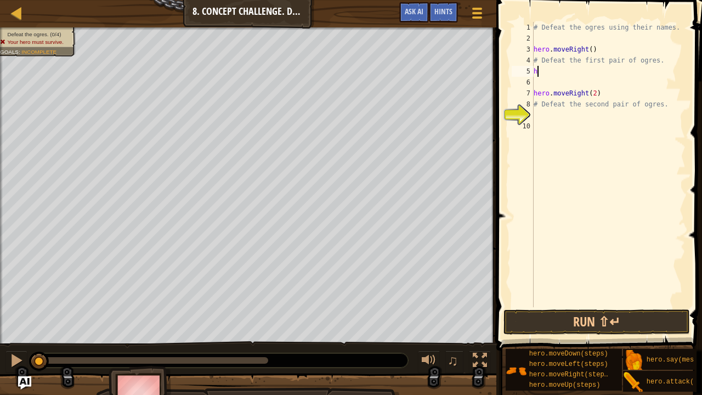
click at [556, 71] on div "# Defeat the ogres using their names. hero . moveRight ( ) # Defeat the first p…" at bounding box center [609, 175] width 154 height 307
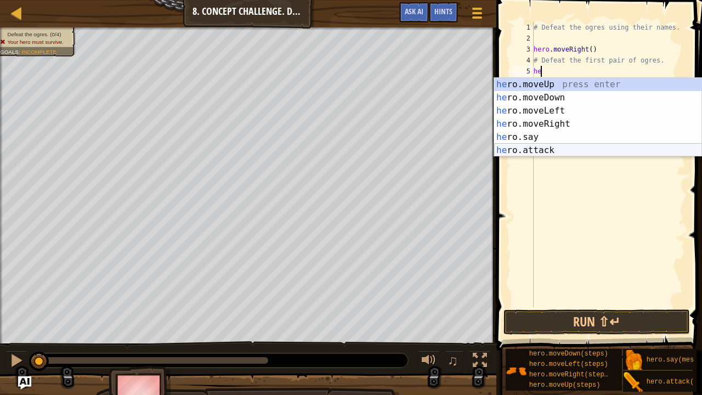
click at [557, 146] on div "he ro.moveUp press enter he ro.moveDown press enter he ro.moveLeft press enter …" at bounding box center [598, 130] width 208 height 105
type textarea "hero.attack("Enemy Name")"
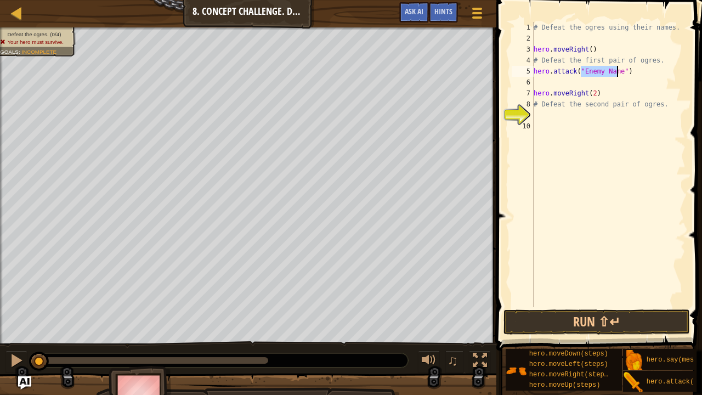
click at [560, 86] on div "# Defeat the ogres using their names. hero . moveRight ( ) # Defeat the first p…" at bounding box center [609, 175] width 154 height 307
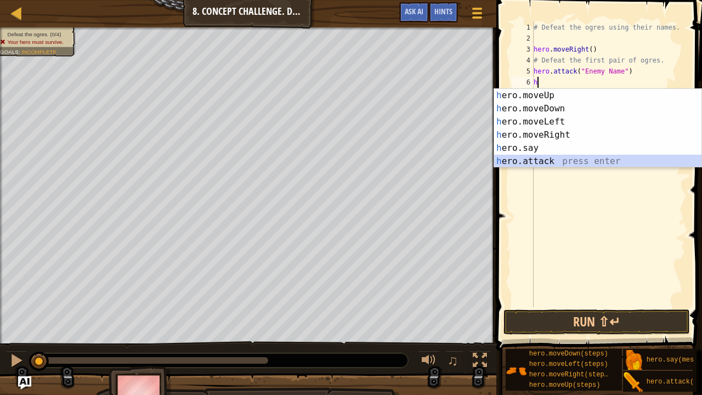
click at [569, 158] on div "h ero.moveUp press enter h ero.moveDown press enter h ero.moveLeft press enter …" at bounding box center [598, 141] width 208 height 105
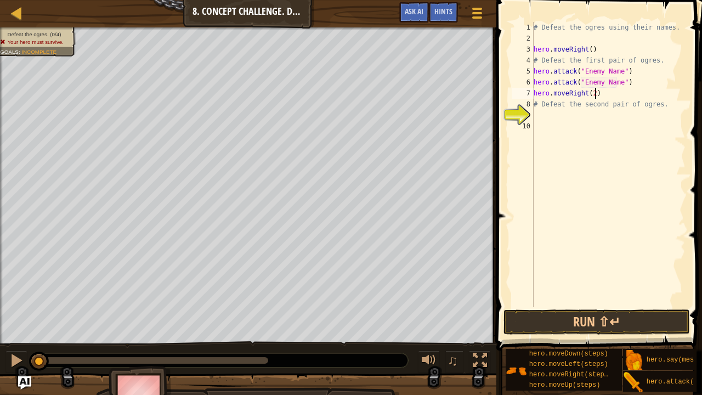
click at [602, 94] on div "# Defeat the ogres using their names. hero . moveRight ( ) # Defeat the first p…" at bounding box center [609, 175] width 154 height 307
click at [635, 81] on div "# Defeat the ogres using their names. hero . moveRight ( ) # Defeat the first p…" at bounding box center [609, 175] width 154 height 307
type textarea "hero.attack("Enemy Name")"
type textarea "h"
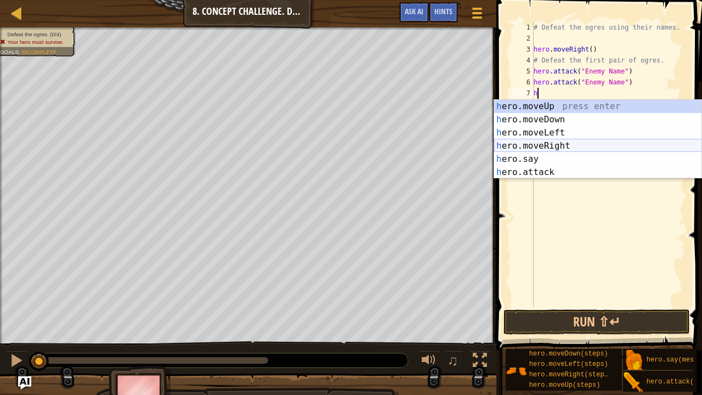
click at [576, 140] on div "h ero.moveUp press enter h ero.moveDown press enter h ero.moveLeft press enter …" at bounding box center [598, 152] width 208 height 105
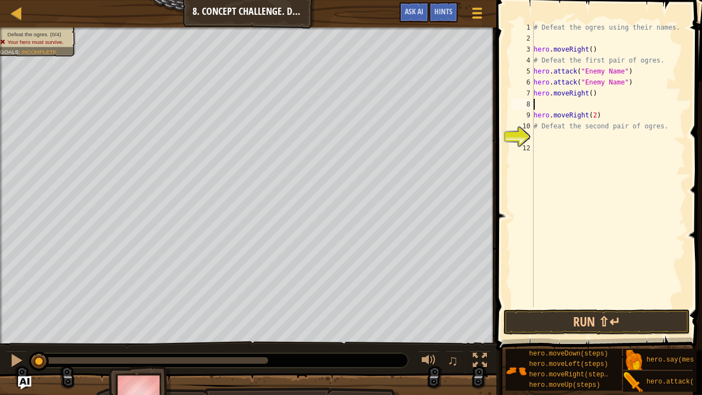
click at [585, 93] on div "# Defeat the ogres using their names. hero . moveRight ( ) # Defeat the first p…" at bounding box center [609, 175] width 154 height 307
type textarea "hero.moveRight2()"
click at [545, 104] on div "# Defeat the ogres using their names. hero . moveRight ( ) # Defeat the first p…" at bounding box center [609, 175] width 154 height 307
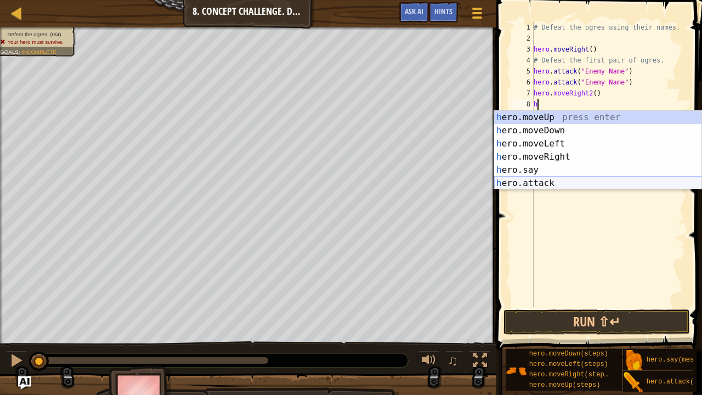
click at [549, 183] on div "h ero.moveUp press enter h ero.moveDown press enter h ero.moveLeft press enter …" at bounding box center [598, 163] width 208 height 105
type textarea "hero.attack("Enemy Name")"
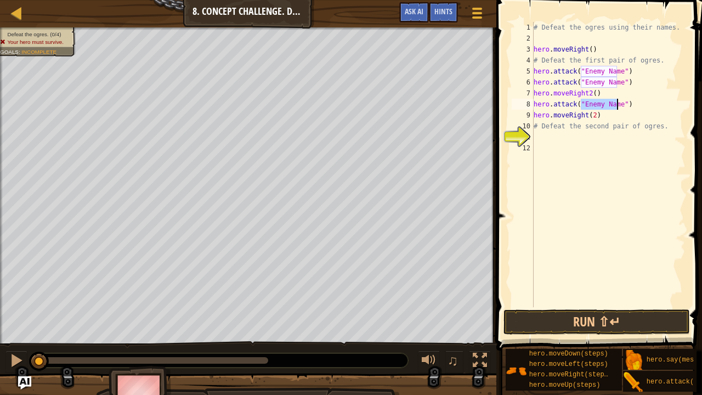
click at [630, 100] on div "# Defeat the ogres using their names. hero . moveRight ( ) # Defeat the first p…" at bounding box center [609, 175] width 154 height 307
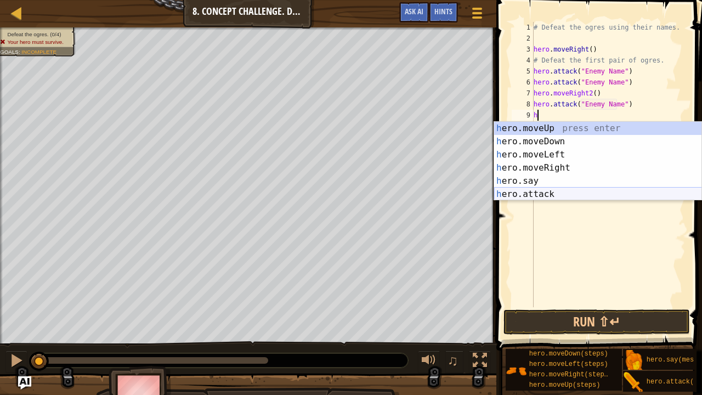
click at [611, 197] on div "h ero.moveUp press enter h ero.moveDown press enter h ero.moveLeft press enter …" at bounding box center [598, 174] width 208 height 105
type textarea "hero.attack("Enemy Name")"
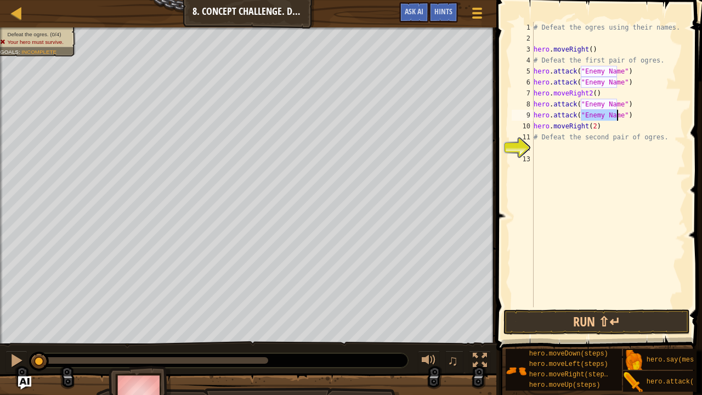
click at [581, 147] on div "# Defeat the ogres using their names. hero . moveRight ( ) # Defeat the first p…" at bounding box center [609, 175] width 154 height 307
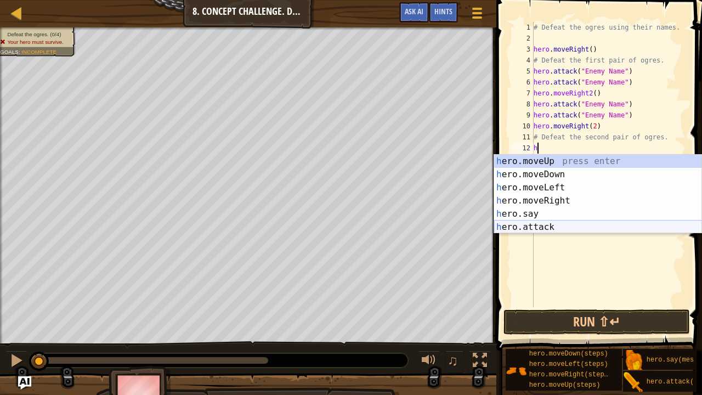
click at [552, 227] on div "h ero.moveUp press enter h ero.moveDown press enter h ero.moveLeft press enter …" at bounding box center [598, 207] width 208 height 105
type textarea "hero.attack("Enemy Name")"
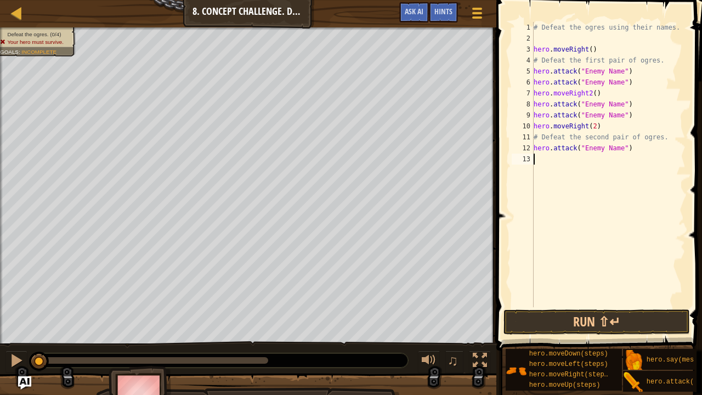
click at [563, 160] on div "# Defeat the ogres using their names. hero . moveRight ( ) # Defeat the first p…" at bounding box center [609, 175] width 154 height 307
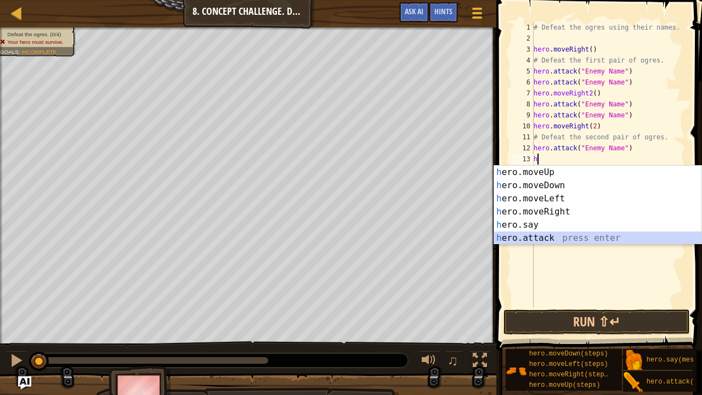
click at [550, 235] on div "h ero.moveUp press enter h ero.moveDown press enter h ero.moveLeft press enter …" at bounding box center [598, 218] width 208 height 105
type textarea "hero.attack("Enemy Name")"
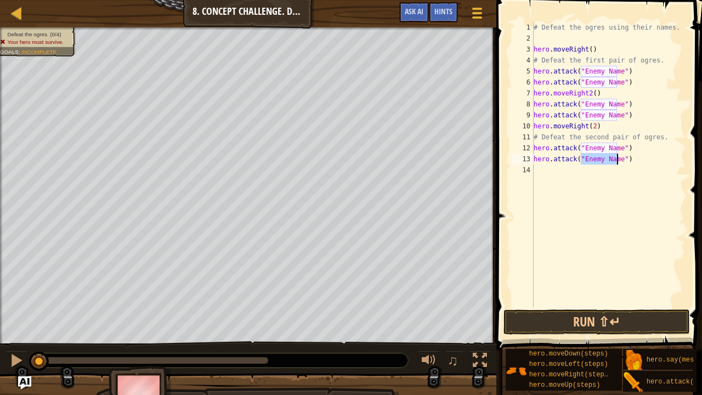
click at [551, 168] on div "# Defeat the ogres using their names. hero . moveRight ( ) # Defeat the first p…" at bounding box center [609, 175] width 154 height 307
type textarea "h"
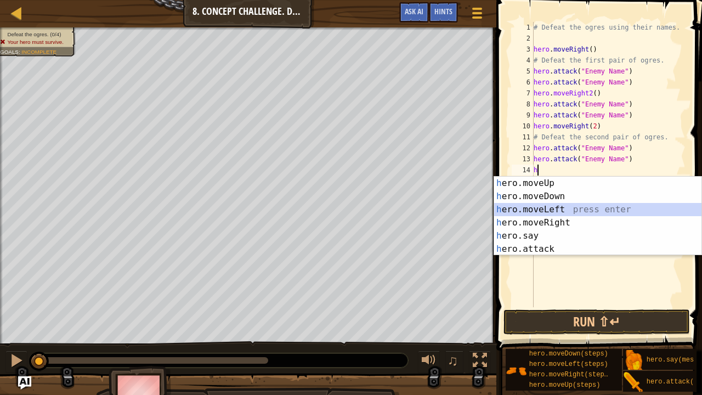
click at [564, 207] on div "h ero.moveUp press enter h ero.moveDown press enter h ero.moveLeft press enter …" at bounding box center [598, 229] width 208 height 105
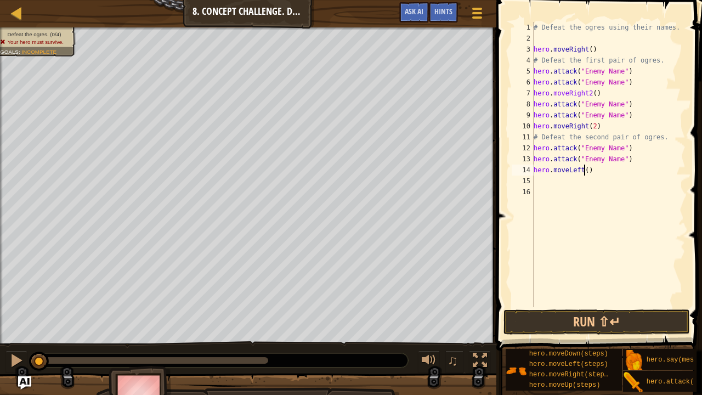
click at [584, 170] on div "# Defeat the ogres using their names. hero . moveRight ( ) # Defeat the first p…" at bounding box center [609, 175] width 154 height 307
type textarea "hero.moveLeft(2)"
click at [552, 182] on div "# Defeat the ogres using their names. hero . moveRight ( ) # Defeat the first p…" at bounding box center [609, 175] width 154 height 307
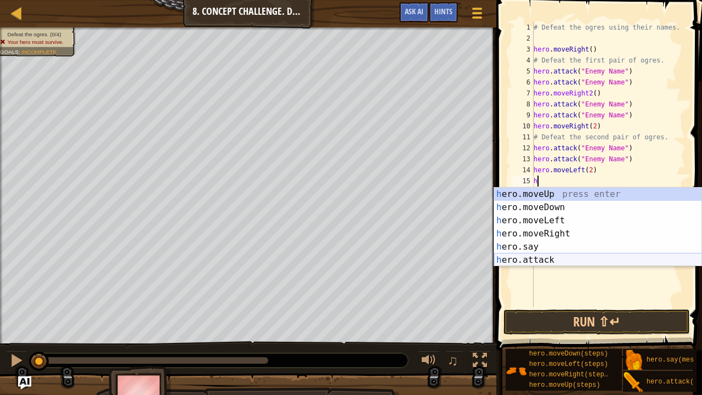
click at [539, 259] on div "h ero.moveUp press enter h ero.moveDown press enter h ero.moveLeft press enter …" at bounding box center [598, 240] width 208 height 105
type textarea "hero.attack("Enemy Name")"
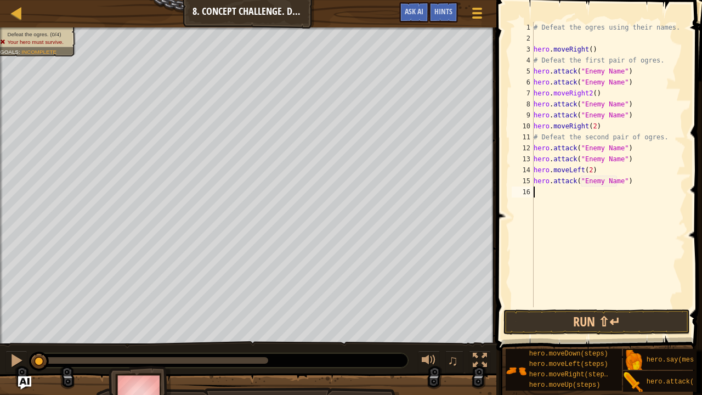
click at [562, 193] on div "# Defeat the ogres using their names. hero . moveRight ( ) # Defeat the first p…" at bounding box center [609, 175] width 154 height 307
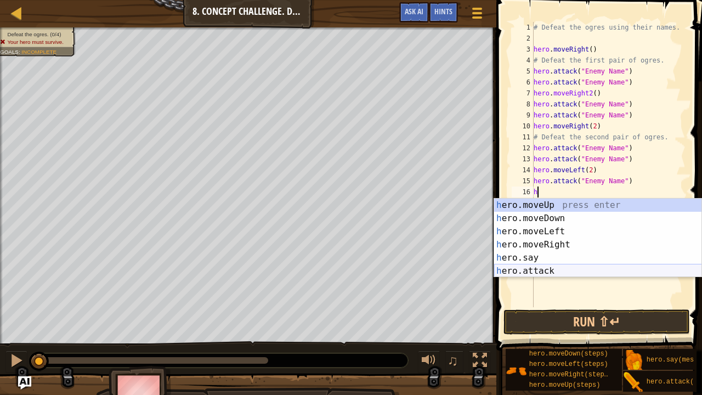
click at [566, 269] on div "h ero.moveUp press enter h ero.moveDown press enter h ero.moveLeft press enter …" at bounding box center [598, 251] width 208 height 105
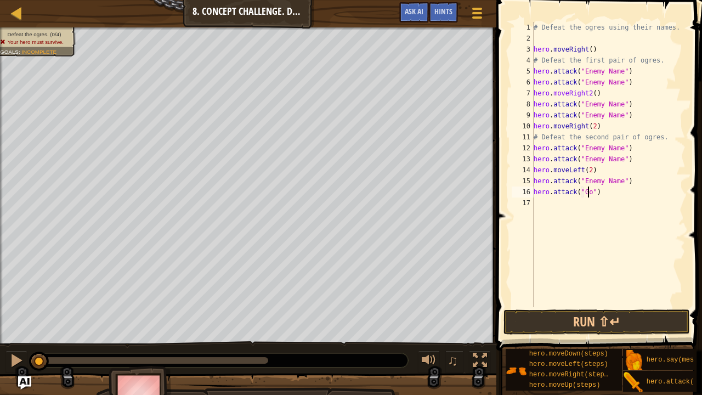
scroll to position [5, 4]
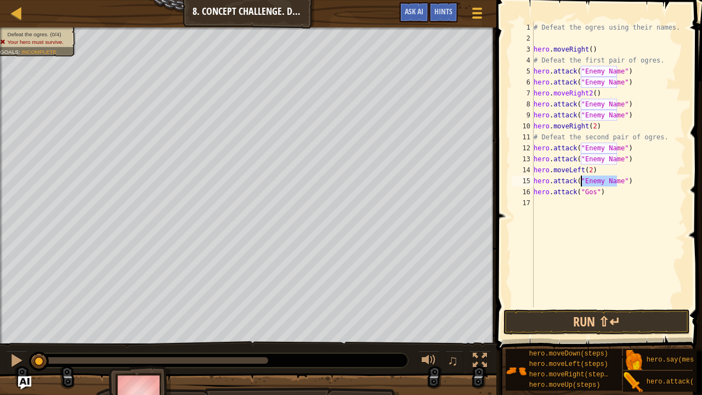
drag, startPoint x: 617, startPoint y: 180, endPoint x: 581, endPoint y: 182, distance: 35.2
click at [581, 182] on div "# Defeat the ogres using their names. hero . moveRight ( ) # Defeat the first p…" at bounding box center [609, 175] width 154 height 307
drag, startPoint x: 616, startPoint y: 160, endPoint x: 580, endPoint y: 154, distance: 36.1
click at [580, 154] on div "# Defeat the ogres using their names. hero . moveRight ( ) # Defeat the first p…" at bounding box center [609, 175] width 154 height 307
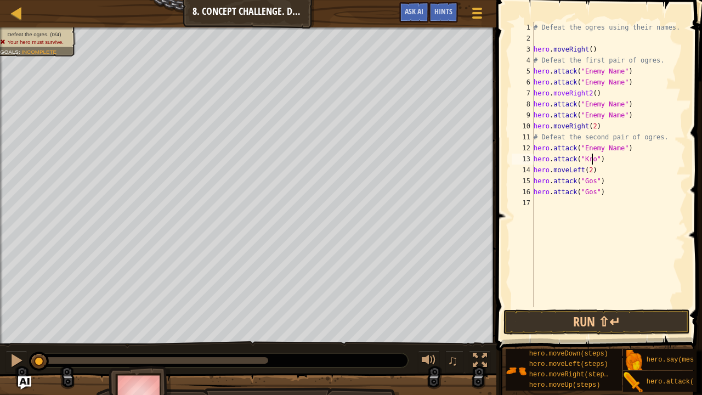
click at [603, 150] on div "# Defeat the ogres using their names. hero . moveRight ( ) # Defeat the first p…" at bounding box center [609, 175] width 154 height 307
click at [615, 114] on div "# Defeat the ogres using their names. hero . moveRight ( ) # Defeat the first p…" at bounding box center [609, 175] width 154 height 307
click at [587, 93] on div "# Defeat the ogres using their names. hero . moveRight ( ) # Defeat the first p…" at bounding box center [609, 175] width 154 height 307
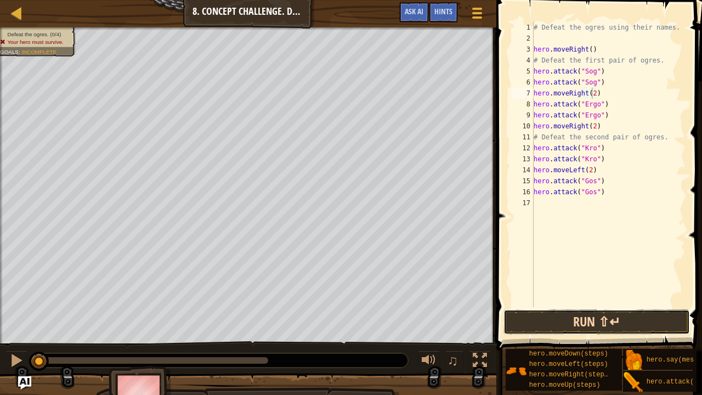
click at [566, 325] on button "Run ⇧↵" at bounding box center [597, 321] width 187 height 25
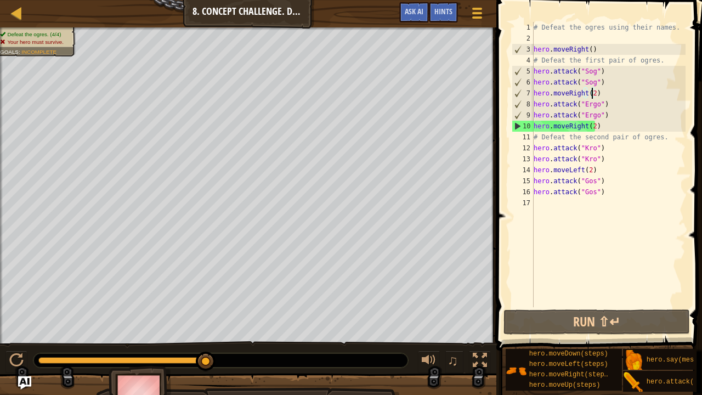
click at [591, 125] on div "# Defeat the ogres using their names. hero . moveRight ( ) # Defeat the first p…" at bounding box center [609, 175] width 154 height 307
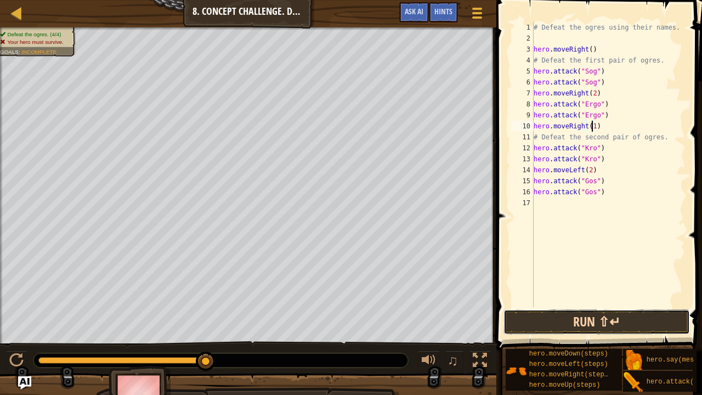
drag, startPoint x: 618, startPoint y: 310, endPoint x: 602, endPoint y: 319, distance: 17.7
click at [602, 319] on button "Run ⇧↵" at bounding box center [597, 321] width 187 height 25
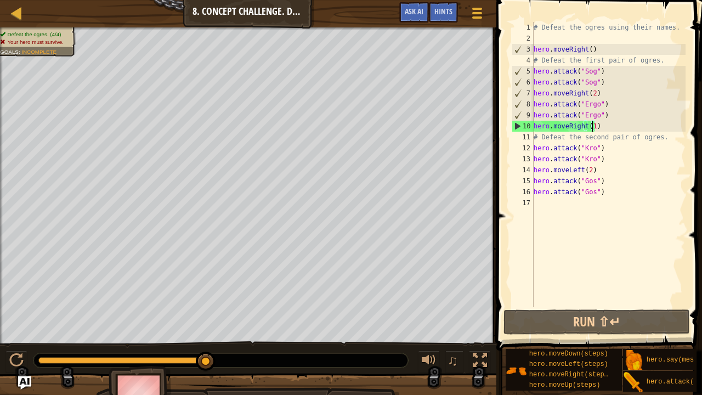
type textarea "hero.moveRight()"
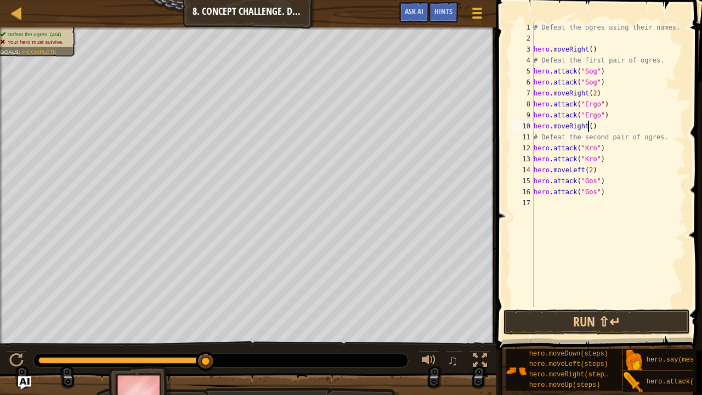
click at [596, 127] on div "# Defeat the ogres using their names. hero . moveRight ( ) # Defeat the first p…" at bounding box center [609, 175] width 154 height 307
type textarea "h"
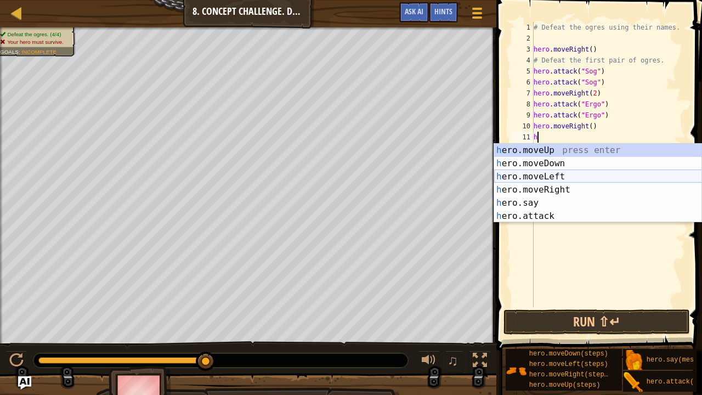
click at [563, 174] on div "h ero.moveUp press enter h ero.moveDown press enter h ero.moveLeft press enter …" at bounding box center [598, 196] width 208 height 105
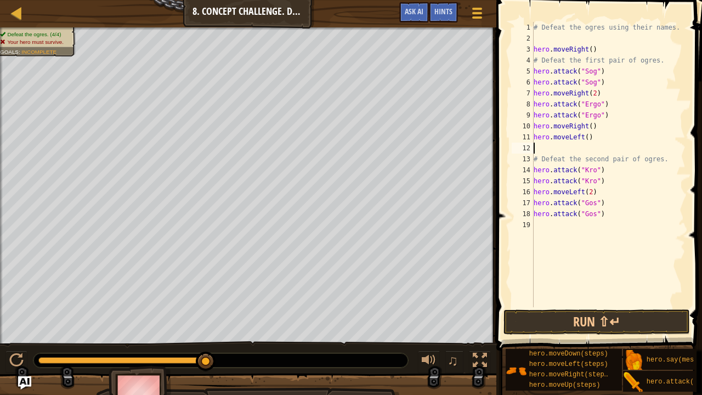
click at [583, 137] on div "# Defeat the ogres using their names. hero . moveRight ( ) # Defeat the first p…" at bounding box center [609, 175] width 154 height 307
type textarea "hero.moveLeft()"
type textarea "hero.moveLeft1()"
click at [537, 151] on div "# Defeat the ogres using their names. hero . moveRight ( ) # Defeat the first p…" at bounding box center [609, 175] width 154 height 307
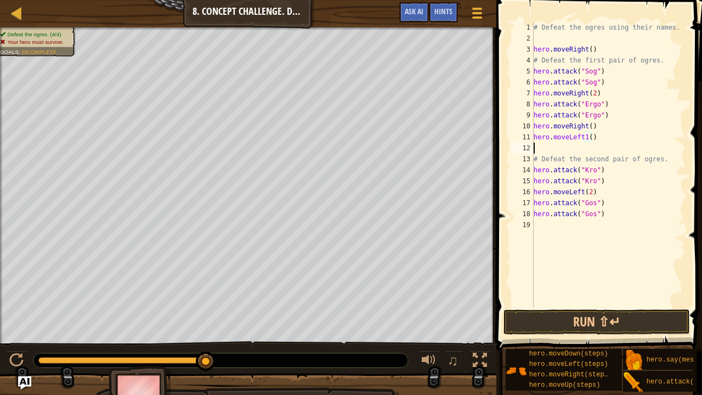
scroll to position [5, 0]
type textarea "\"
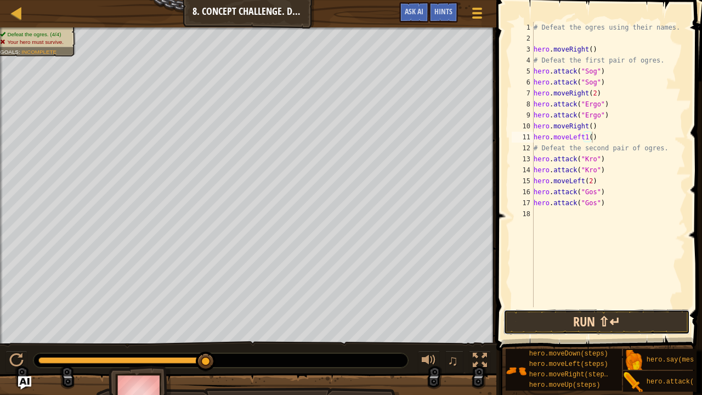
click at [565, 310] on button "Run ⇧↵" at bounding box center [597, 321] width 187 height 25
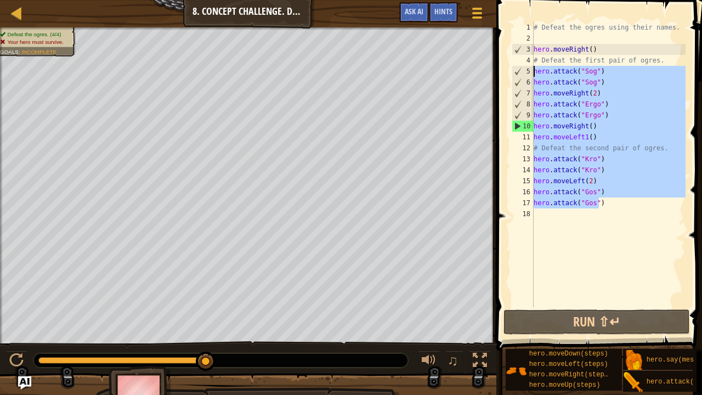
drag, startPoint x: 612, startPoint y: 206, endPoint x: 533, endPoint y: 66, distance: 160.6
click at [533, 66] on div "hero.moveLeft1() 1 2 3 4 5 6 7 8 9 10 11 12 13 14 15 16 17 18 # Defeat the ogre…" at bounding box center [598, 164] width 176 height 285
type textarea "hero.attack("Sog") hero.attack("Sog")"
click at [610, 267] on div "# Defeat the ogres using their names. hero . moveRight ( ) # Defeat the first p…" at bounding box center [609, 175] width 154 height 307
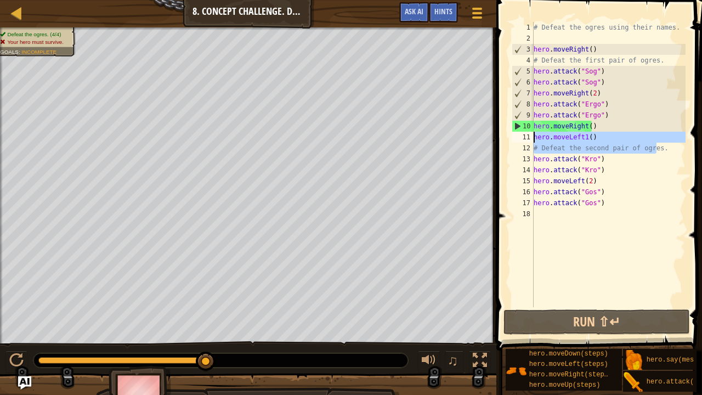
drag, startPoint x: 657, startPoint y: 148, endPoint x: 532, endPoint y: 140, distance: 125.3
click at [532, 140] on div "1 2 3 4 5 6 7 8 9 10 11 12 13 14 15 16 17 18 # Defeat the ogres using their nam…" at bounding box center [598, 164] width 176 height 285
click at [563, 146] on div "# Defeat the ogres using their names. hero . moveRight ( ) # Defeat the first p…" at bounding box center [609, 164] width 154 height 285
drag, startPoint x: 658, startPoint y: 148, endPoint x: 534, endPoint y: 147, distance: 124.0
click at [534, 147] on div "# Defeat the ogres using their names. hero . moveRight ( ) # Defeat the first p…" at bounding box center [609, 175] width 154 height 307
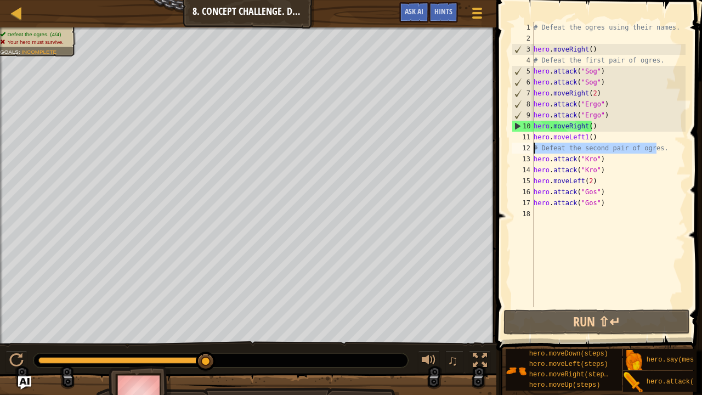
click at [598, 134] on div "# Defeat the ogres using their names. hero . moveRight ( ) # Defeat the first p…" at bounding box center [609, 175] width 154 height 307
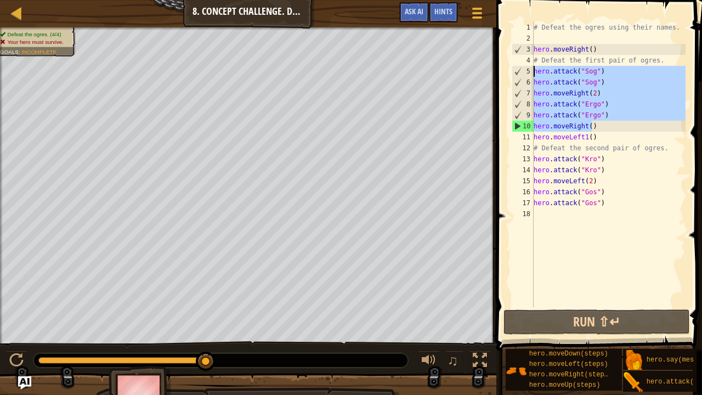
drag, startPoint x: 601, startPoint y: 128, endPoint x: 529, endPoint y: 71, distance: 91.8
click at [529, 71] on div "hero.moveLeft1() 1 2 3 4 5 6 7 8 9 10 11 12 13 14 15 16 17 18 # Defeat the ogre…" at bounding box center [598, 164] width 176 height 285
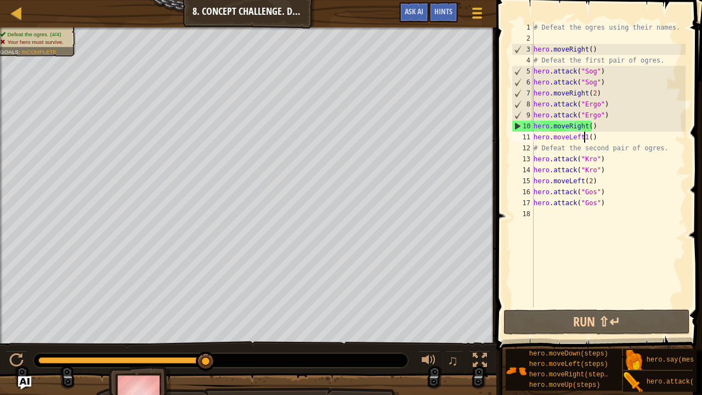
click at [584, 138] on div "# Defeat the ogres using their names. hero . moveRight ( ) # Defeat the first p…" at bounding box center [609, 175] width 154 height 307
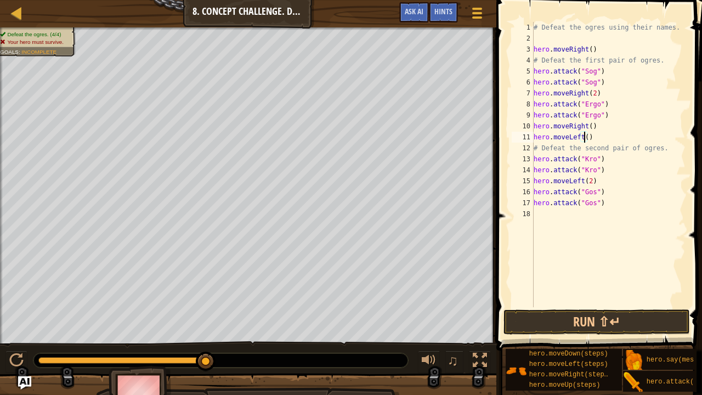
scroll to position [5, 4]
click at [558, 315] on button "Run ⇧↵" at bounding box center [597, 321] width 187 height 25
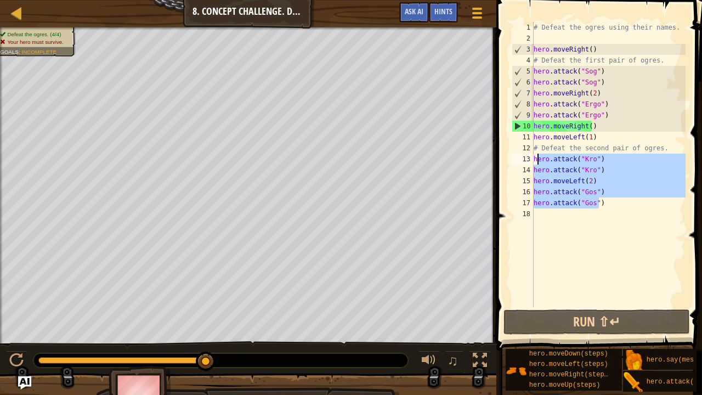
drag, startPoint x: 606, startPoint y: 205, endPoint x: 539, endPoint y: 161, distance: 80.3
click at [539, 161] on div "# Defeat the ogres using their names. hero . moveRight ( ) # Defeat the first p…" at bounding box center [609, 175] width 154 height 307
type textarea "h"
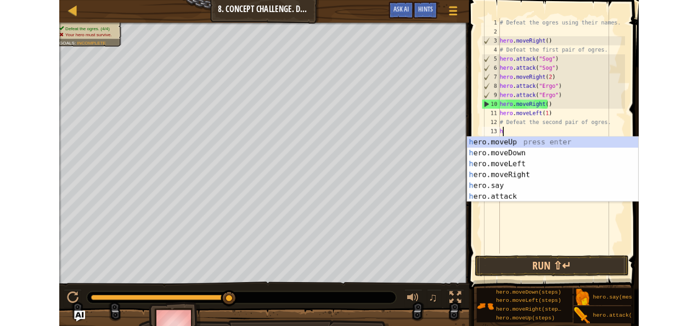
scroll to position [5, 0]
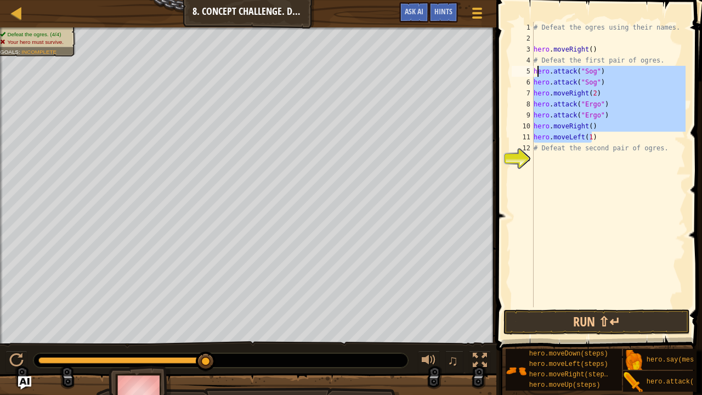
drag, startPoint x: 596, startPoint y: 136, endPoint x: 538, endPoint y: 72, distance: 86.6
click at [538, 72] on div "# Defeat the ogres using their names. hero . moveRight ( ) # Defeat the first p…" at bounding box center [609, 175] width 154 height 307
type textarea "h"
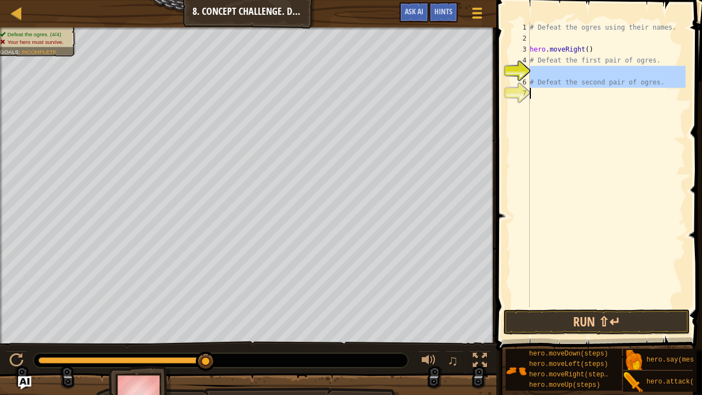
click at [413, 295] on div "Map Introduction to Computer Science 8. Concept Challenge. Dangerous Steps Game…" at bounding box center [351, 197] width 702 height 395
type textarea "# Defeat the second pair of ogres."
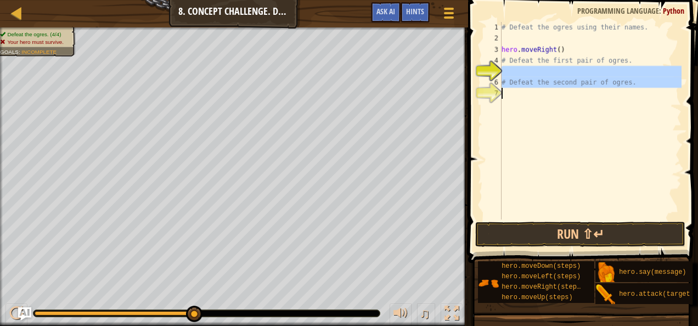
click at [540, 71] on div "# Defeat the ogres using their names. hero . moveRight ( ) # Defeat the first p…" at bounding box center [590, 120] width 182 height 197
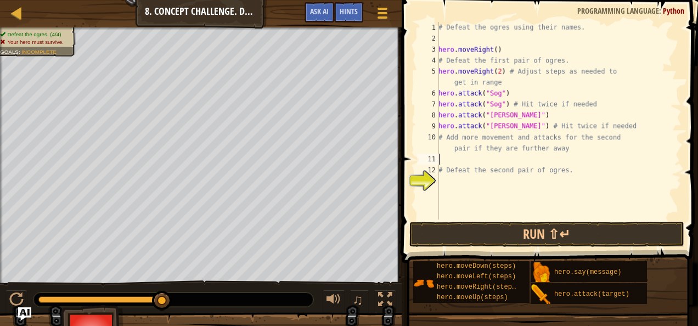
scroll to position [0, 0]
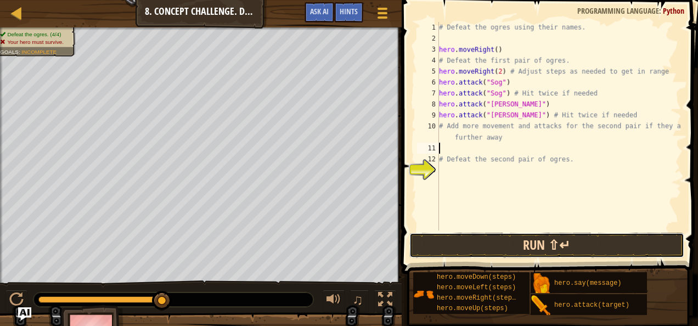
click at [552, 242] on button "Run ⇧↵" at bounding box center [546, 245] width 275 height 25
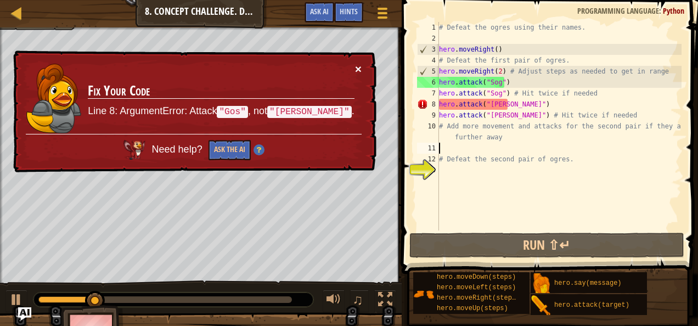
click at [358, 68] on button "×" at bounding box center [358, 69] width 7 height 12
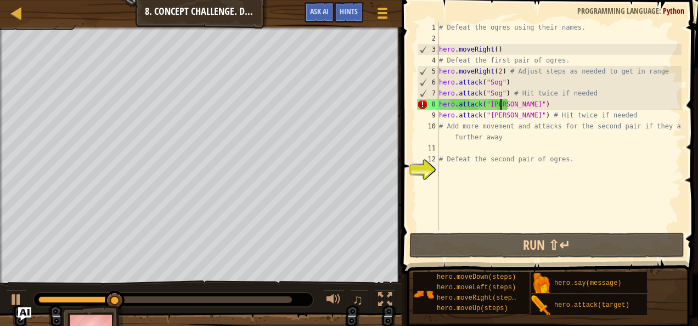
click at [499, 104] on div "# Defeat the ogres using their names. hero . moveRight ( ) # Defeat the first p…" at bounding box center [559, 137] width 245 height 230
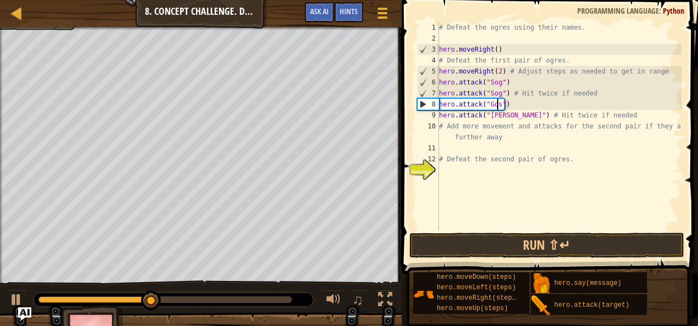
click at [499, 115] on div "# Defeat the ogres using their names. hero . moveRight ( ) # Defeat the first p…" at bounding box center [559, 137] width 245 height 230
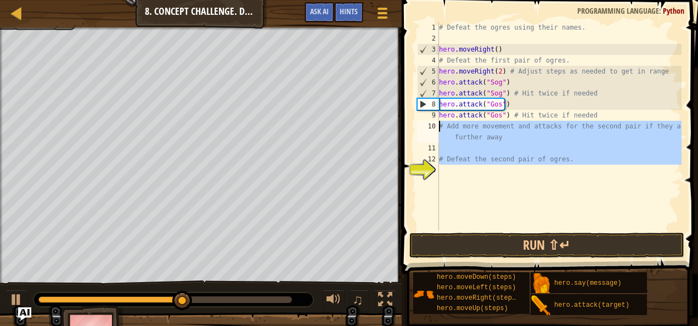
drag, startPoint x: 578, startPoint y: 166, endPoint x: 439, endPoint y: 129, distance: 143.4
click at [439, 129] on div "# Defeat the ogres using their names. hero . moveRight ( ) # Defeat the first p…" at bounding box center [559, 137] width 245 height 230
type textarea "# Add more movement and attacks for the second pair if they are further away"
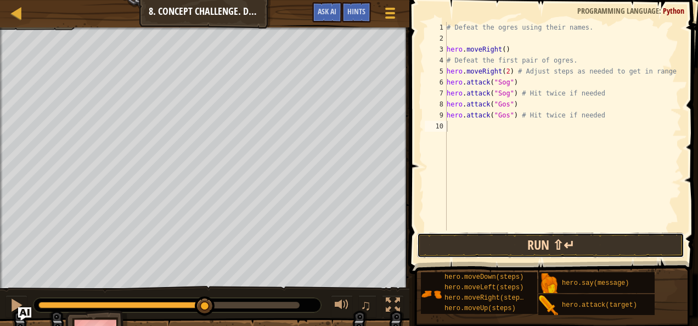
click at [524, 240] on button "Run ⇧↵" at bounding box center [550, 245] width 267 height 25
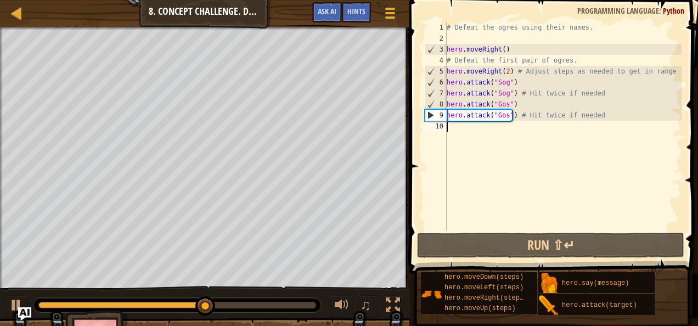
click at [459, 126] on div "# Defeat the ogres using their names. hero . moveRight ( ) # Defeat the first p…" at bounding box center [562, 137] width 237 height 230
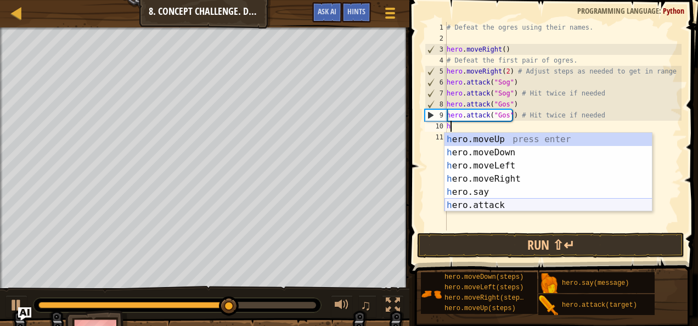
click at [483, 204] on div "h ero.moveUp press enter h ero.moveDown press enter h ero.moveLeft press enter …" at bounding box center [548, 185] width 208 height 105
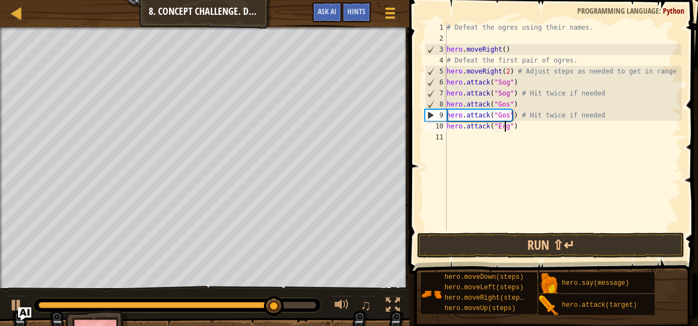
scroll to position [5, 4]
type textarea "hero.attack("Ergo")"
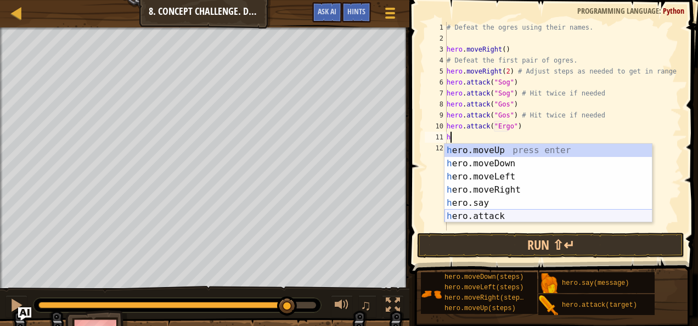
click at [495, 216] on div "h ero.moveUp press enter h ero.moveDown press enter h ero.moveLeft press enter …" at bounding box center [548, 196] width 208 height 105
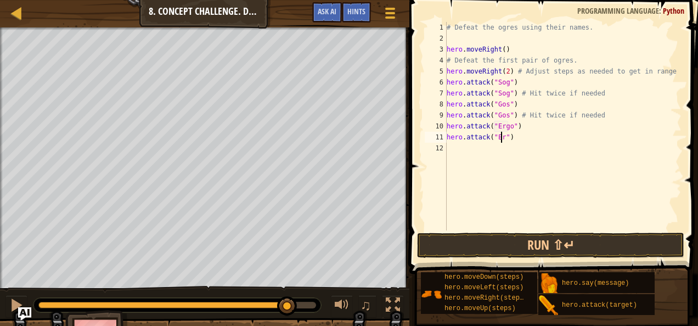
scroll to position [5, 4]
type textarea "hero.attack("Ergo")"
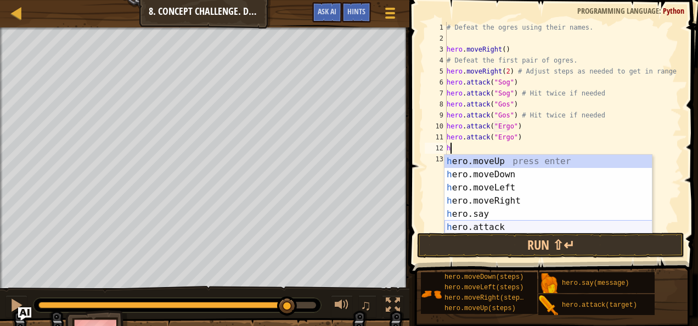
click at [494, 221] on div "h ero.moveUp press enter h ero.moveDown press enter h ero.moveLeft press enter …" at bounding box center [548, 207] width 208 height 105
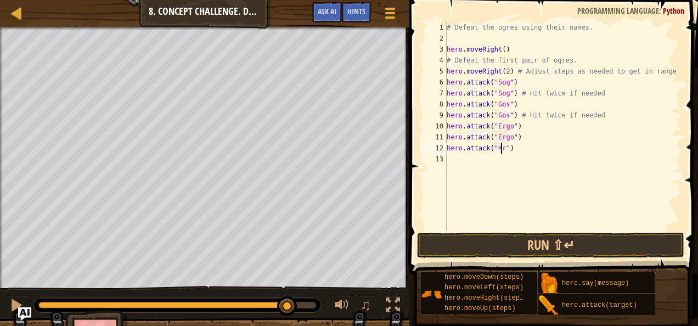
type textarea "hero.attack("Kro")"
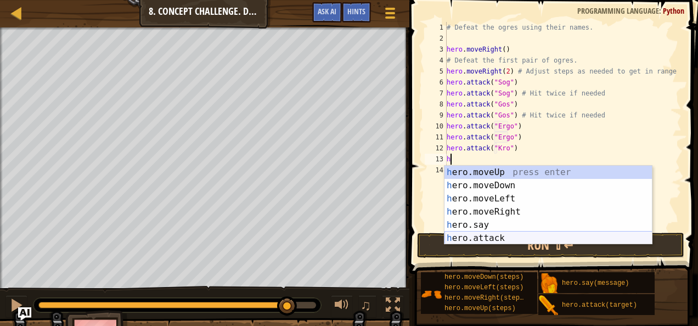
click at [481, 238] on div "h ero.moveUp press enter h ero.moveDown press enter h ero.moveLeft press enter …" at bounding box center [548, 218] width 208 height 105
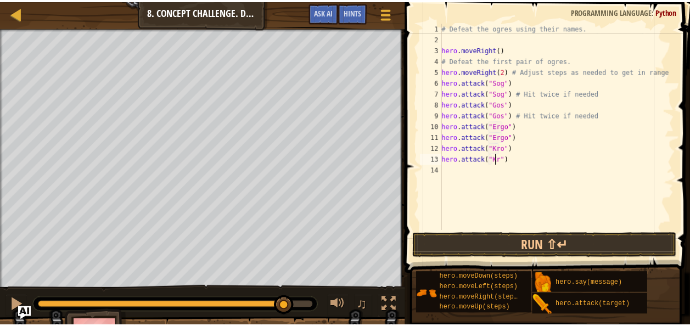
scroll to position [5, 4]
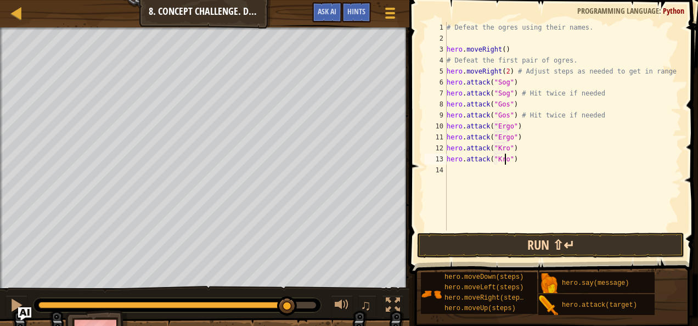
type textarea "hero.attack("Kro")"
click at [482, 242] on button "Run ⇧↵" at bounding box center [550, 245] width 267 height 25
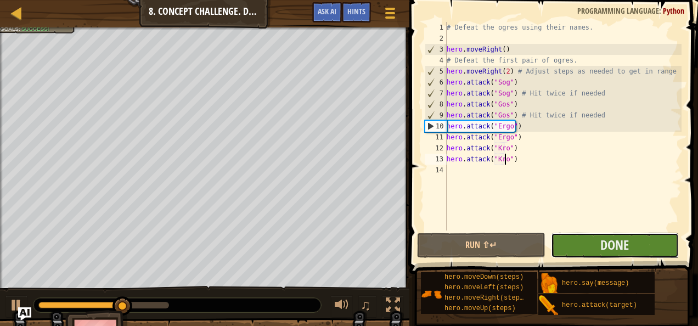
click at [594, 245] on button "Done" at bounding box center [615, 245] width 128 height 25
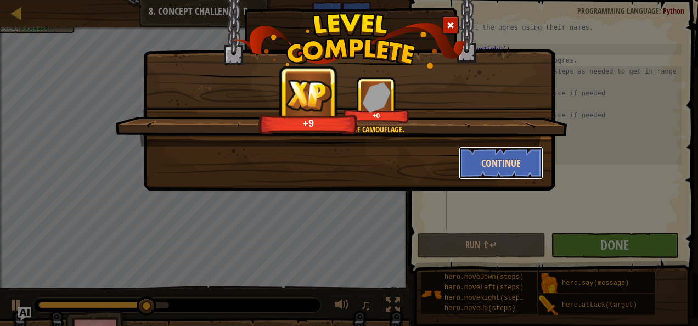
drag, startPoint x: 501, startPoint y: 168, endPoint x: 487, endPoint y: 168, distance: 13.7
click at [487, 168] on button "Continue" at bounding box center [501, 162] width 85 height 33
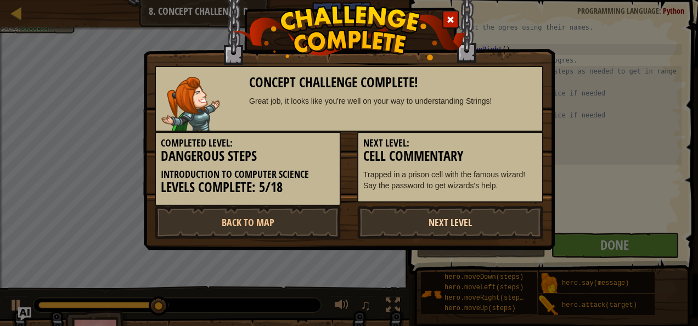
click at [432, 222] on link "Next Level" at bounding box center [450, 222] width 186 height 33
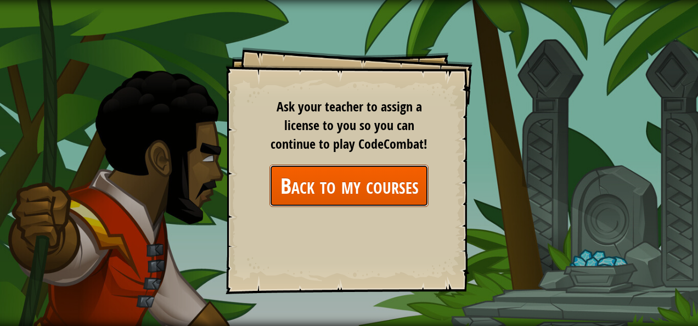
drag, startPoint x: 379, startPoint y: 194, endPoint x: 352, endPoint y: 194, distance: 26.9
click at [352, 194] on link "Back to my courses" at bounding box center [348, 186] width 159 height 42
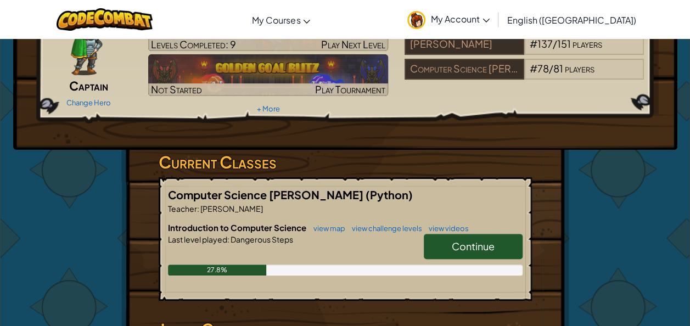
scroll to position [83, 0]
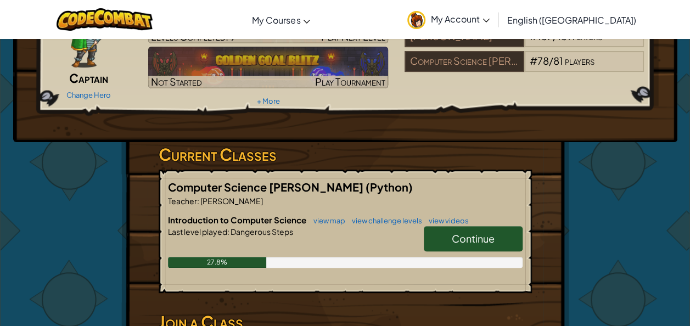
click at [486, 234] on span "Continue" at bounding box center [472, 238] width 43 height 13
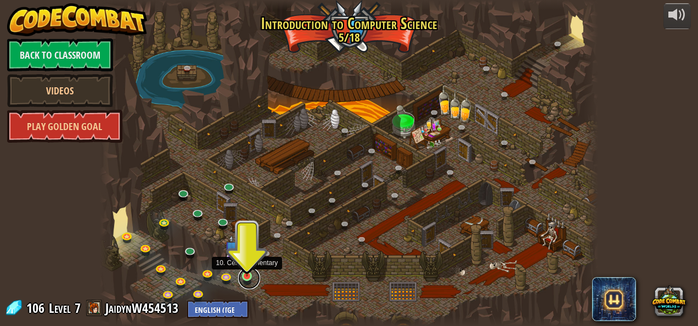
click at [250, 276] on link at bounding box center [249, 278] width 22 height 22
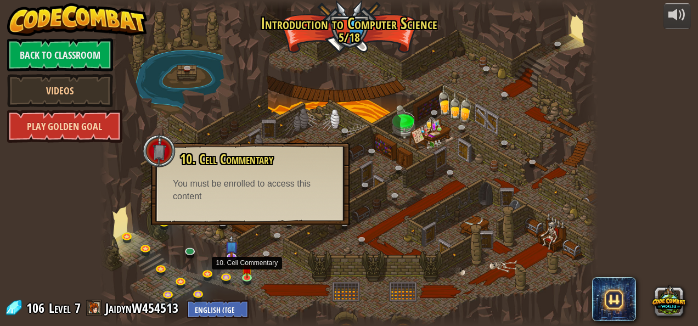
click at [99, 126] on link "Play Golden Goal" at bounding box center [64, 126] width 115 height 33
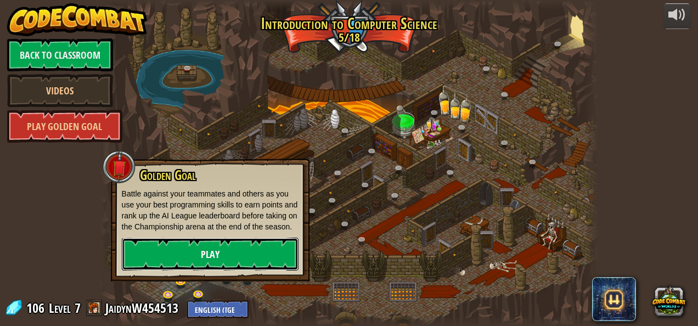
click at [228, 262] on link "Play" at bounding box center [210, 254] width 177 height 33
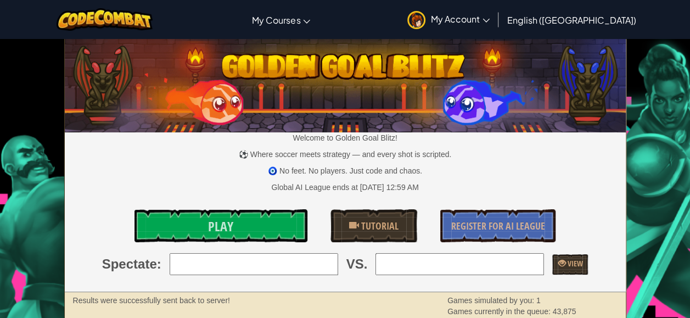
drag, startPoint x: 228, startPoint y: 262, endPoint x: 326, endPoint y: 266, distance: 98.3
click at [326, 266] on input "search" at bounding box center [254, 264] width 168 height 22
click at [159, 188] on div "Global AI League ends at [DATE] 12:59 AM" at bounding box center [345, 187] width 561 height 11
click at [240, 221] on link "Play" at bounding box center [220, 225] width 173 height 33
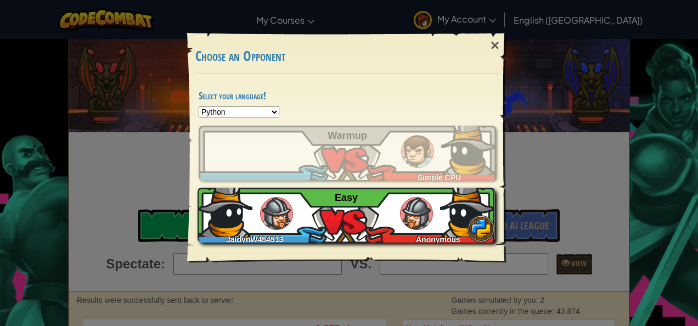
click at [349, 205] on div "JaidynW454513 Anonymous Easy" at bounding box center [345, 215] width 297 height 55
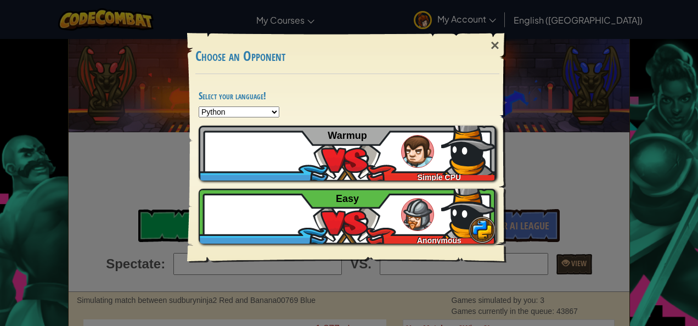
click at [167, 76] on div "× Choose an Opponent Select your language! Python JavaScript CoffeeScript Lua C…" at bounding box center [349, 163] width 698 height 326
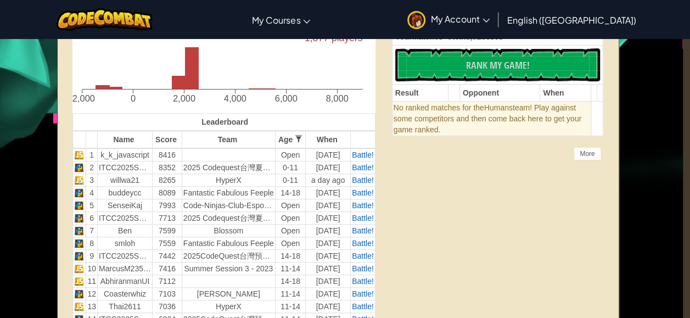
scroll to position [0, 7]
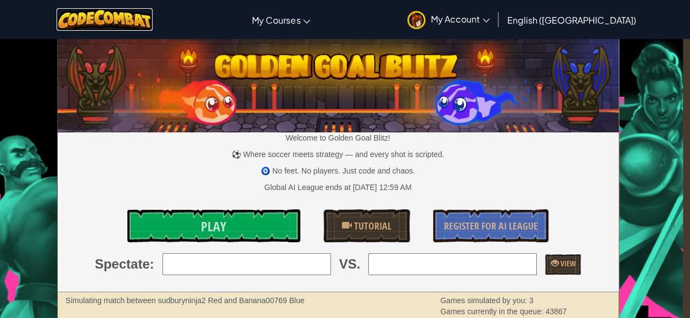
click at [140, 26] on img at bounding box center [105, 19] width 96 height 22
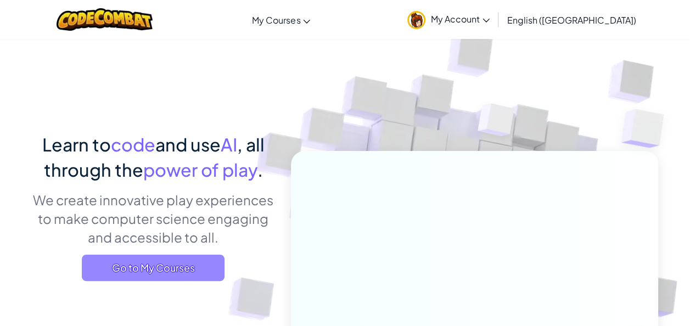
click at [212, 272] on span "Go to My Courses" at bounding box center [153, 268] width 143 height 26
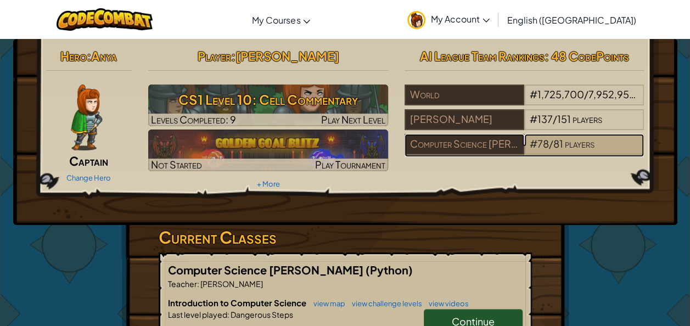
click at [576, 146] on span "players" at bounding box center [579, 143] width 30 height 13
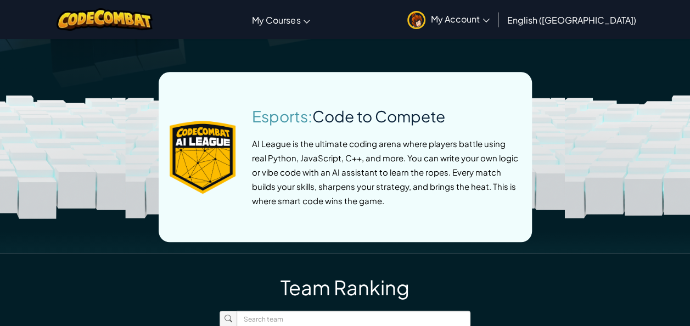
scroll to position [521, 0]
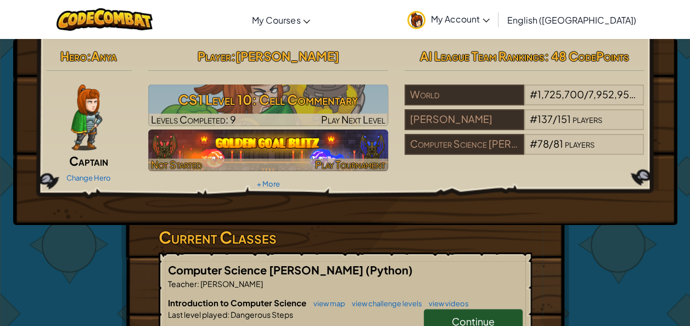
click at [278, 149] on img at bounding box center [268, 150] width 240 height 42
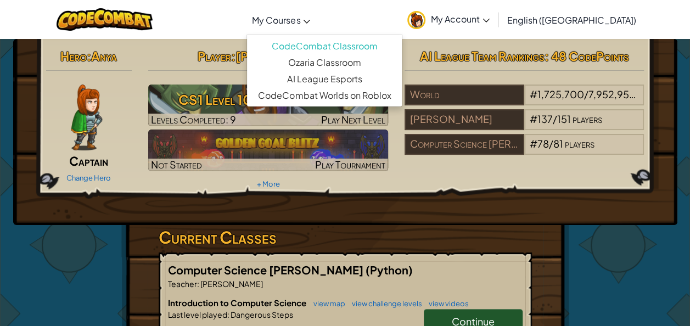
click at [315, 25] on link "My Courses" at bounding box center [280, 20] width 69 height 30
click at [464, 225] on h3 "Current Classes" at bounding box center [345, 237] width 373 height 25
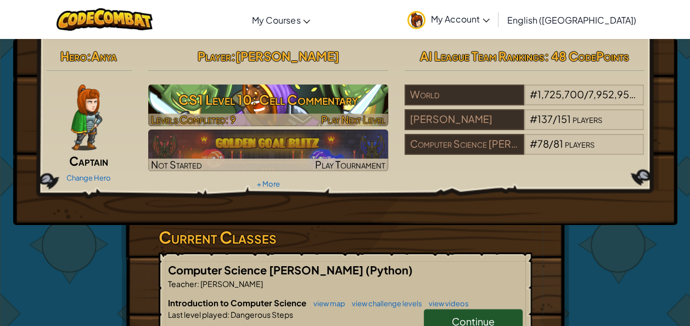
click at [318, 104] on h3 "CS1 Level 10: Cell Commentary" at bounding box center [268, 99] width 240 height 25
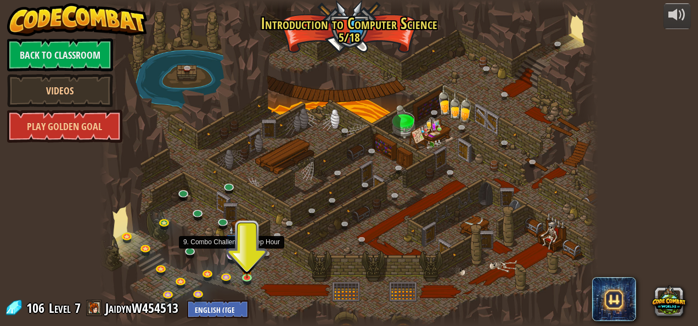
click at [232, 254] on img at bounding box center [231, 240] width 13 height 30
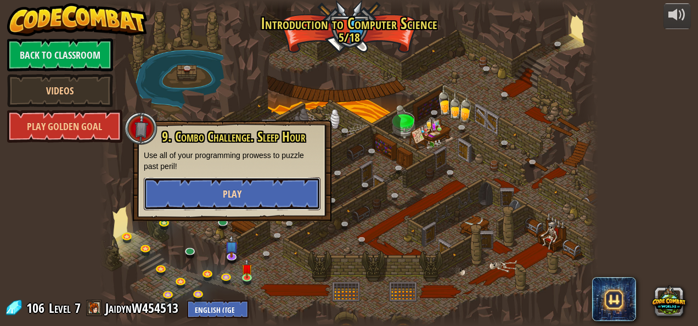
click at [235, 201] on button "Play" at bounding box center [232, 193] width 177 height 33
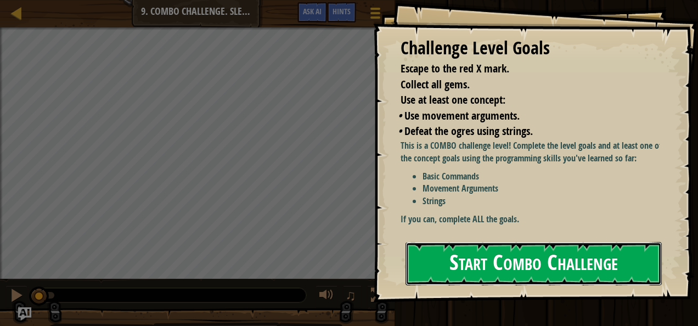
click at [481, 253] on button "Start Combo Challenge" at bounding box center [533, 263] width 256 height 43
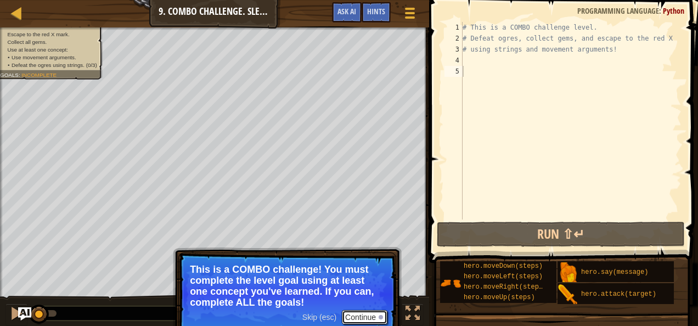
click at [372, 314] on button "Continue" at bounding box center [365, 317] width 46 height 14
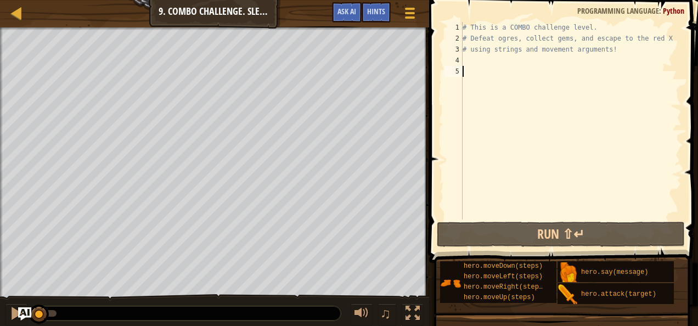
click at [18, 26] on div "Map Introduction to Computer Science 9. Combo Challenge. Sleep Hour Game Menu D…" at bounding box center [214, 13] width 429 height 27
click at [14, 22] on div "Map Introduction to Computer Science 9. Combo Challenge. Sleep Hour Game Menu D…" at bounding box center [214, 13] width 429 height 27
